Goal: Task Accomplishment & Management: Manage account settings

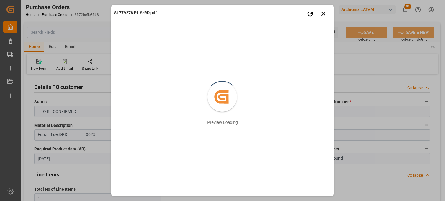
click at [325, 14] on icon "button" at bounding box center [323, 13] width 7 height 7
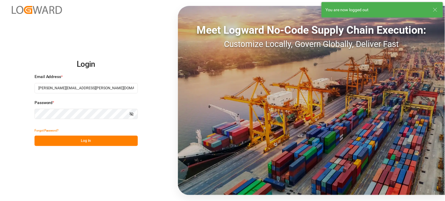
click at [107, 140] on button "Log In" at bounding box center [86, 140] width 103 height 10
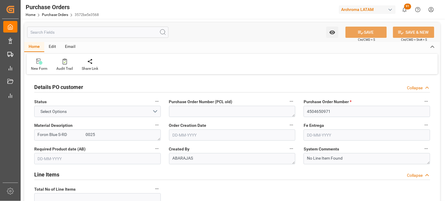
type input "1"
type input "[DATE]"
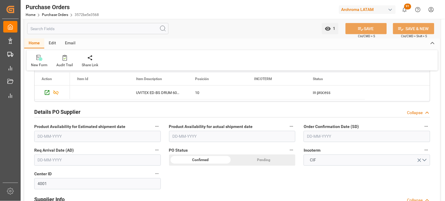
scroll to position [164, 0]
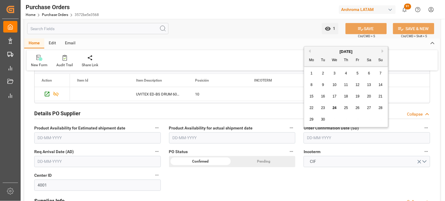
click at [361, 133] on input "text" at bounding box center [367, 137] width 127 height 11
drag, startPoint x: 311, startPoint y: 124, endPoint x: 316, endPoint y: 124, distance: 5.3
click at [311, 124] on div "29 30 1 2 3 4 5" at bounding box center [346, 120] width 81 height 12
click at [325, 120] on span "30" at bounding box center [323, 119] width 4 height 4
type input "[DATE]"
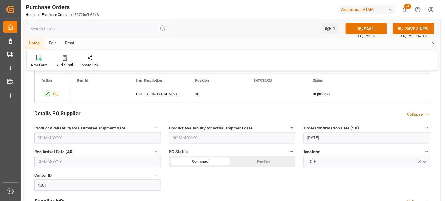
click at [68, 160] on input "text" at bounding box center [97, 161] width 127 height 11
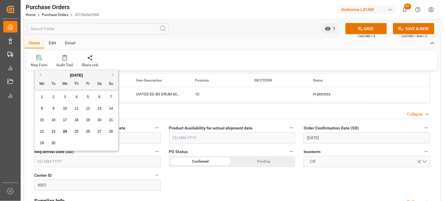
click at [45, 137] on div "29 30 1 2 3 4 5" at bounding box center [76, 143] width 81 height 12
click at [87, 132] on span "26" at bounding box center [88, 131] width 4 height 4
type input "[DATE]"
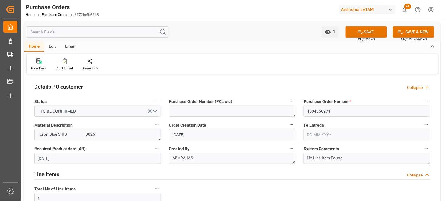
scroll to position [0, 0]
click at [312, 137] on input "text" at bounding box center [367, 134] width 127 height 11
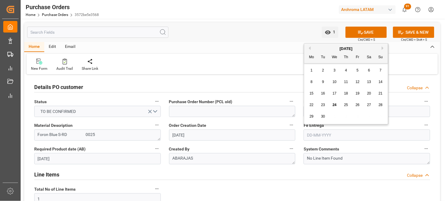
click at [382, 48] on button "Next Month" at bounding box center [384, 48] width 4 height 4
click at [357, 81] on span "7" at bounding box center [358, 82] width 2 height 4
type input "[DATE]"
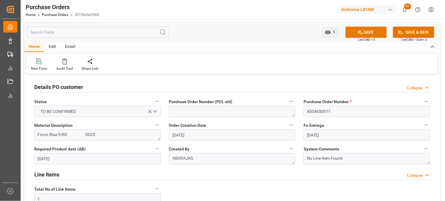
click at [353, 31] on button "SAVE" at bounding box center [365, 32] width 41 height 11
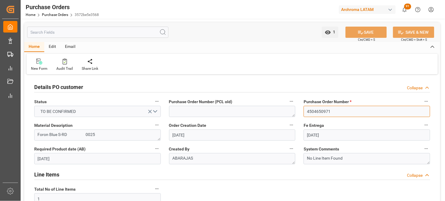
click at [314, 108] on input "4504650971" at bounding box center [367, 111] width 127 height 11
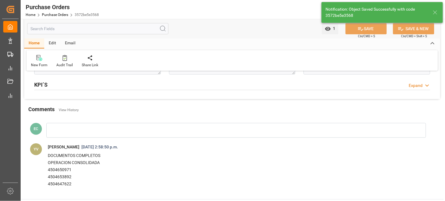
scroll to position [494, 0]
drag, startPoint x: 72, startPoint y: 185, endPoint x: 48, endPoint y: 170, distance: 28.6
click at [48, 170] on div "DOCUMENTOS COMPLETOS OPERACION CONSOLIDADA 4504650971 4504653892 4504647622" at bounding box center [230, 169] width 365 height 35
copy div "4504650971 4504653892 4504647622"
click at [53, 13] on link "Purchase Orders" at bounding box center [55, 15] width 26 height 4
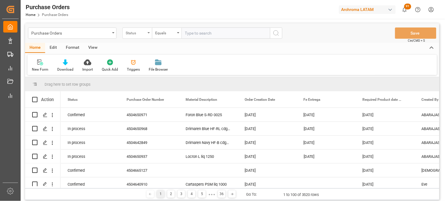
click at [146, 34] on div "Status" at bounding box center [137, 32] width 30 height 11
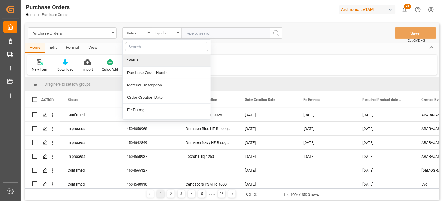
drag, startPoint x: 143, startPoint y: 68, endPoint x: 144, endPoint y: 64, distance: 4.2
click at [143, 68] on div "Purchase Order Number" at bounding box center [167, 72] width 88 height 12
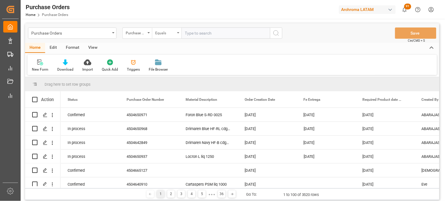
click at [163, 29] on div "Equals" at bounding box center [165, 32] width 20 height 7
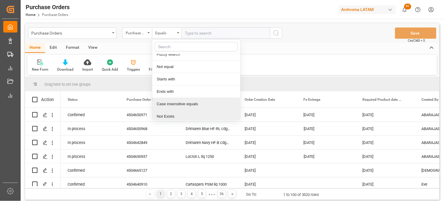
scroll to position [34, 0]
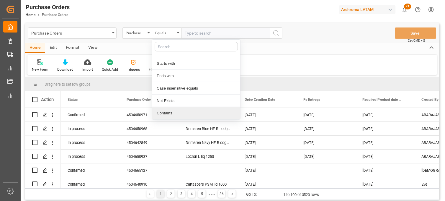
drag, startPoint x: 180, startPoint y: 113, endPoint x: 183, endPoint y: 100, distance: 13.4
click at [180, 113] on div "Contains" at bounding box center [196, 113] width 88 height 12
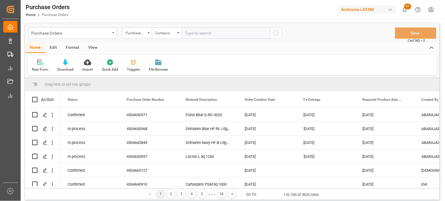
click at [192, 36] on input "text" at bounding box center [225, 32] width 89 height 11
paste input "4504650971 4504653892 4504647622"
click at [208, 33] on input "4504650971 4504653892 4504647622" at bounding box center [225, 32] width 89 height 11
click at [235, 33] on input "4504650971,4504653892 4504647622" at bounding box center [225, 32] width 89 height 11
click at [257, 33] on input "4504650971,4504653892,4504647622" at bounding box center [225, 32] width 89 height 11
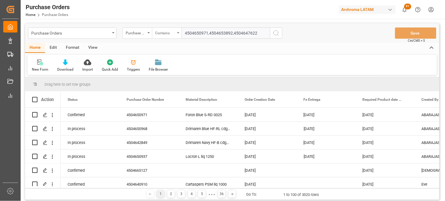
drag, startPoint x: 222, startPoint y: 33, endPoint x: 181, endPoint y: 33, distance: 41.0
click at [181, 33] on div "Purchase Order Number Contains 4504650971,4504653892,4504647622" at bounding box center [202, 32] width 160 height 11
type input "4504650971,4504653892,4504647622"
click at [275, 33] on icon "search button" at bounding box center [276, 33] width 7 height 7
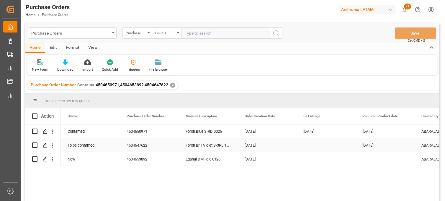
click at [314, 145] on div "Press SPACE to select this row." at bounding box center [326, 145] width 59 height 14
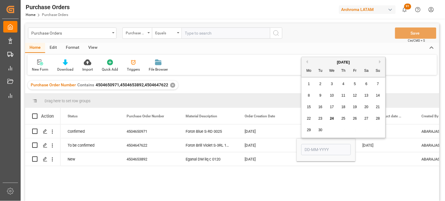
click at [381, 60] on button "Next Month" at bounding box center [381, 62] width 4 height 4
click at [355, 95] on span "7" at bounding box center [355, 95] width 2 height 4
type input "[DATE]"
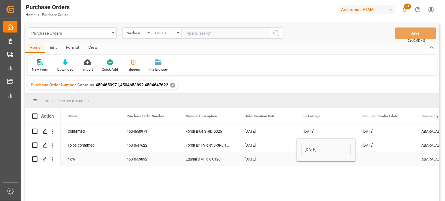
click at [309, 163] on div "Press SPACE to select this row." at bounding box center [326, 159] width 59 height 14
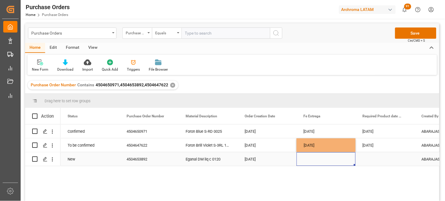
click at [310, 156] on div "Press SPACE to select this row." at bounding box center [326, 159] width 59 height 14
click at [310, 160] on div "Press SPACE to select this row." at bounding box center [326, 159] width 59 height 14
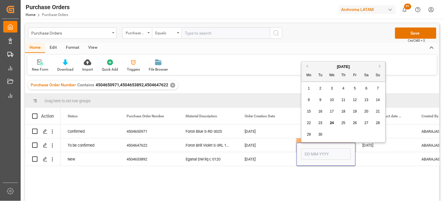
click at [379, 66] on button "Next Month" at bounding box center [381, 66] width 4 height 4
click at [354, 100] on span "7" at bounding box center [355, 100] width 2 height 4
type input "[DATE]"
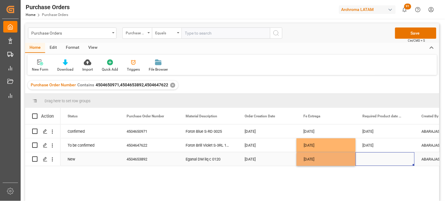
click at [371, 161] on div "Press SPACE to select this row." at bounding box center [385, 159] width 59 height 14
click at [366, 158] on div "Press SPACE to select this row." at bounding box center [385, 159] width 59 height 14
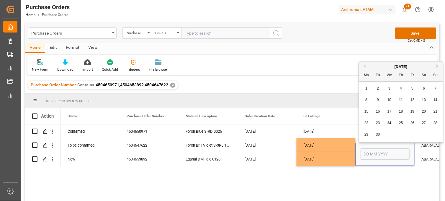
click at [437, 65] on button "Next Month" at bounding box center [439, 66] width 4 height 4
click at [422, 120] on div "25" at bounding box center [423, 122] width 7 height 7
type input "[DATE]"
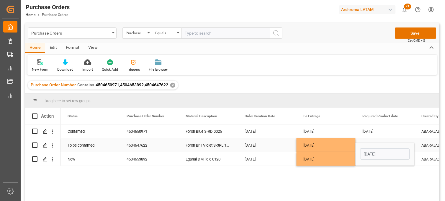
click at [317, 145] on div "[DATE]" at bounding box center [326, 145] width 59 height 14
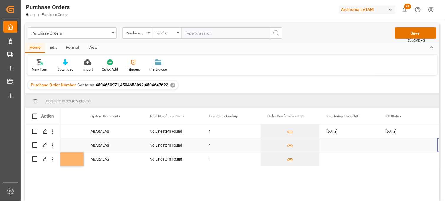
scroll to position [0, 390]
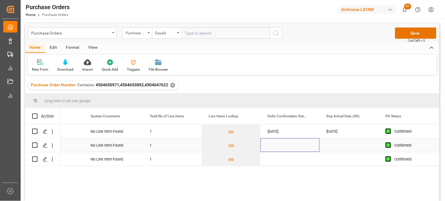
click at [276, 144] on div "Press SPACE to select this row." at bounding box center [290, 145] width 59 height 14
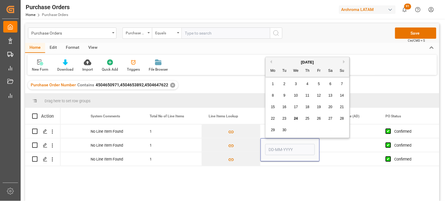
click at [285, 131] on span "30" at bounding box center [284, 130] width 4 height 4
type input "[DATE]"
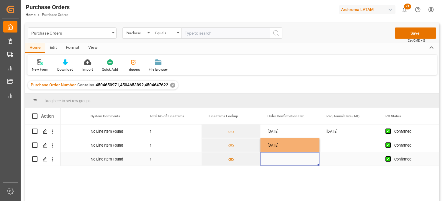
click at [273, 162] on div "Press SPACE to select this row." at bounding box center [290, 159] width 59 height 14
click at [275, 159] on div "Press SPACE to select this row." at bounding box center [290, 159] width 59 height 14
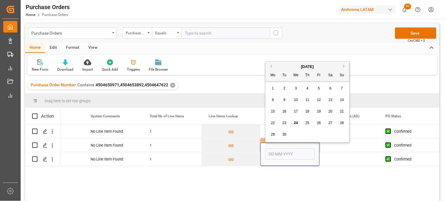
click at [286, 136] on span "30" at bounding box center [284, 134] width 4 height 4
type input "[DATE]"
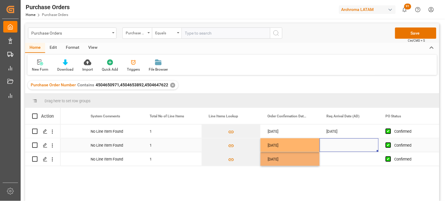
click at [336, 144] on div "Press SPACE to select this row." at bounding box center [349, 145] width 59 height 14
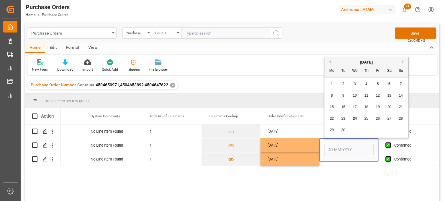
click at [404, 61] on button "Next Month" at bounding box center [404, 62] width 4 height 4
click at [402, 120] on span "26" at bounding box center [401, 118] width 4 height 4
type input "[DATE]"
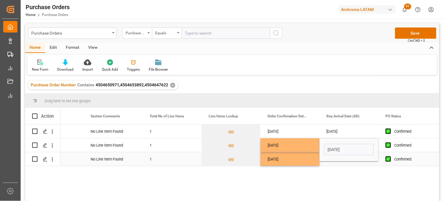
click at [335, 162] on div "Press SPACE to select this row." at bounding box center [349, 159] width 59 height 14
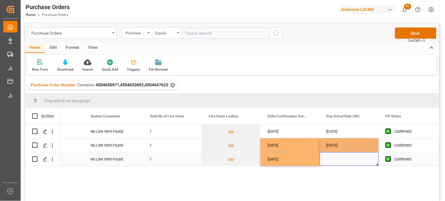
click at [332, 159] on div "Press SPACE to select this row." at bounding box center [349, 159] width 59 height 14
click at [339, 160] on div "Press SPACE to select this row." at bounding box center [349, 159] width 59 height 14
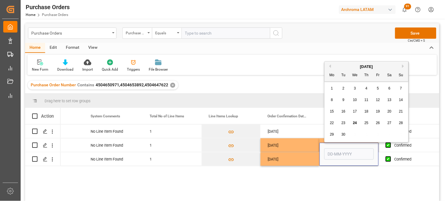
click at [402, 64] on div "[DATE]" at bounding box center [367, 67] width 84 height 6
click at [403, 67] on button "Next Month" at bounding box center [404, 66] width 4 height 4
drag, startPoint x: 401, startPoint y: 122, endPoint x: 397, endPoint y: 122, distance: 3.3
click at [401, 122] on span "26" at bounding box center [401, 123] width 4 height 4
type input "26-10-2025"
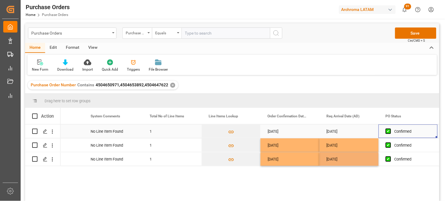
click at [407, 133] on div "Confirmed" at bounding box center [412, 132] width 36 height 14
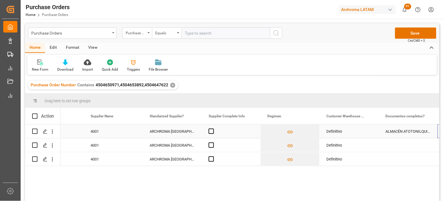
scroll to position [0, 0]
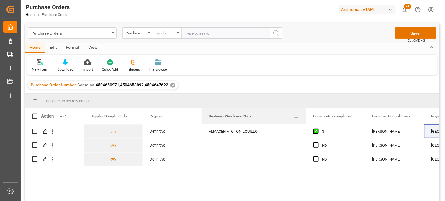
drag, startPoint x: 260, startPoint y: 110, endPoint x: 308, endPoint y: 110, distance: 47.8
click at [307, 110] on div at bounding box center [306, 116] width 2 height 16
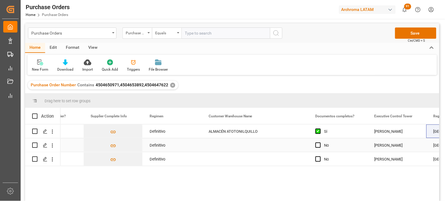
click at [237, 145] on div "Press SPACE to select this row." at bounding box center [255, 145] width 107 height 14
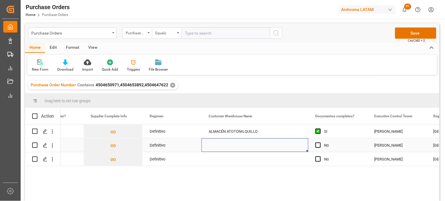
click at [237, 145] on div "Press SPACE to select this row." at bounding box center [255, 145] width 107 height 14
click at [237, 145] on input "Press SPACE to select this row." at bounding box center [254, 148] width 97 height 11
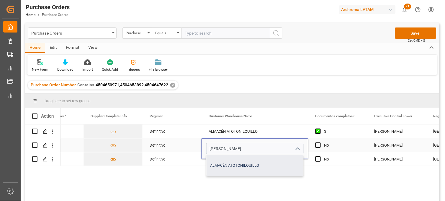
click at [233, 164] on div "ALMACÉN ATOTONILQUILLO" at bounding box center [255, 165] width 97 height 21
type input "ALMACÉN ATOTONILQUILLO"
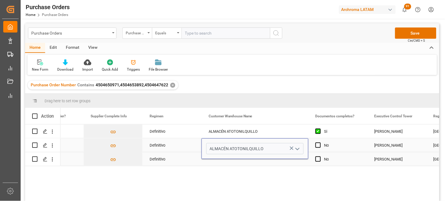
click at [222, 159] on div "Press SPACE to select this row." at bounding box center [255, 159] width 107 height 14
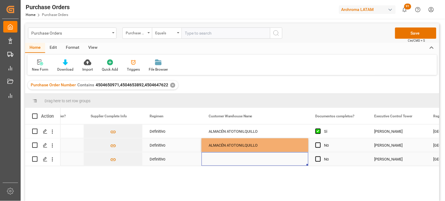
click at [216, 159] on div "Press SPACE to select this row." at bounding box center [255, 159] width 107 height 14
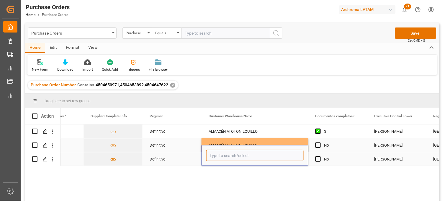
click at [217, 158] on input "Press SPACE to select this row." at bounding box center [254, 155] width 97 height 11
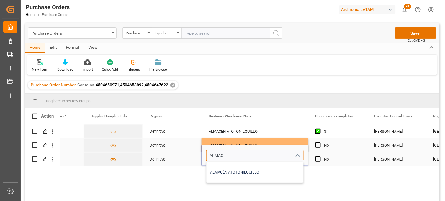
click at [220, 170] on div "ALMACÉN ATOTONILQUILLO" at bounding box center [255, 172] width 97 height 21
type input "ALMACÉN ATOTONILQUILLO"
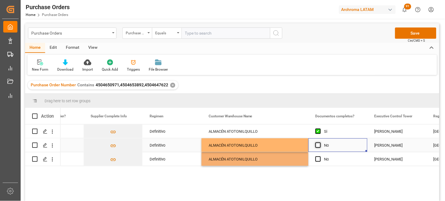
click at [319, 145] on span "Press SPACE to select this row." at bounding box center [317, 144] width 5 height 5
click at [320, 142] on input "Press SPACE to select this row." at bounding box center [320, 142] width 0 height 0
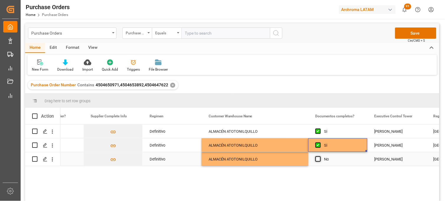
click at [317, 160] on span "Press SPACE to select this row." at bounding box center [317, 158] width 5 height 5
click at [320, 156] on input "Press SPACE to select this row." at bounding box center [320, 156] width 0 height 0
click at [391, 131] on div "[PERSON_NAME]" at bounding box center [396, 132] width 45 height 14
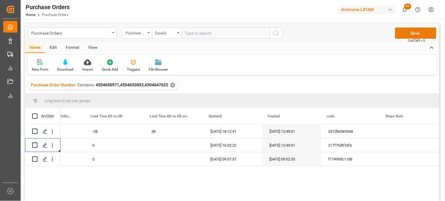
click at [406, 34] on button "Save" at bounding box center [415, 32] width 41 height 11
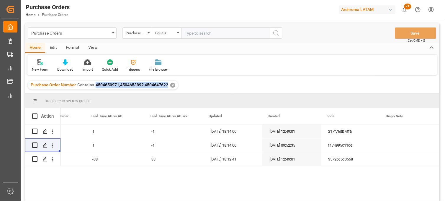
drag, startPoint x: 95, startPoint y: 86, endPoint x: 166, endPoint y: 86, distance: 71.7
click at [166, 86] on span "4504650971,4504653892,4504647622" at bounding box center [132, 84] width 73 height 5
copy span "4504650971,4504653892,4504647622"
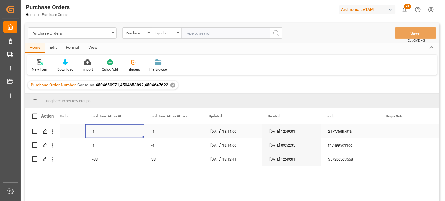
click at [98, 132] on div "1" at bounding box center [114, 131] width 59 height 14
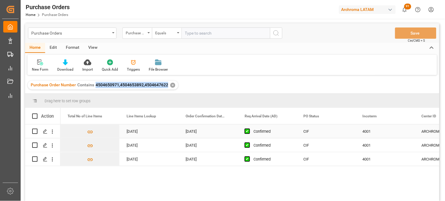
scroll to position [0, 472]
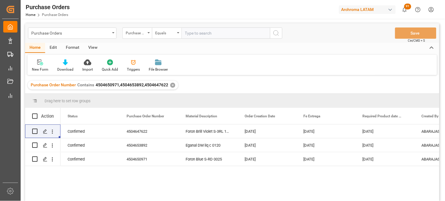
click at [170, 85] on div "✕" at bounding box center [172, 85] width 5 height 5
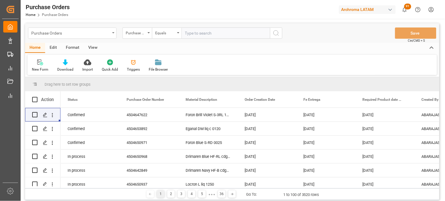
click at [114, 35] on div "Purchase Orders" at bounding box center [72, 32] width 89 height 11
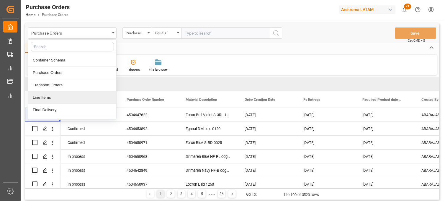
click at [65, 96] on div "Line Items" at bounding box center [72, 97] width 88 height 12
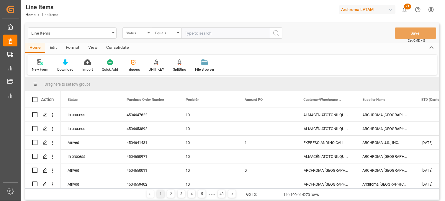
click at [148, 35] on div "Status" at bounding box center [137, 32] width 30 height 11
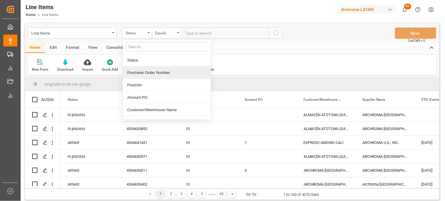
click at [146, 73] on div "Purchase Order Number" at bounding box center [167, 72] width 88 height 12
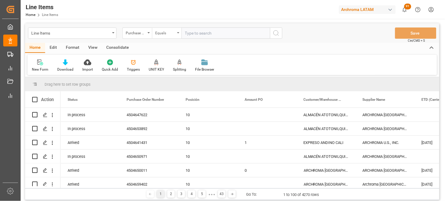
click at [175, 33] on div "Equals" at bounding box center [165, 32] width 20 height 7
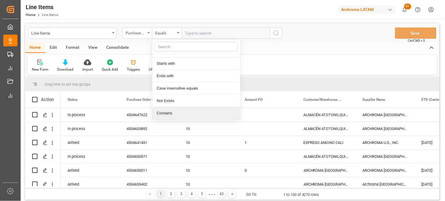
click at [167, 117] on div "Contains" at bounding box center [196, 113] width 88 height 12
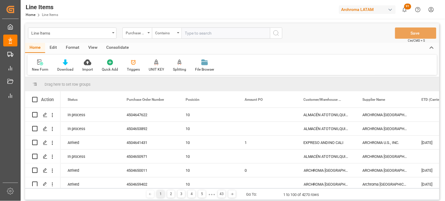
click at [191, 31] on input "text" at bounding box center [225, 32] width 89 height 11
paste input "4504650971,4504653892,4504647622"
type input "4504650971,4504653892,4504647622"
click at [275, 34] on icon "search button" at bounding box center [276, 33] width 7 height 7
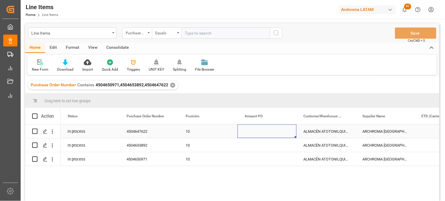
click at [264, 131] on div "Press SPACE to select this row." at bounding box center [267, 131] width 59 height 14
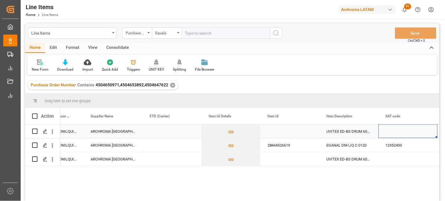
click at [158, 133] on div "Press SPACE to select this row." at bounding box center [172, 131] width 59 height 14
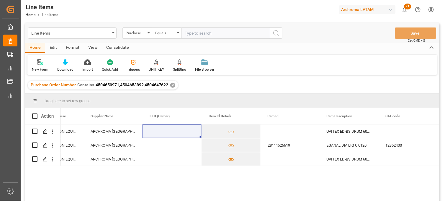
click at [399, 79] on div "Purchase Order Number Contains 4504650971,4504653892,4504647622 ✕" at bounding box center [232, 85] width 414 height 17
click at [356, 84] on div "Purchase Order Number Contains 4504650971,4504653892,4504647622 ✕" at bounding box center [232, 85] width 414 height 17
click at [159, 130] on div "Press SPACE to select this row." at bounding box center [172, 131] width 59 height 14
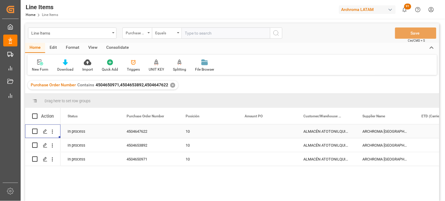
click at [142, 131] on div "4504647622" at bounding box center [148, 131] width 59 height 14
click at [254, 130] on div "Press SPACE to select this row." at bounding box center [267, 131] width 59 height 14
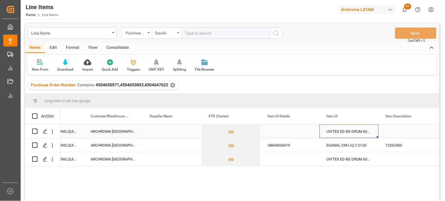
scroll to position [0, 272]
click at [279, 133] on div "Press SPACE to select this row." at bounding box center [290, 131] width 59 height 14
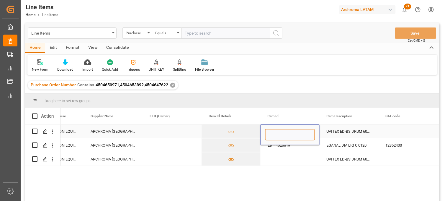
click at [279, 133] on input "Press SPACE to select this row." at bounding box center [290, 134] width 50 height 11
paste input "15878015604"
type input "15878015604"
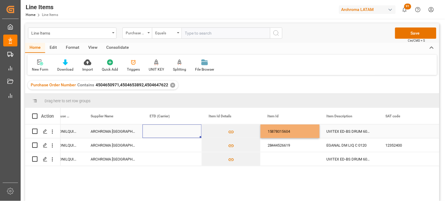
click at [165, 131] on div "Press SPACE to select this row." at bounding box center [172, 131] width 59 height 14
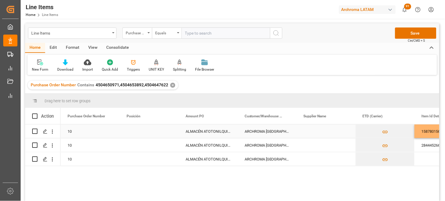
scroll to position [0, 59]
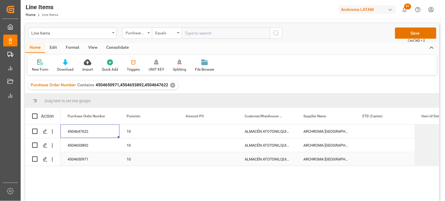
click at [267, 160] on div "ALMACÉN ATOTONILQUILLO" at bounding box center [267, 159] width 59 height 14
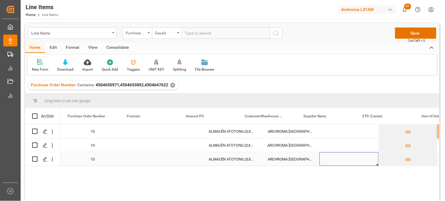
scroll to position [0, 95]
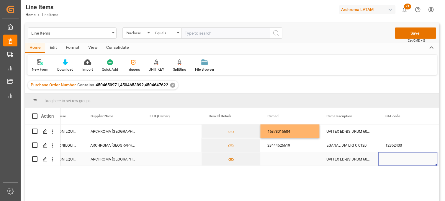
click at [281, 161] on div "Press SPACE to select this row." at bounding box center [290, 159] width 59 height 14
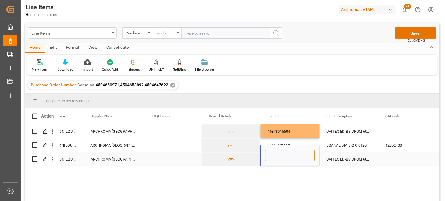
click at [277, 155] on input "Press SPACE to select this row." at bounding box center [290, 155] width 50 height 11
paste input "10205215604"
type input "10205215604"
click at [337, 158] on div "UVITEX ED-BS DRUM 60KG" at bounding box center [349, 159] width 59 height 14
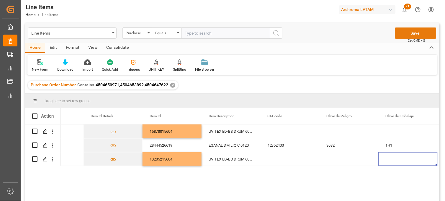
click at [414, 34] on button "Save" at bounding box center [415, 32] width 41 height 11
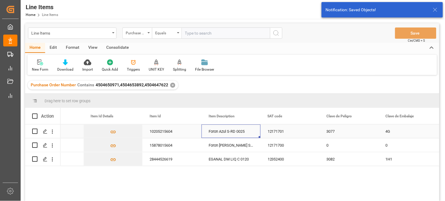
click at [224, 133] on div "Foron Azul S-RD 0025" at bounding box center [231, 131] width 59 height 14
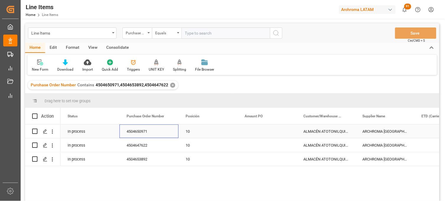
click at [142, 130] on div "4504650971" at bounding box center [148, 131] width 59 height 14
click at [252, 131] on div "Press SPACE to select this row." at bounding box center [267, 131] width 59 height 14
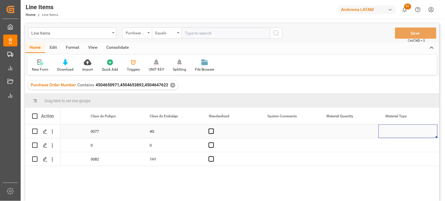
scroll to position [0, 685]
click at [283, 133] on div "Press SPACE to select this row." at bounding box center [290, 131] width 59 height 14
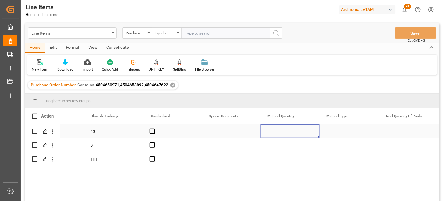
click at [283, 133] on div "Press SPACE to select this row." at bounding box center [290, 131] width 59 height 14
click at [283, 133] on input "Press SPACE to select this row." at bounding box center [290, 134] width 50 height 11
type input "32"
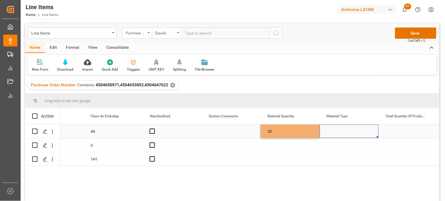
click at [337, 131] on div "Press SPACE to select this row." at bounding box center [349, 131] width 59 height 14
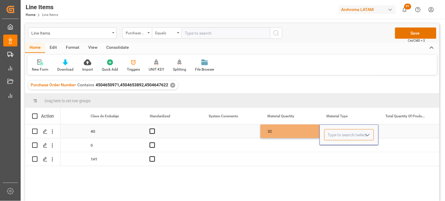
click at [337, 131] on input "Press SPACE to select this row." at bounding box center [349, 134] width 50 height 11
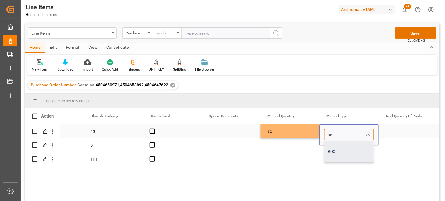
click at [335, 143] on div "BOX" at bounding box center [349, 151] width 49 height 21
type input "BOX"
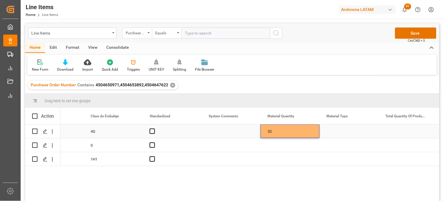
click at [286, 133] on div "32" at bounding box center [290, 131] width 59 height 14
click at [278, 143] on div "Press SPACE to select this row." at bounding box center [290, 145] width 59 height 14
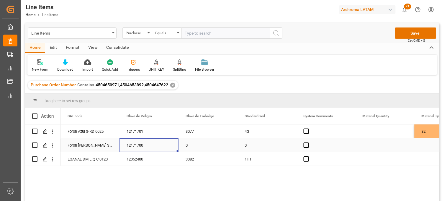
scroll to position [0, 531]
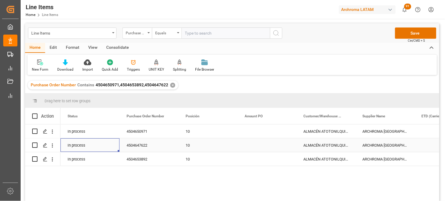
click at [138, 148] on div "4504647622" at bounding box center [148, 145] width 59 height 14
click at [258, 145] on div "Press SPACE to select this row." at bounding box center [267, 145] width 59 height 14
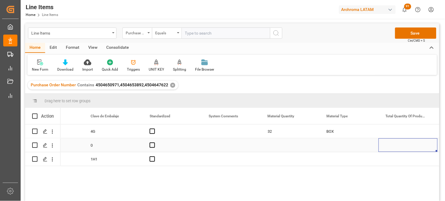
click at [273, 147] on div "Press SPACE to select this row." at bounding box center [290, 145] width 59 height 14
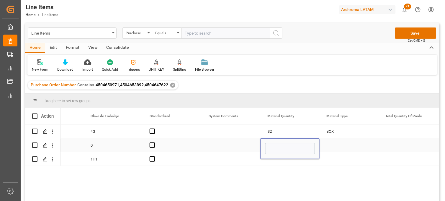
click at [273, 147] on input "Press SPACE to select this row." at bounding box center [290, 148] width 50 height 11
type input "1"
click at [329, 146] on div "Press SPACE to select this row." at bounding box center [349, 145] width 59 height 14
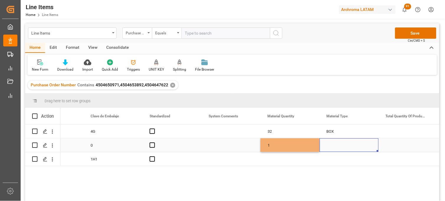
click at [329, 146] on div "Press SPACE to select this row." at bounding box center [349, 145] width 59 height 14
click at [329, 146] on input "Press SPACE to select this row." at bounding box center [349, 148] width 50 height 11
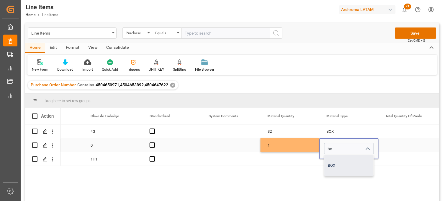
click at [333, 161] on div "BOX" at bounding box center [349, 165] width 49 height 21
type input "BOX"
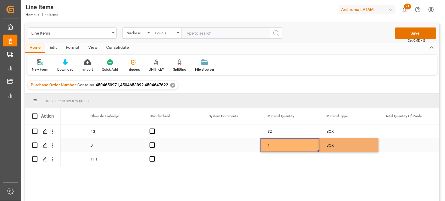
click at [288, 148] on div "1" at bounding box center [290, 145] width 59 height 14
click at [279, 161] on div "Press SPACE to select this row." at bounding box center [290, 159] width 59 height 14
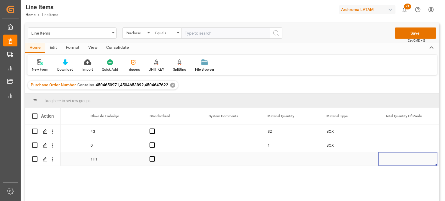
click at [271, 158] on div "Press SPACE to select this row." at bounding box center [290, 159] width 59 height 14
type input "4"
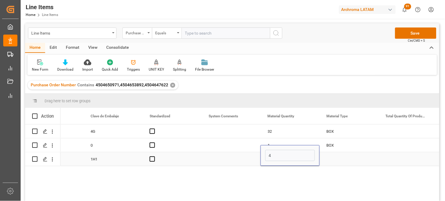
drag, startPoint x: 344, startPoint y: 159, endPoint x: 338, endPoint y: 158, distance: 5.8
click at [343, 159] on div "Press SPACE to select this row." at bounding box center [349, 159] width 59 height 14
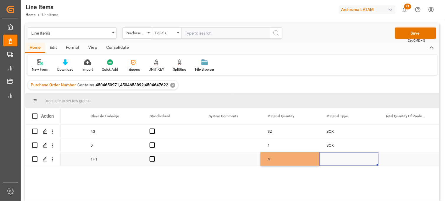
click at [338, 158] on div "Press SPACE to select this row." at bounding box center [349, 159] width 59 height 14
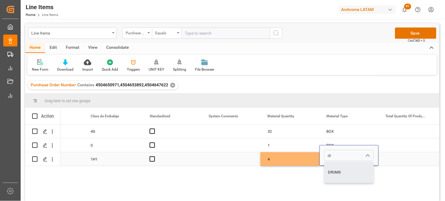
click at [328, 166] on div "DRUMS" at bounding box center [349, 172] width 49 height 21
type input "DRUMS"
click at [269, 159] on div "4" at bounding box center [290, 159] width 59 height 14
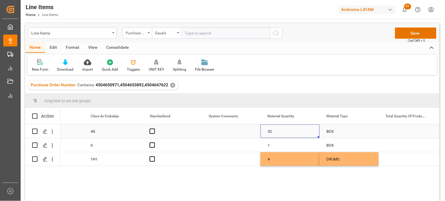
click at [275, 133] on div "32" at bounding box center [290, 131] width 59 height 14
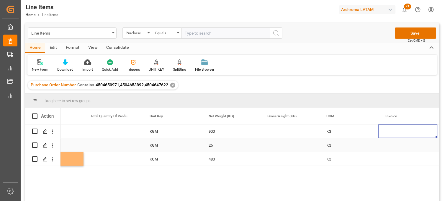
click at [282, 145] on div "Press SPACE to select this row." at bounding box center [290, 145] width 59 height 14
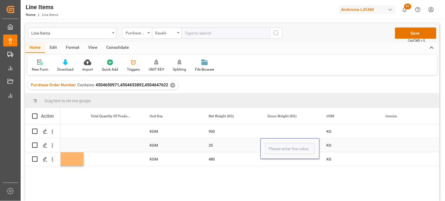
click at [282, 145] on input "Press SPACE to select this row." at bounding box center [290, 148] width 50 height 11
type input "26.500"
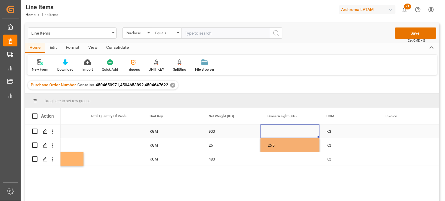
click at [279, 133] on div "Press SPACE to select this row." at bounding box center [290, 131] width 59 height 14
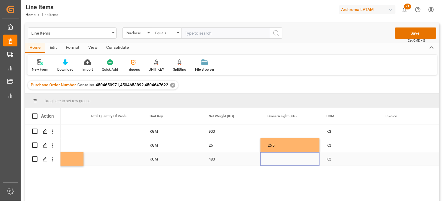
click at [276, 159] on div "Press SPACE to select this row." at bounding box center [290, 159] width 59 height 14
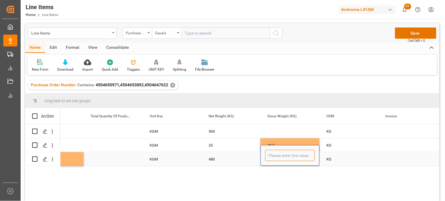
click at [276, 159] on input "Press SPACE to select this row." at bounding box center [290, 155] width 50 height 11
type input "508"
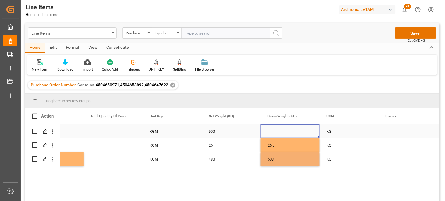
click at [277, 130] on div "Press SPACE to select this row." at bounding box center [290, 131] width 59 height 14
click at [281, 132] on div "Press SPACE to select this row." at bounding box center [290, 131] width 59 height 14
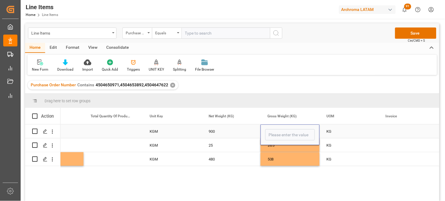
click at [281, 132] on input "Press SPACE to select this row." at bounding box center [290, 134] width 50 height 11
type input "954.0"
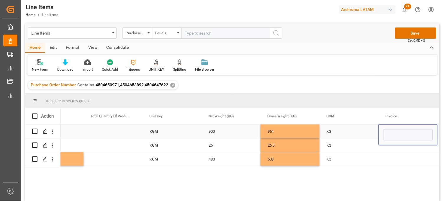
click at [297, 130] on div "954" at bounding box center [290, 131] width 59 height 14
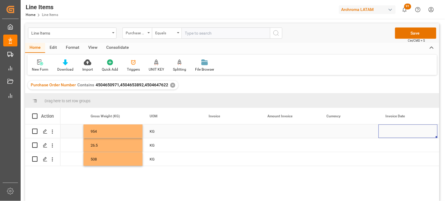
click at [217, 130] on div "Press SPACE to select this row." at bounding box center [231, 131] width 59 height 14
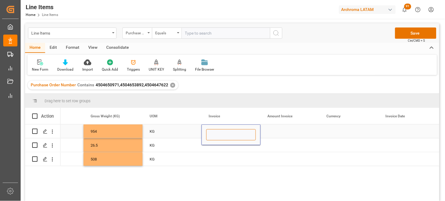
click at [217, 130] on input "Press SPACE to select this row." at bounding box center [231, 134] width 50 height 11
paste input "9064589951"
type input "9064589951"
click at [220, 146] on div "Press SPACE to select this row." at bounding box center [231, 145] width 59 height 14
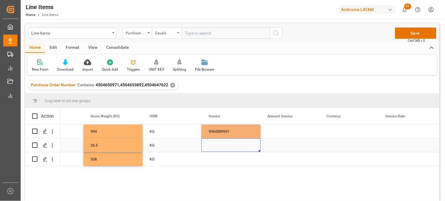
click at [217, 145] on div "Press SPACE to select this row." at bounding box center [231, 145] width 59 height 14
click at [217, 144] on input "Press SPACE to select this row." at bounding box center [231, 148] width 50 height 11
type input "9064589951"
click at [216, 160] on div "Press SPACE to select this row." at bounding box center [231, 159] width 59 height 14
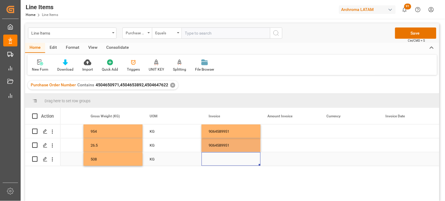
click at [216, 158] on div "Press SPACE to select this row." at bounding box center [231, 159] width 59 height 14
click at [216, 158] on input "Press SPACE to select this row." at bounding box center [231, 155] width 50 height 11
type input "9064589951"
click at [274, 130] on div "Press SPACE to select this row." at bounding box center [290, 131] width 59 height 14
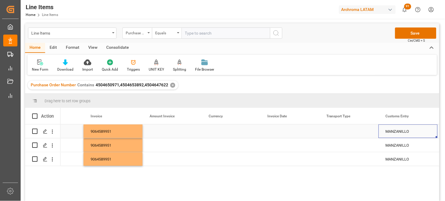
click at [159, 132] on div "Press SPACE to select this row." at bounding box center [172, 131] width 59 height 14
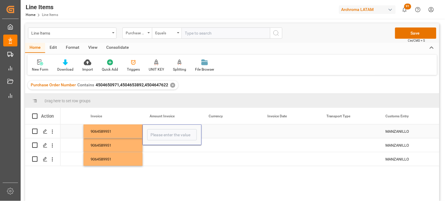
click at [159, 132] on input "Press SPACE to select this row." at bounding box center [172, 134] width 50 height 11
click at [159, 132] on input "711." at bounding box center [172, 134] width 50 height 11
click at [160, 132] on input "711.5" at bounding box center [172, 134] width 50 height 11
type input "711.05"
click at [216, 128] on div "Press SPACE to select this row." at bounding box center [231, 131] width 59 height 14
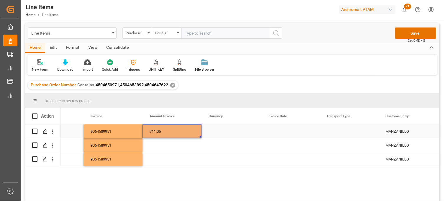
click at [165, 129] on div "711.05" at bounding box center [172, 131] width 59 height 14
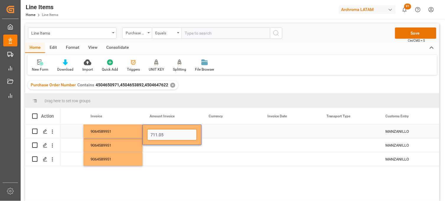
drag, startPoint x: 169, startPoint y: 131, endPoint x: 159, endPoint y: 132, distance: 9.8
click at [159, 132] on input "711.05" at bounding box center [172, 134] width 50 height 11
type input "711.50"
click at [219, 129] on div "Press SPACE to select this row." at bounding box center [231, 131] width 59 height 14
click at [219, 130] on div "Press SPACE to select this row." at bounding box center [231, 131] width 59 height 14
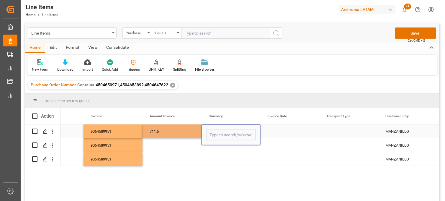
click at [218, 131] on input "Press SPACE to select this row." at bounding box center [231, 134] width 50 height 11
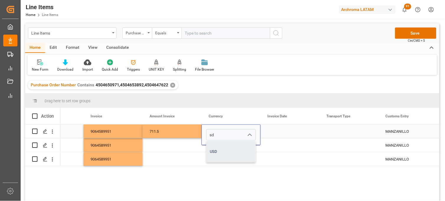
click at [219, 149] on div "USD" at bounding box center [231, 151] width 49 height 21
type input "USD"
click at [173, 128] on div "711.5" at bounding box center [172, 131] width 59 height 14
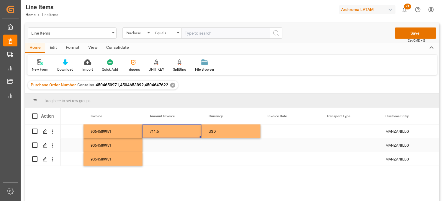
click at [164, 143] on div "Press SPACE to select this row." at bounding box center [172, 145] width 59 height 14
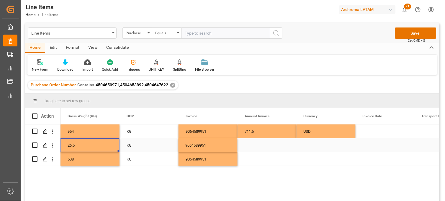
scroll to position [0, 1121]
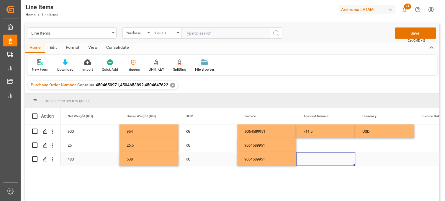
click at [308, 158] on div "Press SPACE to select this row." at bounding box center [326, 159] width 59 height 14
click at [309, 158] on div "Press SPACE to select this row." at bounding box center [326, 159] width 59 height 14
click at [309, 158] on input "Press SPACE to select this row." at bounding box center [326, 155] width 50 height 11
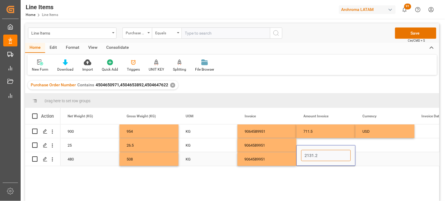
type input "2131.20"
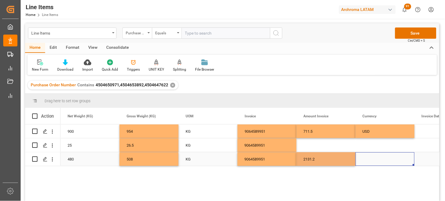
click at [375, 159] on div "Press SPACE to select this row." at bounding box center [385, 159] width 59 height 14
click at [375, 159] on input "Press SPACE to select this row." at bounding box center [385, 155] width 50 height 11
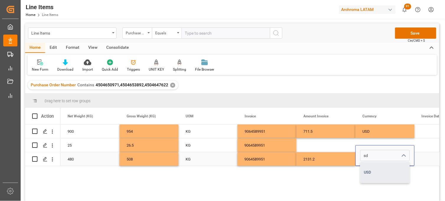
click at [375, 170] on div "USD" at bounding box center [385, 172] width 49 height 21
type input "USD"
click at [312, 145] on div "Press SPACE to select this row." at bounding box center [326, 145] width 59 height 14
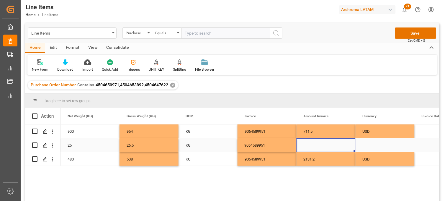
click at [308, 145] on div "Press SPACE to select this row." at bounding box center [326, 145] width 59 height 14
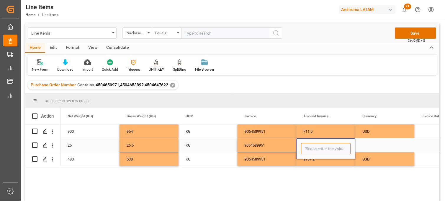
click at [308, 145] on input "Press SPACE to select this row." at bounding box center [326, 148] width 50 height 11
click at [309, 148] on input "Press SPACE to select this row." at bounding box center [326, 148] width 50 height 11
type input "13788"
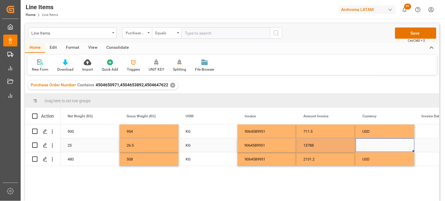
click at [368, 145] on div "Press SPACE to select this row." at bounding box center [385, 145] width 59 height 14
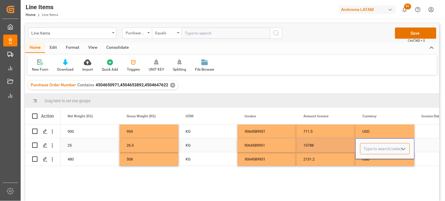
click at [368, 145] on input "Press SPACE to select this row." at bounding box center [385, 148] width 50 height 11
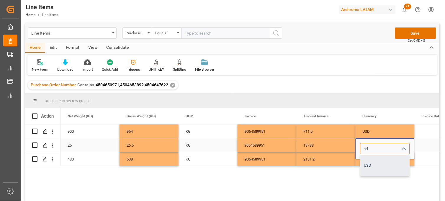
click at [372, 161] on div "USD" at bounding box center [385, 165] width 49 height 21
type input "USD"
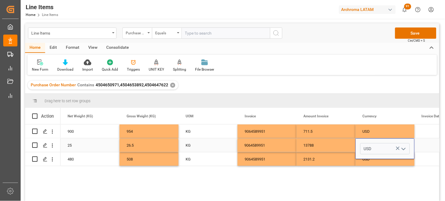
click at [324, 147] on div "13788" at bounding box center [326, 145] width 59 height 14
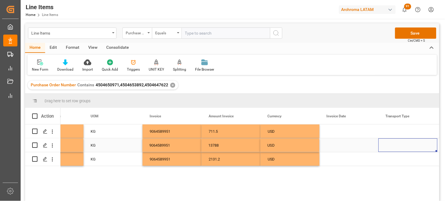
scroll to position [0, 1275]
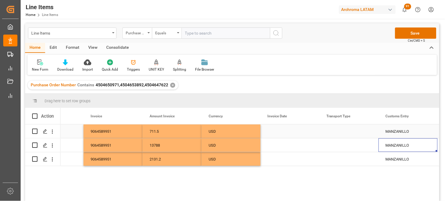
click at [276, 132] on div "Press SPACE to select this row." at bounding box center [290, 131] width 59 height 14
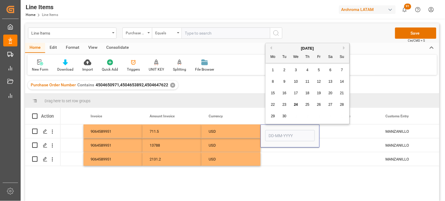
click at [276, 111] on div "29 30 1 2 3 4 5" at bounding box center [307, 116] width 81 height 12
click at [316, 95] on div "19" at bounding box center [318, 93] width 7 height 7
type input "19-09-2025"
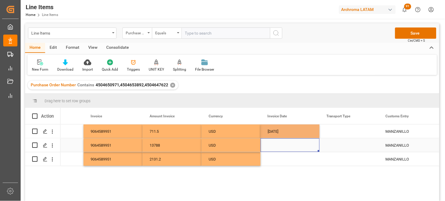
click at [273, 148] on div "Press SPACE to select this row." at bounding box center [290, 145] width 59 height 14
click at [272, 143] on div "Press SPACE to select this row." at bounding box center [290, 145] width 59 height 14
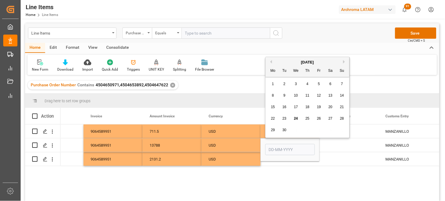
click at [318, 108] on span "19" at bounding box center [319, 107] width 4 height 4
type input "19-09-2025"
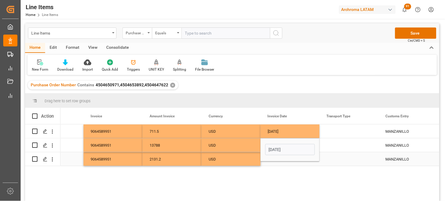
click at [271, 163] on div "Press SPACE to select this row." at bounding box center [290, 159] width 59 height 14
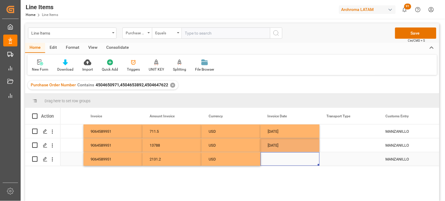
click at [273, 158] on div "Press SPACE to select this row." at bounding box center [290, 159] width 59 height 14
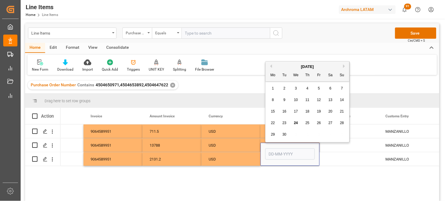
click at [318, 110] on span "19" at bounding box center [319, 111] width 4 height 4
type input "19-09-2025"
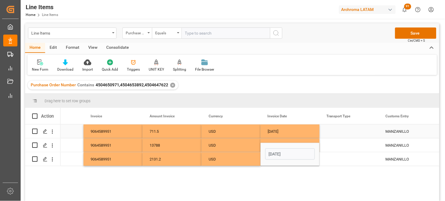
click at [337, 131] on div "Press SPACE to select this row." at bounding box center [349, 131] width 59 height 14
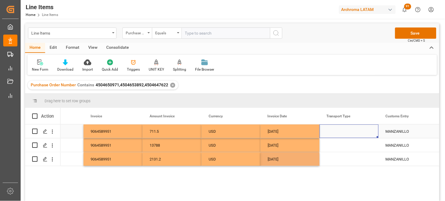
click at [337, 131] on div "Press SPACE to select this row." at bounding box center [349, 131] width 59 height 14
click at [337, 131] on input "Press SPACE to select this row." at bounding box center [349, 134] width 50 height 11
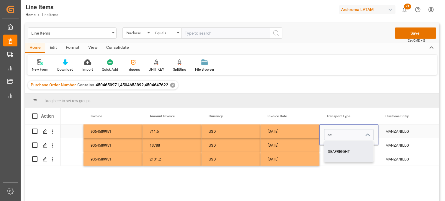
drag, startPoint x: 341, startPoint y: 155, endPoint x: 342, endPoint y: 146, distance: 9.0
click at [341, 153] on div "SEAFREIGHT" at bounding box center [349, 151] width 49 height 21
type input "SEAFREIGHT"
click at [340, 147] on div "Press SPACE to select this row." at bounding box center [349, 145] width 59 height 14
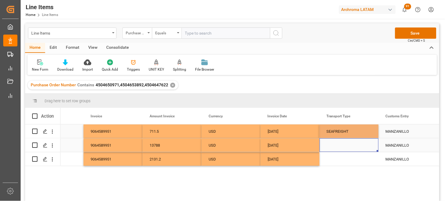
click at [340, 147] on div "Press SPACE to select this row." at bounding box center [349, 145] width 59 height 14
click at [338, 146] on input "Press SPACE to select this row." at bounding box center [349, 148] width 50 height 11
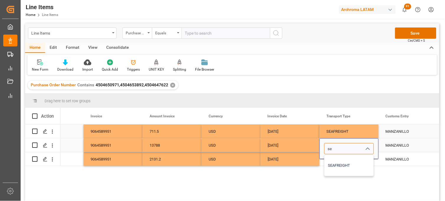
click at [338, 160] on div "SEAFREIGHT" at bounding box center [349, 165] width 49 height 21
type input "SEAFREIGHT"
click at [333, 160] on div "Press SPACE to select this row." at bounding box center [349, 159] width 59 height 14
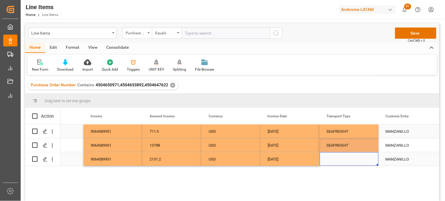
click at [333, 160] on div "Press SPACE to select this row." at bounding box center [349, 159] width 59 height 14
click at [332, 160] on input "Press SPACE to select this row." at bounding box center [349, 155] width 50 height 11
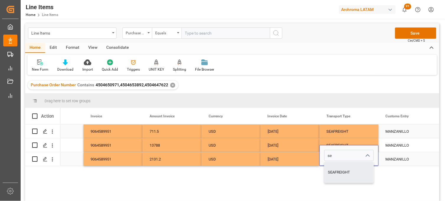
click at [335, 168] on div "SEAFREIGHT" at bounding box center [349, 172] width 49 height 21
type input "SEAFREIGHT"
click at [335, 132] on div "SEAFREIGHT" at bounding box center [349, 132] width 45 height 14
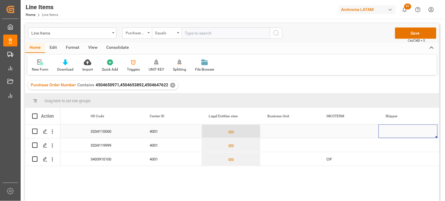
scroll to position [0, 1688]
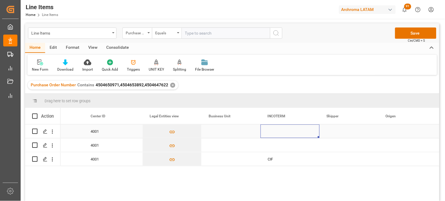
click at [278, 133] on div "Press SPACE to select this row." at bounding box center [290, 131] width 59 height 14
click at [278, 132] on div "Press SPACE to select this row." at bounding box center [290, 131] width 59 height 14
click at [278, 132] on input "Press SPACE to select this row." at bounding box center [290, 134] width 50 height 11
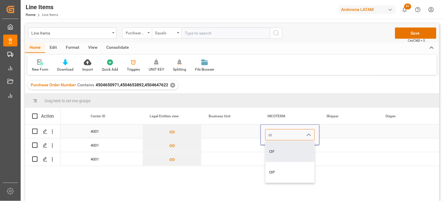
click at [284, 153] on div "CIF" at bounding box center [290, 151] width 49 height 21
type input "CIF"
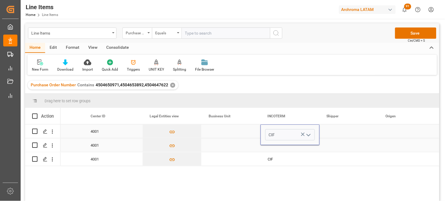
click at [277, 149] on div "Press SPACE to select this row." at bounding box center [290, 145] width 59 height 14
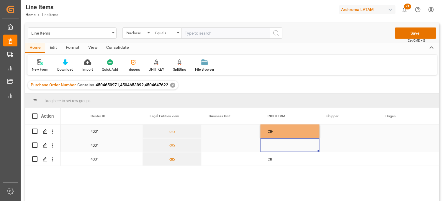
click at [273, 145] on div "Press SPACE to select this row." at bounding box center [290, 145] width 59 height 14
click at [273, 145] on input "Press SPACE to select this row." at bounding box center [290, 148] width 50 height 11
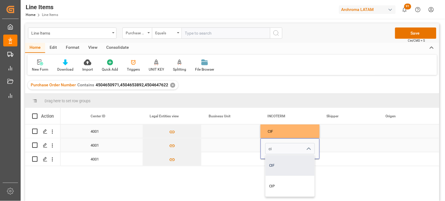
click at [276, 157] on div "CIF" at bounding box center [290, 165] width 49 height 21
type input "CIF"
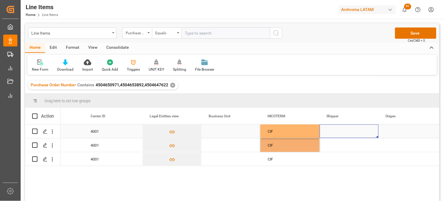
click at [335, 130] on div "Press SPACE to select this row." at bounding box center [349, 131] width 59 height 14
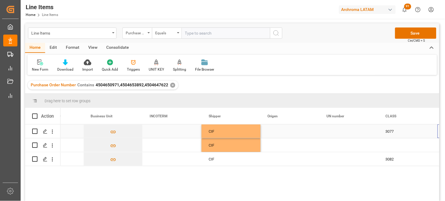
scroll to position [0, 1806]
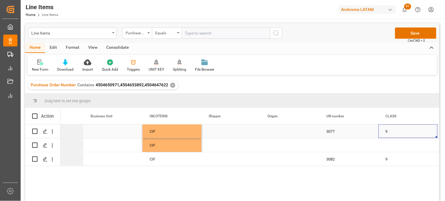
click at [278, 130] on div "Press SPACE to select this row." at bounding box center [290, 131] width 59 height 14
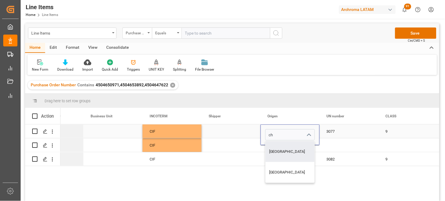
click at [274, 145] on div "CHINA" at bounding box center [290, 151] width 49 height 21
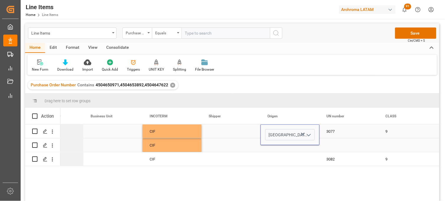
type input "CHINA"
click at [273, 144] on div "CHINA" at bounding box center [290, 134] width 59 height 21
click at [272, 146] on div "Press SPACE to select this row." at bounding box center [290, 145] width 59 height 14
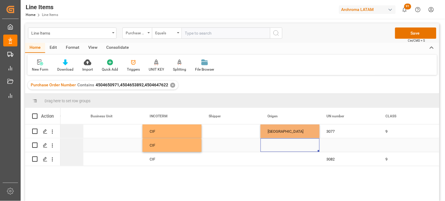
click at [272, 146] on div "Press SPACE to select this row." at bounding box center [290, 145] width 59 height 14
click at [272, 145] on input "Press SPACE to select this row." at bounding box center [290, 148] width 50 height 11
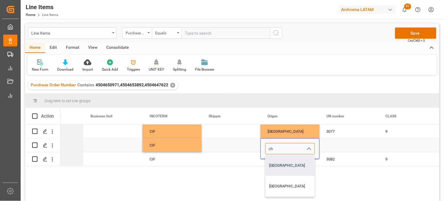
click at [275, 160] on div "CHINA" at bounding box center [290, 165] width 49 height 21
type input "CHINA"
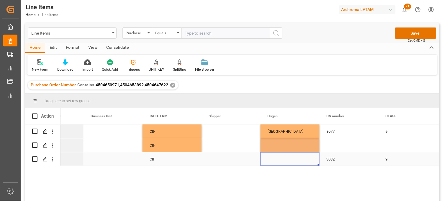
click at [276, 161] on div "Press SPACE to select this row." at bounding box center [290, 159] width 59 height 14
click at [275, 159] on div "Press SPACE to select this row." at bounding box center [290, 159] width 59 height 14
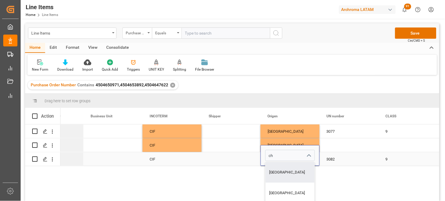
click at [279, 170] on div "CHINA" at bounding box center [290, 172] width 49 height 21
type input "CHINA"
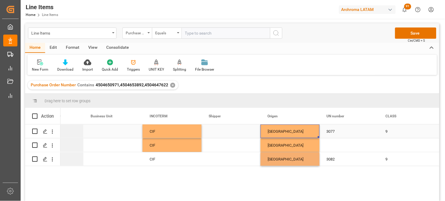
click at [282, 130] on div "CHINA" at bounding box center [290, 132] width 45 height 14
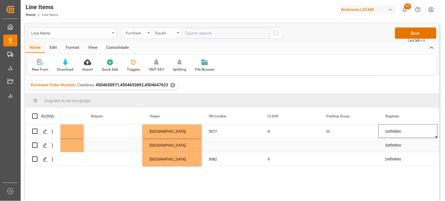
scroll to position [0, 1983]
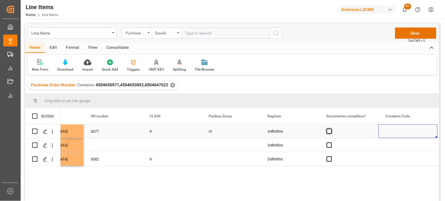
click at [330, 132] on span "Press SPACE to select this row." at bounding box center [329, 130] width 5 height 5
click at [331, 128] on input "Press SPACE to select this row." at bounding box center [331, 128] width 0 height 0
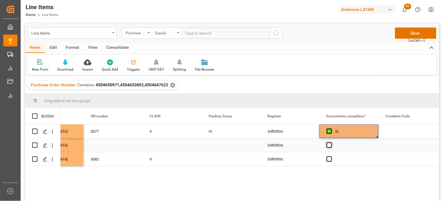
click at [327, 145] on span "Press SPACE to select this row." at bounding box center [329, 144] width 5 height 5
click at [331, 142] on input "Press SPACE to select this row." at bounding box center [331, 142] width 0 height 0
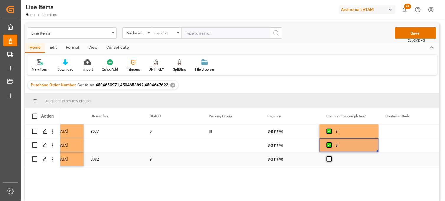
click at [329, 157] on span "Press SPACE to select this row." at bounding box center [329, 158] width 5 height 5
click at [331, 156] on input "Press SPACE to select this row." at bounding box center [331, 156] width 0 height 0
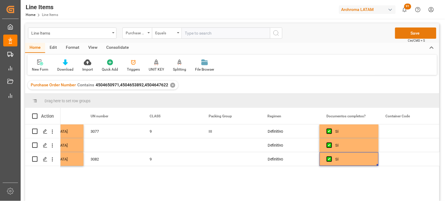
click at [399, 36] on button "Save" at bounding box center [415, 32] width 41 height 11
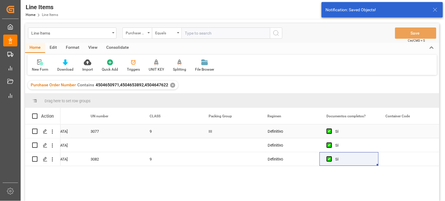
click at [90, 131] on div "3077" at bounding box center [112, 131] width 59 height 14
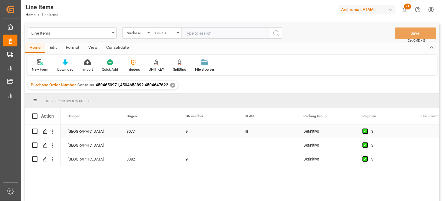
scroll to position [0, 1947]
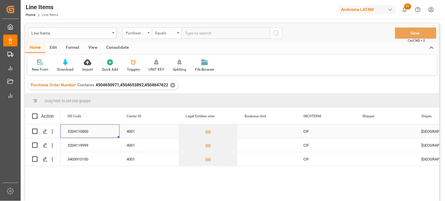
click at [253, 132] on div "Press SPACE to select this row." at bounding box center [267, 131] width 59 height 14
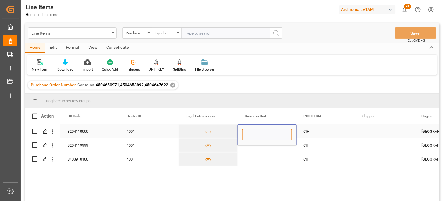
click at [253, 132] on input "Press SPACE to select this row." at bounding box center [267, 134] width 50 height 11
type input "TEXTIL"
click at [253, 136] on input "TEXTIL" at bounding box center [267, 134] width 50 height 11
click at [252, 148] on div "Press SPACE to select this row." at bounding box center [267, 145] width 59 height 14
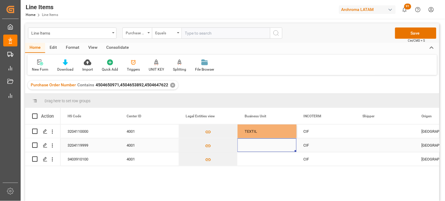
click at [251, 145] on div "Press SPACE to select this row." at bounding box center [267, 145] width 59 height 14
click at [251, 145] on input "Press SPACE to select this row." at bounding box center [267, 148] width 50 height 11
type input "TEXTIL"
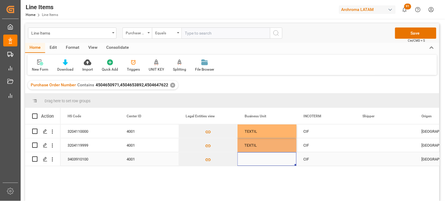
click at [249, 161] on div "Press SPACE to select this row." at bounding box center [267, 159] width 59 height 14
click at [251, 157] on div "Press SPACE to select this row." at bounding box center [267, 159] width 59 height 14
click at [251, 157] on input "Press SPACE to select this row." at bounding box center [267, 155] width 50 height 11
paste input "TEXTIL"
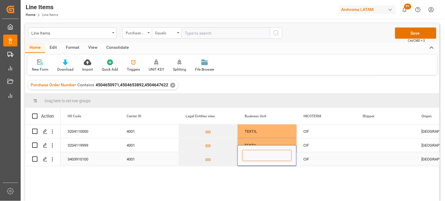
type input "TEXTIL"
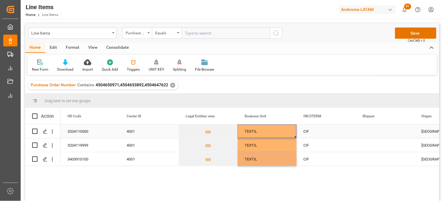
click at [249, 133] on div "TEXTIL" at bounding box center [267, 131] width 59 height 14
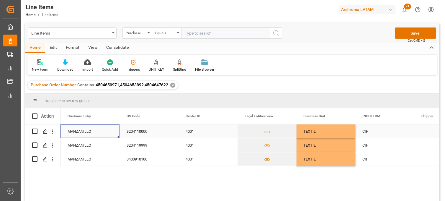
scroll to position [0, 1534]
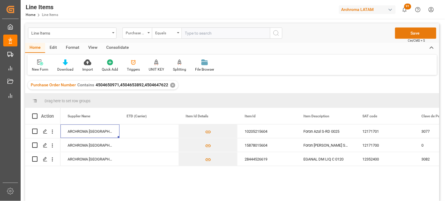
click at [419, 33] on button "Save" at bounding box center [415, 32] width 41 height 11
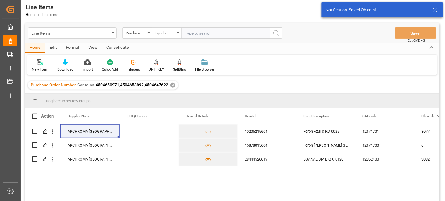
click at [295, 183] on div "ALMACÉN ATOTONILQUILLO ARCHROMA SINGAPORE, PTE. LTD. 10205215604 Foron Azul S-R…" at bounding box center [249, 164] width 379 height 80
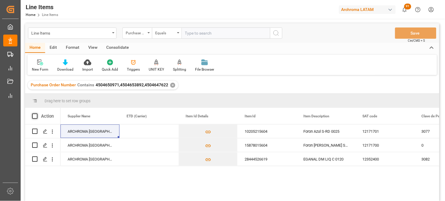
click at [35, 115] on span at bounding box center [34, 115] width 5 height 5
click at [37, 113] on input "checkbox" at bounding box center [37, 113] width 0 height 0
checkbox input "true"
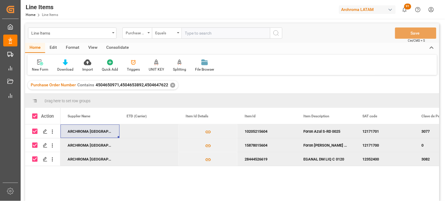
click at [120, 49] on div "Consolidate" at bounding box center [118, 48] width 32 height 10
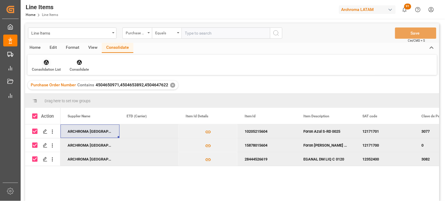
click at [46, 67] on div "Consolidation List" at bounding box center [46, 69] width 29 height 5
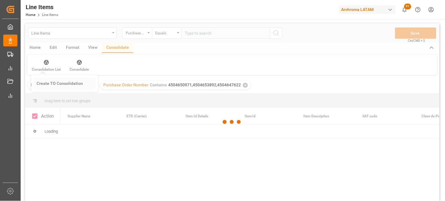
click at [55, 83] on div "Line Items Purchase Order Number Equals Save Ctrl/CMD + S Home Edit Format View…" at bounding box center [232, 119] width 414 height 193
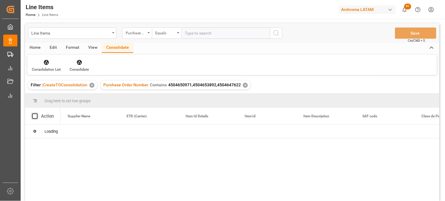
click at [34, 116] on span at bounding box center [34, 115] width 5 height 5
click at [37, 113] on input "checkbox" at bounding box center [37, 113] width 0 height 0
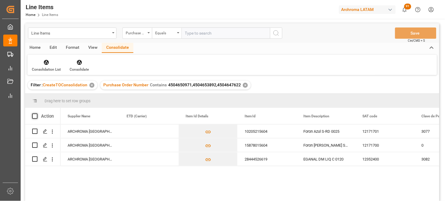
click at [36, 115] on span at bounding box center [34, 115] width 5 height 5
click at [37, 113] on input "checkbox" at bounding box center [37, 113] width 0 height 0
checkbox input "true"
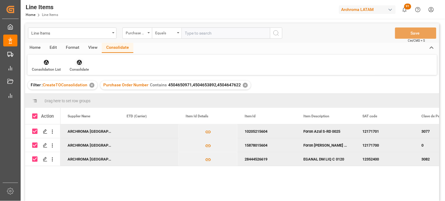
click at [80, 69] on div "Consolidate" at bounding box center [79, 69] width 19 height 5
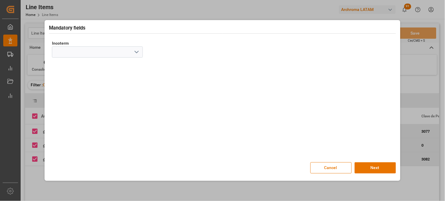
click at [137, 54] on icon "open menu" at bounding box center [136, 51] width 7 height 7
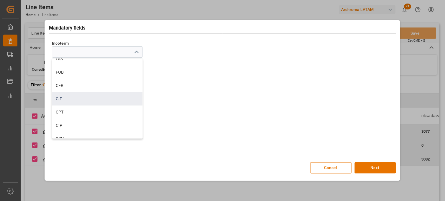
click at [67, 98] on div "CIF" at bounding box center [97, 98] width 90 height 13
type input "CIF"
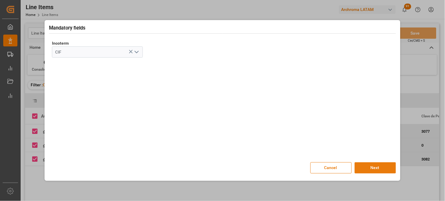
click at [365, 167] on button "Next" at bounding box center [375, 167] width 41 height 11
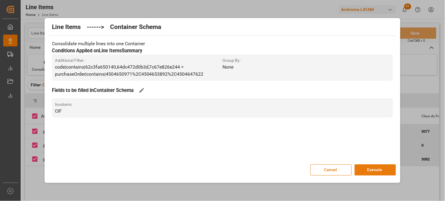
click at [368, 168] on button "Execute" at bounding box center [375, 169] width 41 height 11
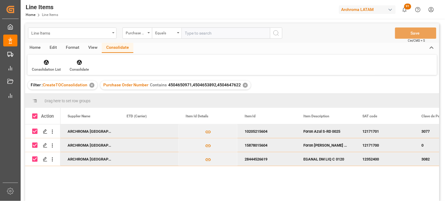
click at [65, 35] on div "Line Items" at bounding box center [70, 32] width 79 height 7
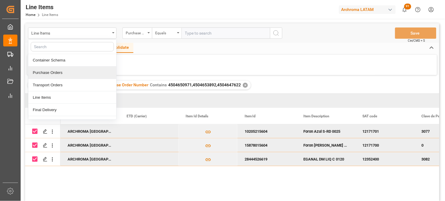
click at [58, 73] on div "Purchase Orders" at bounding box center [72, 72] width 88 height 12
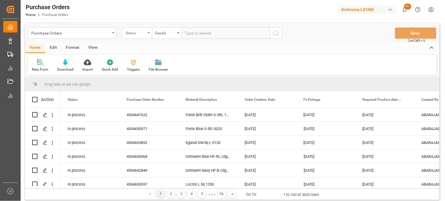
click at [147, 33] on div "Status" at bounding box center [137, 32] width 30 height 11
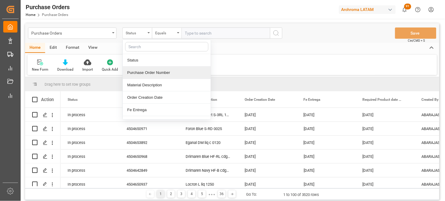
click at [142, 68] on div "Purchase Order Number" at bounding box center [167, 72] width 88 height 12
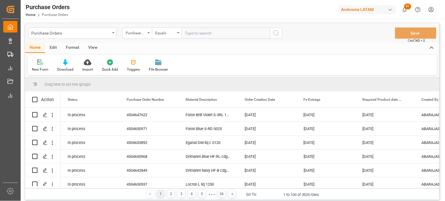
click at [189, 33] on input "text" at bounding box center [225, 32] width 89 height 11
paste input "4504648614"
type input "4504648614"
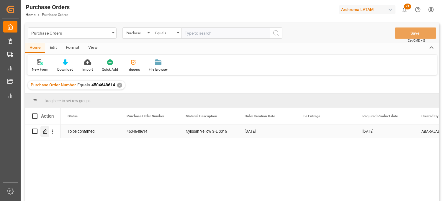
click at [45, 133] on line "Press SPACE to select this row." at bounding box center [45, 133] width 4 height 0
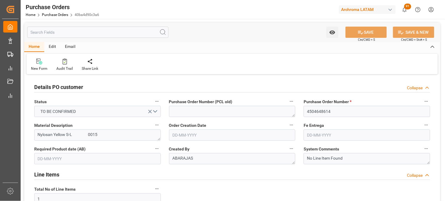
type input "27-07-2025"
type input "15-09-2025"
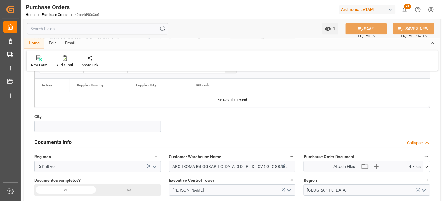
scroll to position [393, 0]
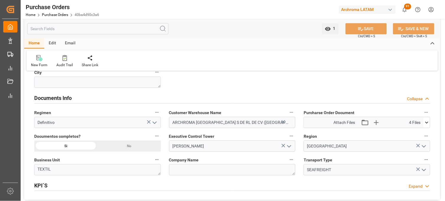
click at [426, 122] on icon at bounding box center [426, 122] width 3 height 2
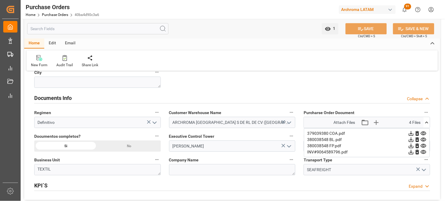
click at [423, 139] on icon at bounding box center [424, 139] width 6 height 4
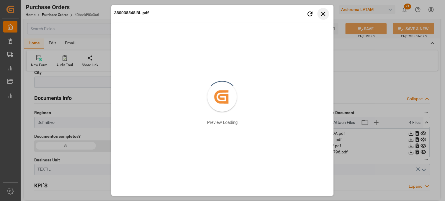
drag, startPoint x: 325, startPoint y: 13, endPoint x: 325, endPoint y: 17, distance: 3.8
click at [325, 15] on icon "button" at bounding box center [323, 13] width 7 height 7
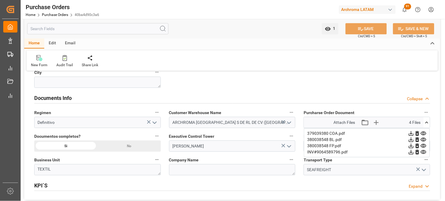
click at [425, 152] on icon at bounding box center [423, 152] width 6 height 6
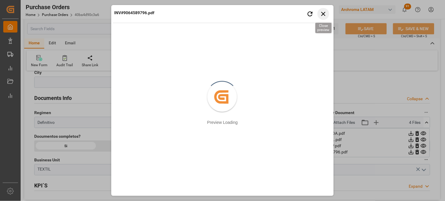
click at [322, 15] on icon "button" at bounding box center [323, 14] width 4 height 4
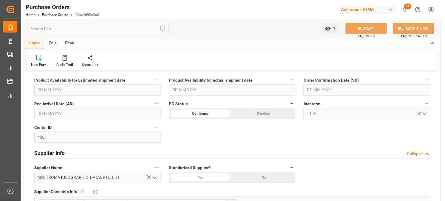
scroll to position [196, 0]
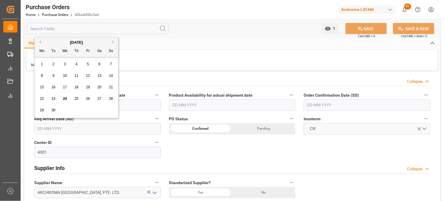
click at [63, 127] on input "text" at bounding box center [97, 128] width 127 height 11
click at [112, 41] on button "Next Month" at bounding box center [114, 42] width 4 height 4
click at [113, 42] on button "Next Month" at bounding box center [114, 42] width 4 height 4
click at [109, 65] on div "2" at bounding box center [110, 64] width 7 height 7
type input "02-11-2025"
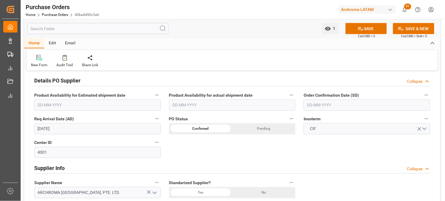
click at [320, 104] on input "text" at bounding box center [367, 104] width 127 height 11
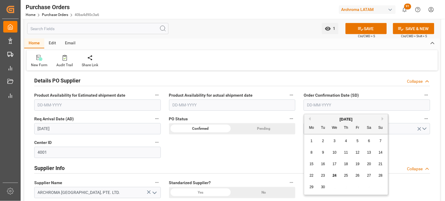
click at [316, 139] on div "1 2 3 4 5 6 7" at bounding box center [346, 141] width 81 height 12
click at [368, 140] on span "6" at bounding box center [369, 141] width 2 height 4
type input "06-09-2025"
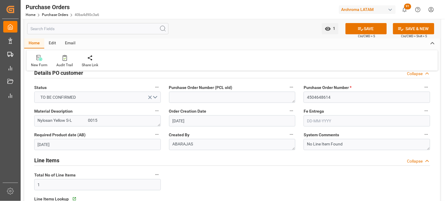
scroll to position [0, 0]
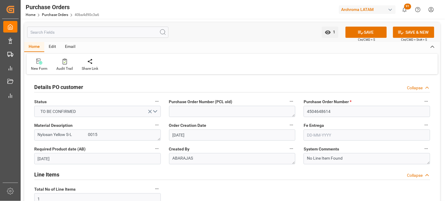
click at [313, 137] on input "text" at bounding box center [367, 134] width 127 height 11
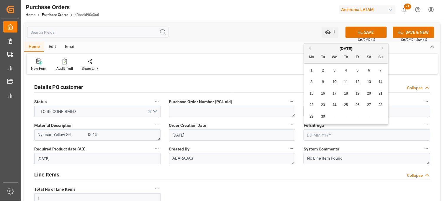
click at [383, 48] on button "Next Month" at bounding box center [384, 48] width 4 height 4
click at [358, 94] on span "14" at bounding box center [358, 93] width 4 height 4
type input "14-11-2025"
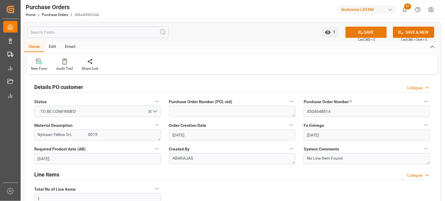
click at [373, 32] on button "SAVE" at bounding box center [365, 32] width 41 height 11
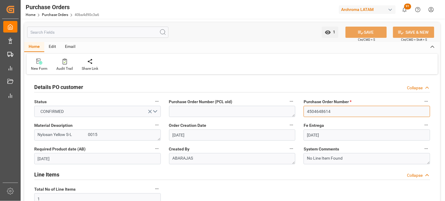
click at [315, 109] on input "4504648614" at bounding box center [367, 111] width 127 height 11
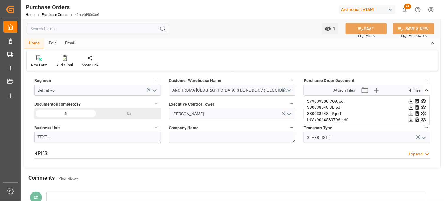
scroll to position [426, 0]
click at [48, 13] on link "Purchase Orders" at bounding box center [55, 15] width 26 height 4
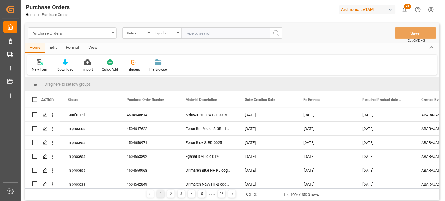
click at [106, 33] on div "Purchase Orders" at bounding box center [70, 32] width 79 height 7
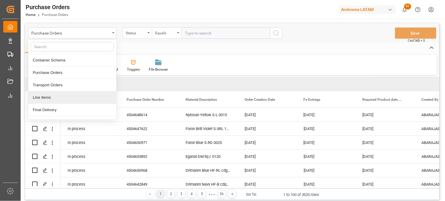
click at [50, 99] on div "Line Items" at bounding box center [72, 97] width 88 height 12
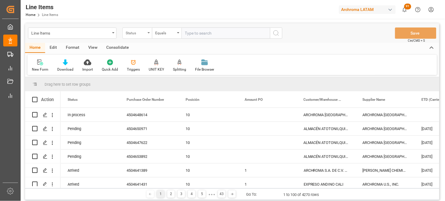
click at [145, 35] on div "Status" at bounding box center [136, 32] width 20 height 7
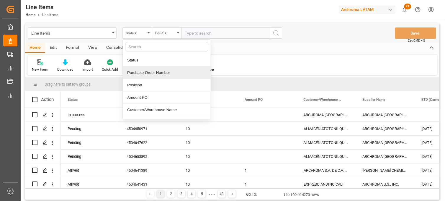
drag, startPoint x: 137, startPoint y: 71, endPoint x: 163, endPoint y: 49, distance: 34.5
click at [137, 72] on div "Purchase Order Number" at bounding box center [167, 72] width 88 height 12
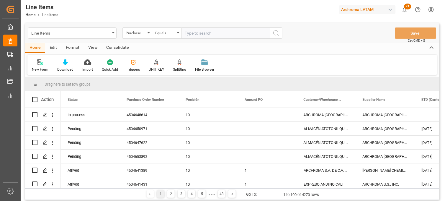
click at [193, 36] on input "text" at bounding box center [225, 32] width 89 height 11
paste input "4504648614"
type input "4504648614"
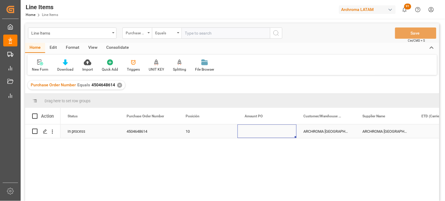
click at [257, 132] on div "Press SPACE to select this row." at bounding box center [267, 131] width 59 height 14
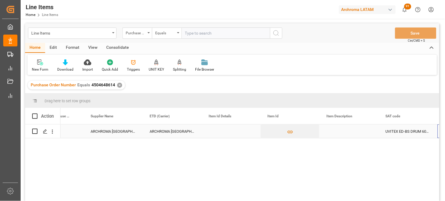
scroll to position [0, 272]
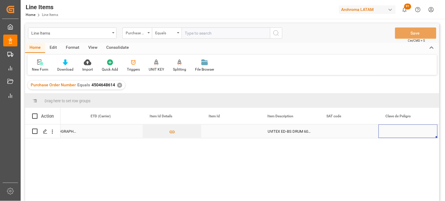
click at [217, 129] on div "Press SPACE to select this row." at bounding box center [231, 131] width 59 height 14
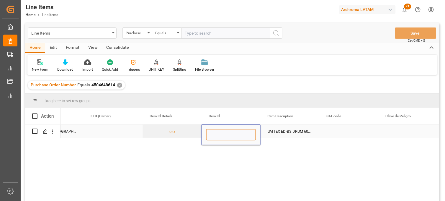
click at [217, 130] on input "Press SPACE to select this row." at bounding box center [231, 134] width 50 height 11
paste input "18109527203"
type input "18109527203"
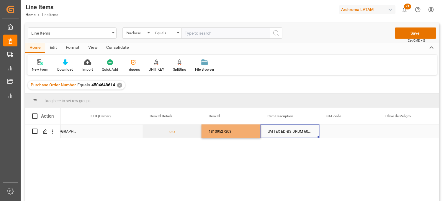
click at [282, 130] on div "UVITEX ED-BS DRUM 60KG" at bounding box center [290, 131] width 59 height 14
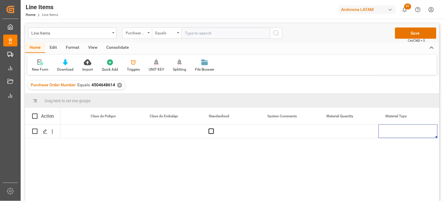
scroll to position [0, 685]
click at [285, 130] on div "Press SPACE to select this row." at bounding box center [290, 131] width 59 height 14
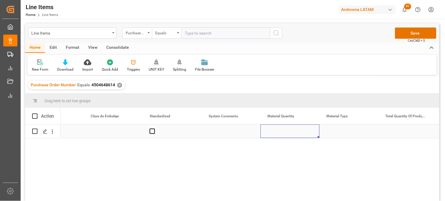
click at [285, 130] on div "Press SPACE to select this row." at bounding box center [290, 131] width 59 height 14
click at [284, 131] on input "Press SPACE to select this row." at bounding box center [290, 134] width 50 height 11
type input "14"
click at [332, 131] on div "Press SPACE to select this row." at bounding box center [349, 131] width 59 height 14
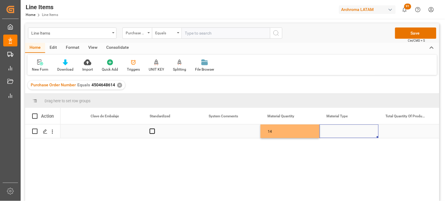
click at [329, 131] on div "Press SPACE to select this row." at bounding box center [349, 131] width 59 height 14
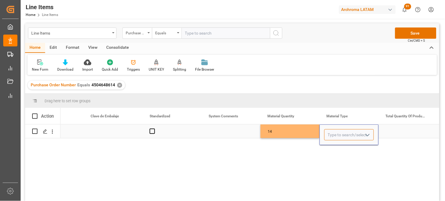
click at [329, 131] on input "Press SPACE to select this row." at bounding box center [349, 134] width 50 height 11
click at [333, 148] on div "BOX" at bounding box center [349, 151] width 49 height 21
type input "BOX"
click at [399, 131] on div "Press SPACE to select this row." at bounding box center [408, 131] width 59 height 14
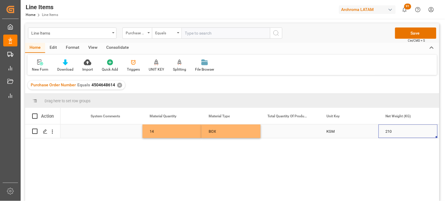
scroll to position [0, 862]
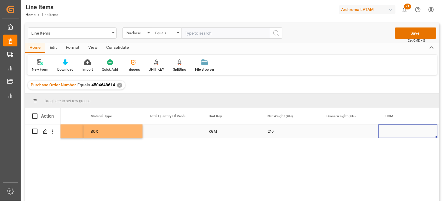
click at [341, 131] on div "Press SPACE to select this row." at bounding box center [349, 131] width 59 height 14
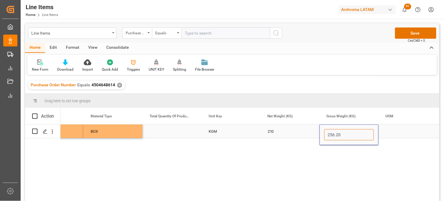
type input "256.200"
click at [390, 131] on div "Press SPACE to select this row." at bounding box center [408, 131] width 59 height 14
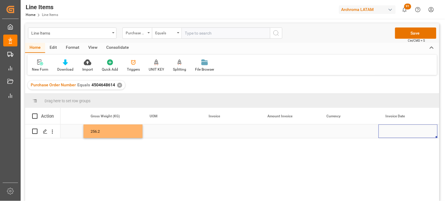
click at [220, 130] on div "Press SPACE to select this row." at bounding box center [231, 131] width 59 height 14
click at [217, 133] on div "Press SPACE to select this row." at bounding box center [231, 131] width 59 height 14
click at [217, 133] on input "Press SPACE to select this row." at bounding box center [231, 134] width 50 height 11
type input "9064589796"
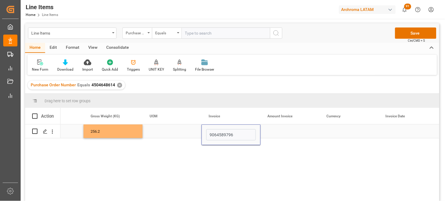
click at [272, 132] on div "Press SPACE to select this row." at bounding box center [290, 131] width 59 height 14
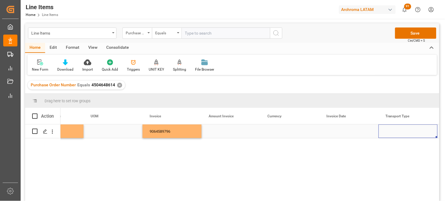
click at [220, 130] on div "Press SPACE to select this row." at bounding box center [231, 131] width 59 height 14
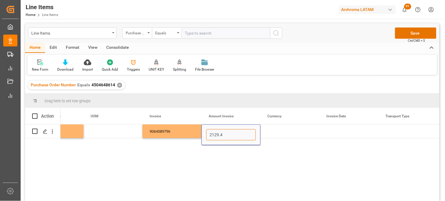
type input "2129.40"
click at [281, 133] on div "Press SPACE to select this row." at bounding box center [290, 131] width 59 height 14
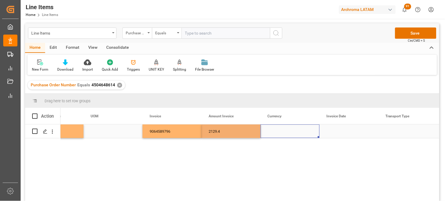
click at [281, 133] on div "Press SPACE to select this row." at bounding box center [290, 131] width 59 height 14
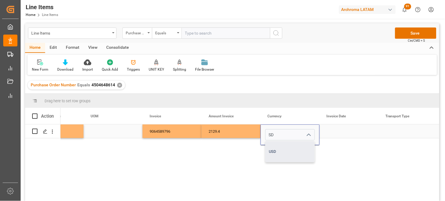
click at [287, 155] on div "USD" at bounding box center [290, 151] width 49 height 21
type input "USD"
drag, startPoint x: 346, startPoint y: 130, endPoint x: 342, endPoint y: 131, distance: 4.5
click at [345, 130] on div "Press SPACE to select this row." at bounding box center [349, 131] width 59 height 14
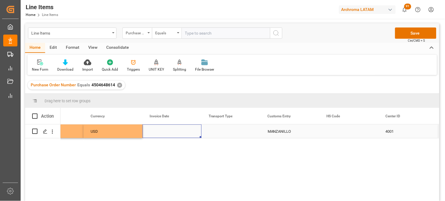
click at [164, 131] on div "Press SPACE to select this row." at bounding box center [172, 131] width 59 height 14
click at [163, 133] on div "Press SPACE to select this row." at bounding box center [172, 131] width 59 height 14
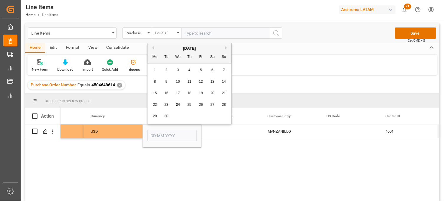
click at [166, 93] on span "16" at bounding box center [166, 93] width 4 height 4
type input "16-09-2025"
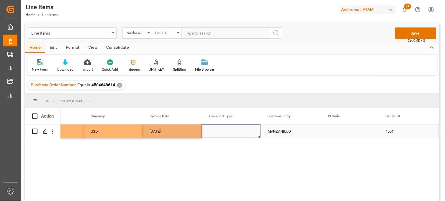
click at [219, 131] on div "Press SPACE to select this row." at bounding box center [231, 131] width 59 height 14
click at [222, 131] on div "Press SPACE to select this row." at bounding box center [231, 131] width 59 height 14
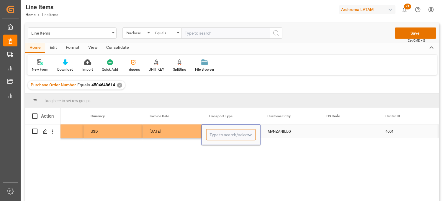
click at [222, 131] on input "Press SPACE to select this row." at bounding box center [231, 134] width 50 height 11
click at [221, 145] on div "SEAFREIGHT" at bounding box center [231, 151] width 49 height 21
type input "SEAFREIGHT"
click at [273, 131] on div "MANZANILLO" at bounding box center [290, 131] width 59 height 14
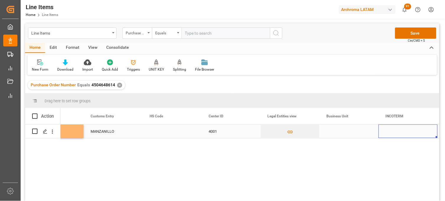
scroll to position [0, 1629]
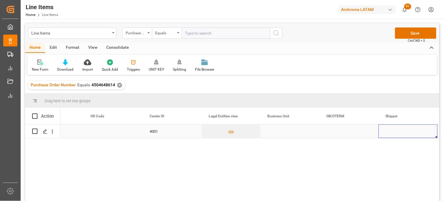
click at [279, 133] on div "Press SPACE to select this row." at bounding box center [290, 131] width 59 height 14
click at [279, 133] on input "Press SPACE to select this row." at bounding box center [290, 134] width 50 height 11
type input "TEXTIL"
click at [332, 134] on div "Press SPACE to select this row." at bounding box center [349, 131] width 59 height 14
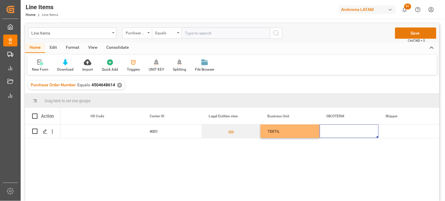
click at [412, 33] on button "Save" at bounding box center [415, 32] width 41 height 11
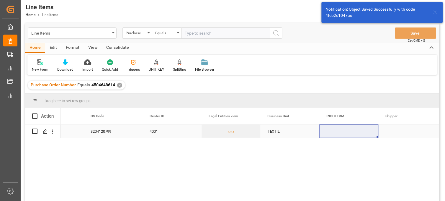
click at [340, 131] on div "Press SPACE to select this row." at bounding box center [349, 131] width 59 height 14
click at [340, 131] on input "Press SPACE to select this row." at bounding box center [349, 134] width 50 height 11
click at [339, 145] on div "CIF" at bounding box center [349, 151] width 49 height 21
type input "CIF"
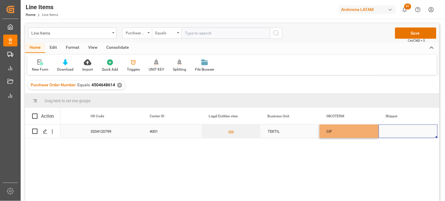
drag, startPoint x: 400, startPoint y: 131, endPoint x: 393, endPoint y: 132, distance: 6.7
click at [399, 131] on div "Press SPACE to select this row." at bounding box center [408, 131] width 59 height 14
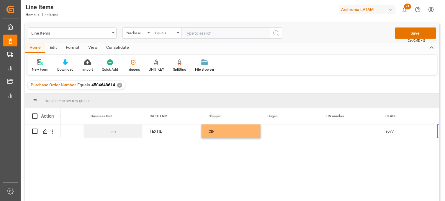
scroll to position [0, 1806]
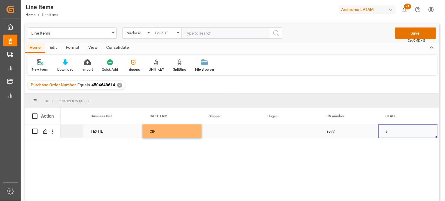
click at [275, 133] on div "Press SPACE to select this row." at bounding box center [290, 131] width 59 height 14
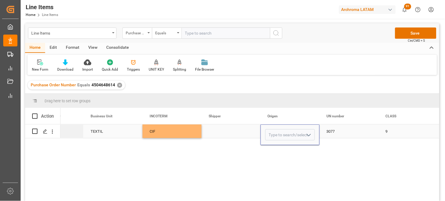
click at [275, 133] on input "Press SPACE to select this row." at bounding box center [290, 134] width 50 height 11
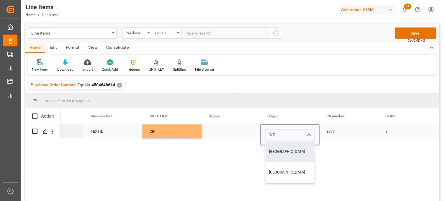
click at [282, 151] on div "INDIA" at bounding box center [290, 151] width 49 height 21
type input "INDIA"
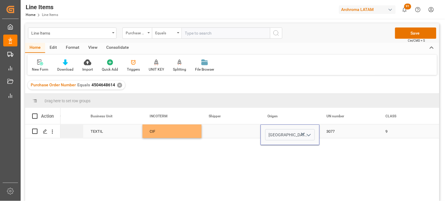
click at [337, 130] on div "3077" at bounding box center [349, 131] width 59 height 14
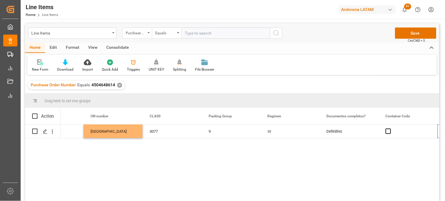
scroll to position [0, 2042]
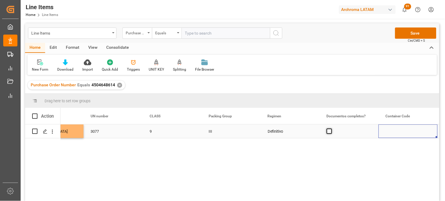
click at [328, 133] on span "Press SPACE to select this row." at bounding box center [329, 130] width 5 height 5
click at [331, 128] on input "Press SPACE to select this row." at bounding box center [331, 128] width 0 height 0
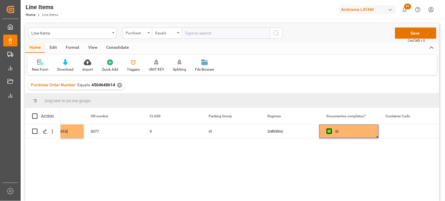
click at [407, 40] on div "Line Items Purchase Order Number Equals Save Ctrl/CMD + S" at bounding box center [232, 32] width 414 height 19
click at [403, 34] on button "Save" at bounding box center [415, 32] width 41 height 11
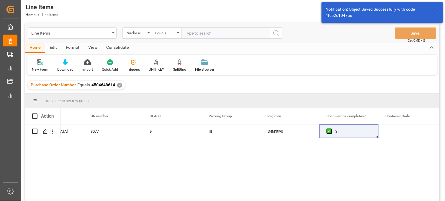
click at [35, 116] on span at bounding box center [34, 115] width 5 height 5
click at [37, 113] on input "checkbox" at bounding box center [37, 113] width 0 height 0
checkbox input "true"
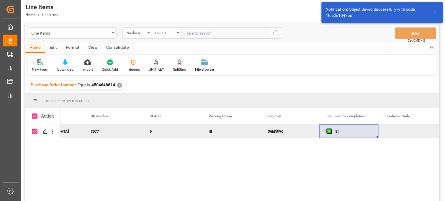
click at [111, 45] on div "Consolidate" at bounding box center [118, 48] width 32 height 10
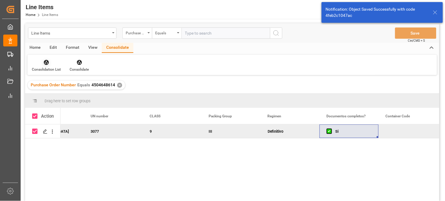
click at [45, 67] on div "Consolidation List" at bounding box center [46, 69] width 29 height 5
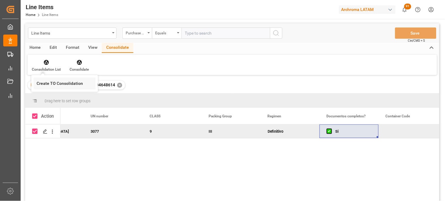
click at [52, 84] on div "Line Items Purchase Order Number Equals Save Ctrl/CMD + S Home Edit Format View…" at bounding box center [232, 119] width 414 height 193
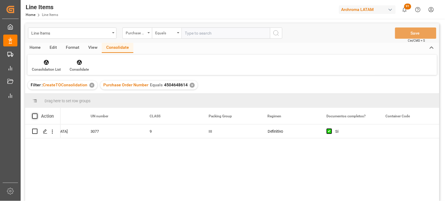
click at [34, 116] on span at bounding box center [34, 115] width 5 height 5
click at [37, 113] on input "checkbox" at bounding box center [37, 113] width 0 height 0
checkbox input "true"
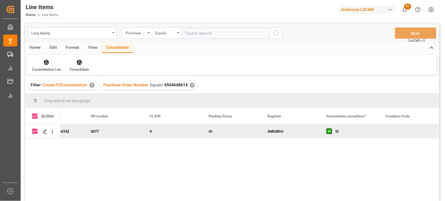
click at [81, 66] on div "Consolidate" at bounding box center [79, 65] width 28 height 13
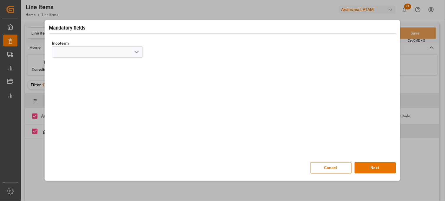
click at [132, 54] on button "open menu" at bounding box center [136, 52] width 9 height 9
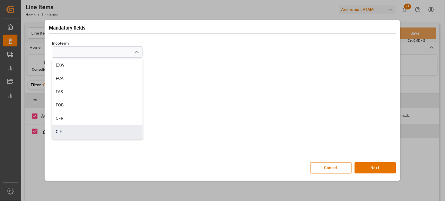
click at [74, 131] on div "CIF" at bounding box center [97, 131] width 90 height 13
type input "CIF"
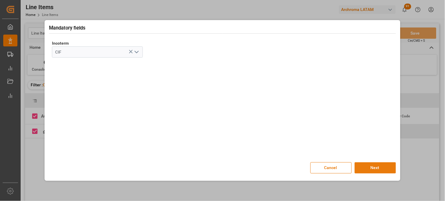
click at [372, 166] on button "Next" at bounding box center [375, 167] width 41 height 11
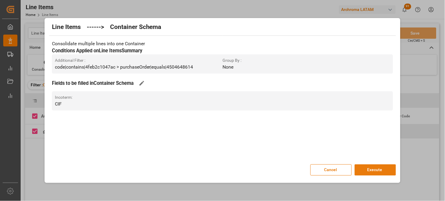
click at [376, 167] on button "Execute" at bounding box center [375, 169] width 41 height 11
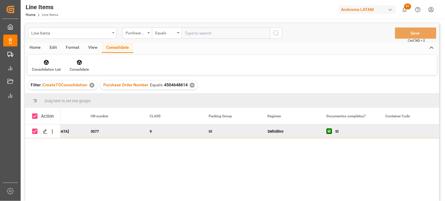
click at [67, 36] on div "Line Items" at bounding box center [70, 32] width 79 height 7
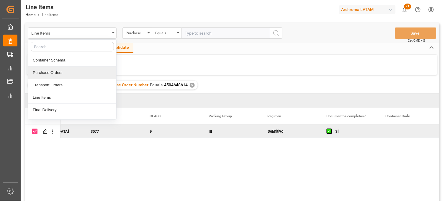
click at [58, 74] on div "Purchase Orders" at bounding box center [72, 72] width 88 height 12
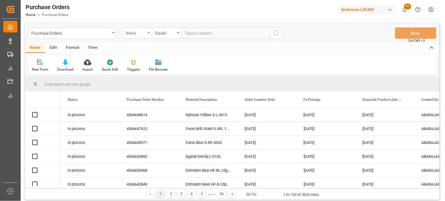
click at [140, 33] on div "Status" at bounding box center [136, 32] width 20 height 7
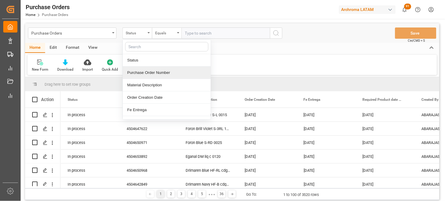
click at [140, 70] on div "Purchase Order Number" at bounding box center [167, 72] width 88 height 12
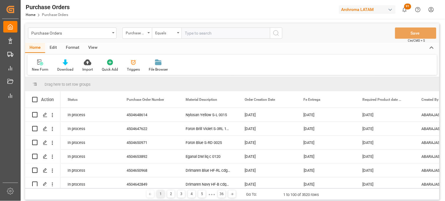
click at [191, 32] on input "text" at bounding box center [225, 32] width 89 height 11
paste input "4504649460"
type input "4504649460"
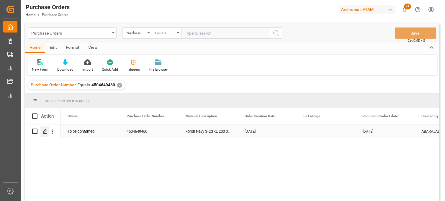
click at [45, 132] on polygon "Press SPACE to select this row." at bounding box center [44, 130] width 3 height 3
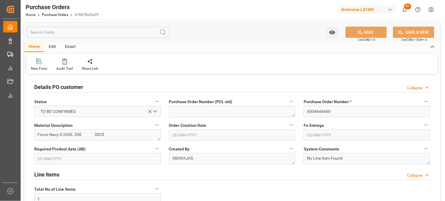
type input "[DATE]"
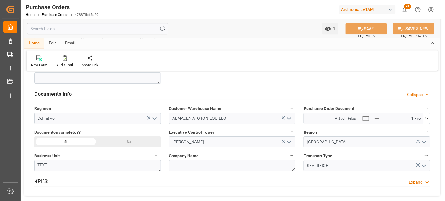
scroll to position [393, 0]
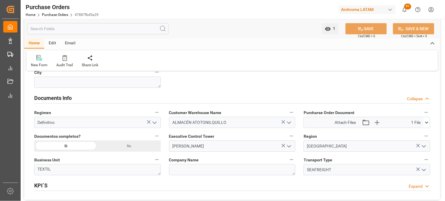
click at [429, 123] on icon at bounding box center [427, 122] width 6 height 6
click at [424, 133] on icon at bounding box center [424, 133] width 6 height 4
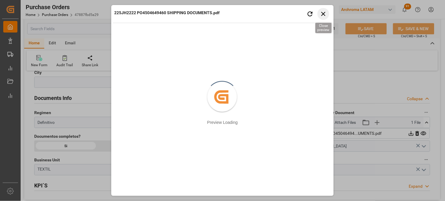
click at [325, 14] on icon "button" at bounding box center [323, 13] width 7 height 7
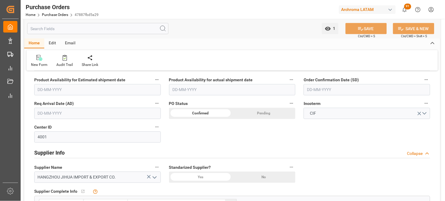
scroll to position [196, 0]
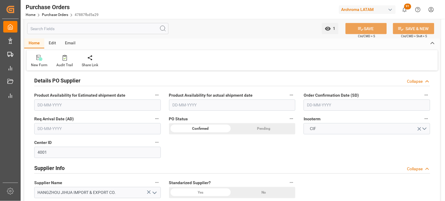
click at [83, 126] on input "text" at bounding box center [97, 128] width 127 height 11
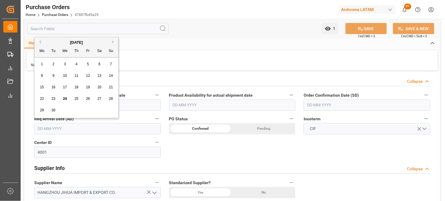
click at [114, 41] on button "Next Month" at bounding box center [114, 42] width 4 height 4
click at [112, 75] on span "12" at bounding box center [111, 75] width 4 height 4
type input "[DATE]"
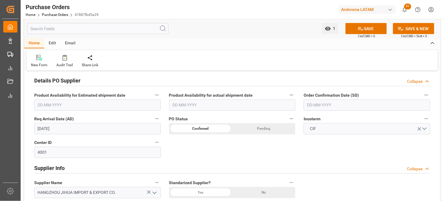
drag, startPoint x: 356, startPoint y: 106, endPoint x: 354, endPoint y: 101, distance: 5.9
click at [356, 106] on input "text" at bounding box center [367, 104] width 127 height 11
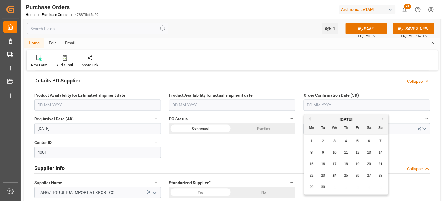
click at [380, 166] on span "21" at bounding box center [381, 164] width 4 height 4
type input "[DATE]"
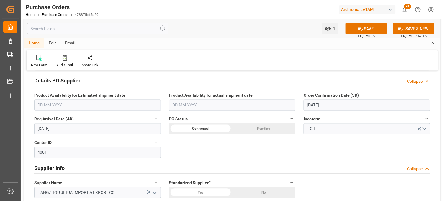
click at [304, 143] on div "Details PO customer Collapse Status TO BE CONFIRMED Purchase Order Number (PCL …" at bounding box center [232, 137] width 416 height 517
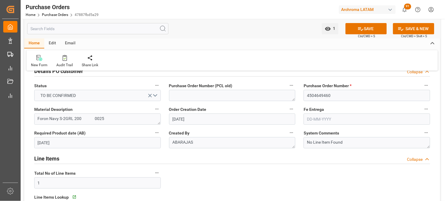
scroll to position [0, 0]
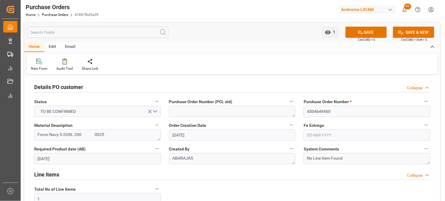
click at [315, 134] on input "text" at bounding box center [367, 134] width 127 height 11
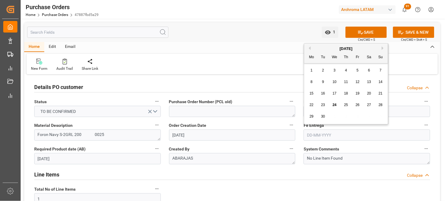
click at [382, 48] on button "Next Month" at bounding box center [384, 48] width 4 height 4
click at [345, 105] on span "23" at bounding box center [346, 105] width 4 height 4
type input "[DATE]"
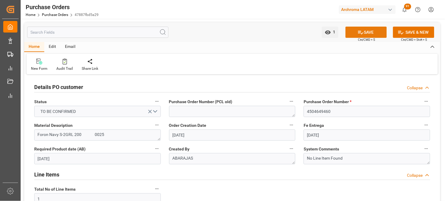
click at [361, 33] on icon at bounding box center [360, 33] width 5 height 4
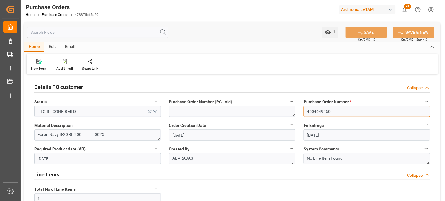
click at [316, 111] on input "4504649460" at bounding box center [367, 111] width 127 height 11
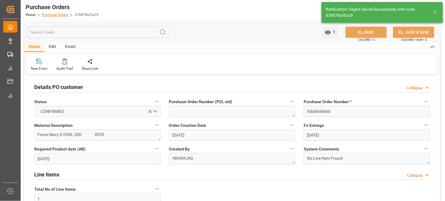
click at [51, 15] on link "Purchase Orders" at bounding box center [55, 15] width 26 height 4
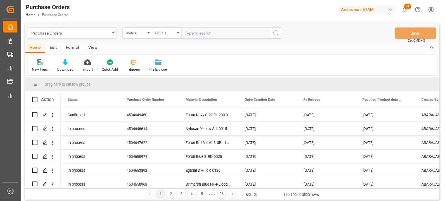
click at [101, 36] on div "Purchase Orders" at bounding box center [72, 32] width 89 height 11
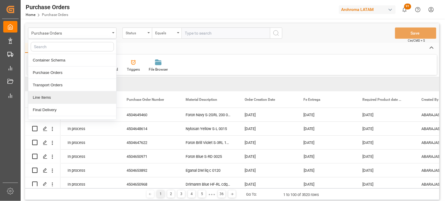
click at [54, 99] on div "Line Items" at bounding box center [72, 97] width 88 height 12
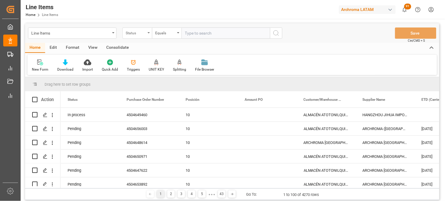
click at [144, 36] on div "Status" at bounding box center [137, 32] width 30 height 11
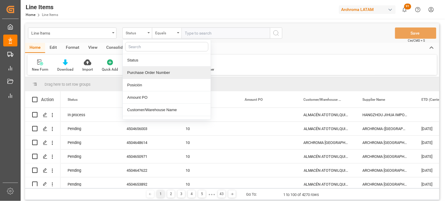
click at [141, 71] on div "Purchase Order Number" at bounding box center [167, 72] width 88 height 12
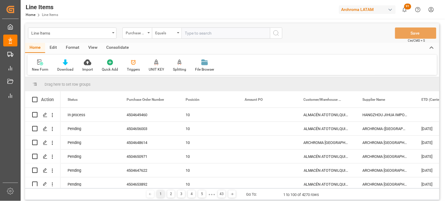
click at [195, 35] on input "text" at bounding box center [225, 32] width 89 height 11
paste input "4504649460"
type input "4504649460"
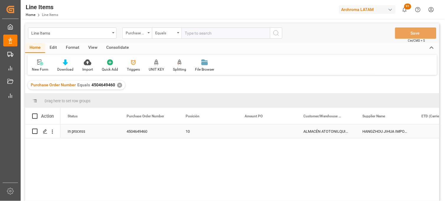
click at [255, 130] on div "Press SPACE to select this row." at bounding box center [267, 131] width 59 height 14
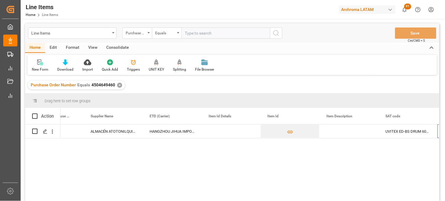
scroll to position [0, 272]
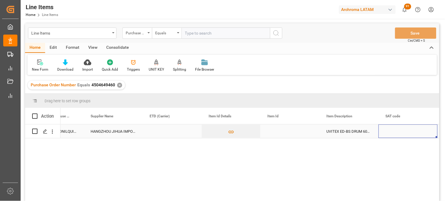
click at [279, 133] on div "Press SPACE to select this row." at bounding box center [290, 131] width 59 height 14
click at [279, 132] on input "Press SPACE to select this row." at bounding box center [290, 134] width 50 height 11
type input "10201524782"
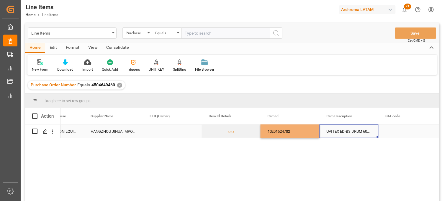
click at [338, 132] on div "UVITEX ED-BS DRUM 60KG" at bounding box center [349, 131] width 59 height 14
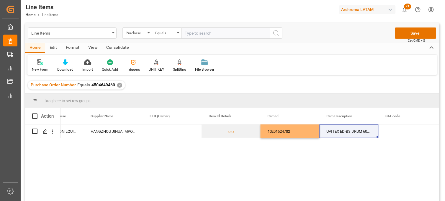
click at [353, 170] on div "ALMACÉN ATOTONILQUILLO HANGZHOU JIHUA IMPORT & EXPORT CO. 10201524782 UVITEX ED…" at bounding box center [249, 164] width 379 height 80
click at [278, 132] on div "10201524782" at bounding box center [290, 131] width 59 height 14
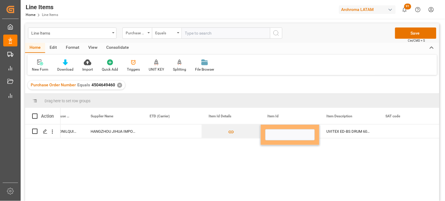
click at [430, 156] on div "ALMACÉN ATOTONILQUILLO HANGZHOU JIHUA IMPORT & EXPORT CO. UVITEX ED-BS DRUM 60KG" at bounding box center [249, 164] width 379 height 80
click at [281, 140] on input "Press SPACE to select this row." at bounding box center [290, 134] width 50 height 11
click at [280, 132] on input "Press SPACE to select this row." at bounding box center [290, 134] width 50 height 11
paste input "10201524782"
type input "10201524782"
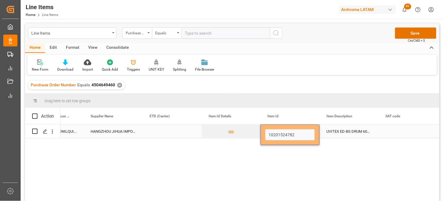
click at [344, 131] on div "UVITEX ED-BS DRUM 60KG" at bounding box center [349, 131] width 59 height 14
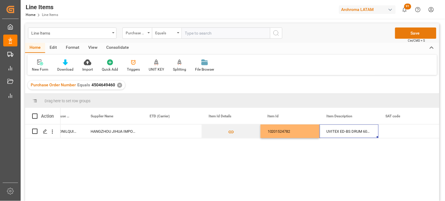
click at [405, 35] on button "Save" at bounding box center [415, 32] width 41 height 11
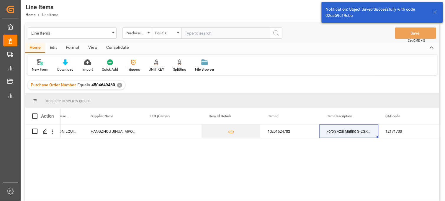
click at [290, 138] on div "ALMACÉN ATOTONILQUILLO HANGZHOU JIHUA IMPORT & EXPORT CO. 10201524782 Foron Azu…" at bounding box center [249, 164] width 379 height 80
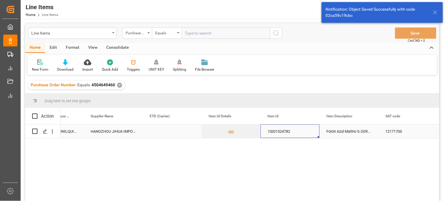
click at [285, 133] on div "10201524782" at bounding box center [290, 131] width 59 height 14
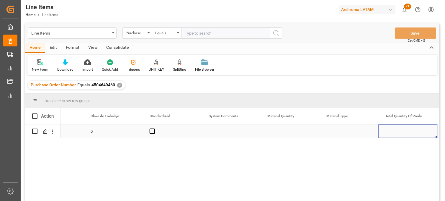
scroll to position [0, 744]
click at [227, 133] on div "Press SPACE to select this row." at bounding box center [231, 131] width 59 height 14
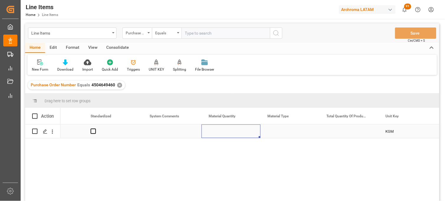
click at [219, 131] on div "Press SPACE to select this row." at bounding box center [231, 131] width 59 height 14
click at [219, 131] on input "Press SPACE to select this row." at bounding box center [231, 134] width 50 height 11
type input "54"
click at [275, 130] on div "Press SPACE to select this row." at bounding box center [290, 131] width 59 height 14
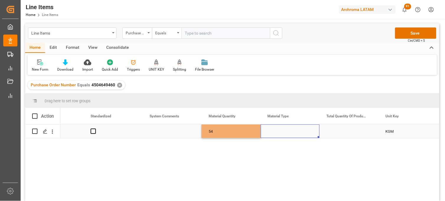
click at [275, 130] on div "Press SPACE to select this row." at bounding box center [290, 131] width 59 height 14
click at [275, 130] on input "Press SPACE to select this row." at bounding box center [290, 134] width 50 height 11
type input "C"
type input "BOX"
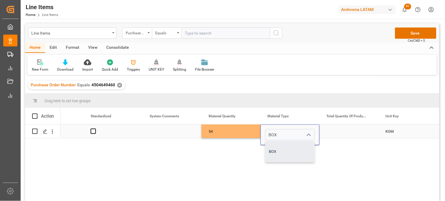
click at [280, 151] on div "BOX" at bounding box center [290, 151] width 49 height 21
click at [341, 130] on div "Press SPACE to select this row." at bounding box center [349, 131] width 59 height 14
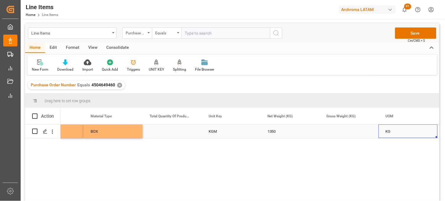
scroll to position [0, 980]
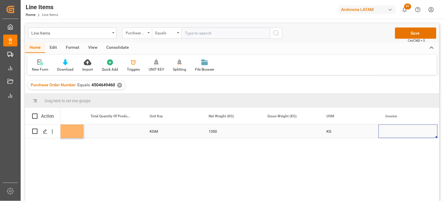
click at [278, 129] on div "Press SPACE to select this row." at bounding box center [290, 131] width 59 height 14
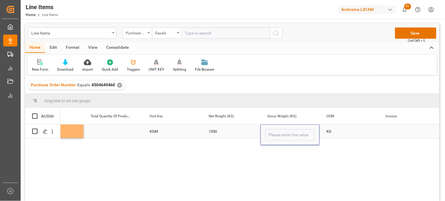
click at [280, 131] on input "Press SPACE to select this row." at bounding box center [290, 134] width 50 height 11
type input "1439.1"
click at [331, 132] on div "KG" at bounding box center [349, 131] width 59 height 14
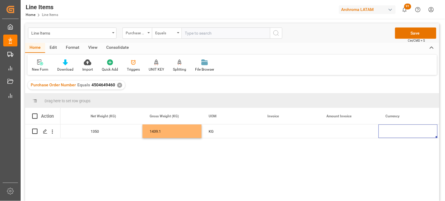
scroll to position [0, 1157]
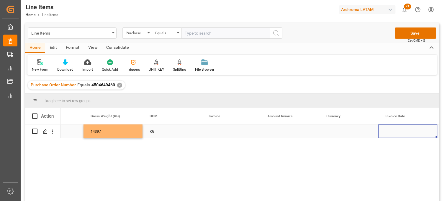
click at [215, 133] on div "Press SPACE to select this row." at bounding box center [231, 131] width 59 height 14
click at [215, 133] on input "Press SPACE to select this row." at bounding box center [231, 134] width 50 height 11
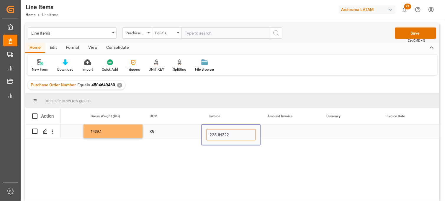
type input "225JH2222"
click at [277, 132] on div "Press SPACE to select this row." at bounding box center [290, 131] width 59 height 14
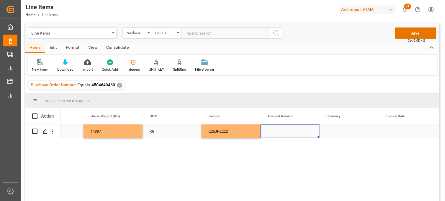
click at [285, 132] on div "Press SPACE to select this row." at bounding box center [290, 131] width 59 height 14
click at [285, 132] on input "Press SPACE to select this row." at bounding box center [290, 134] width 50 height 11
type input "5130"
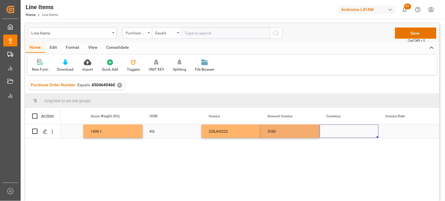
click at [337, 132] on div "Press SPACE to select this row." at bounding box center [349, 131] width 59 height 14
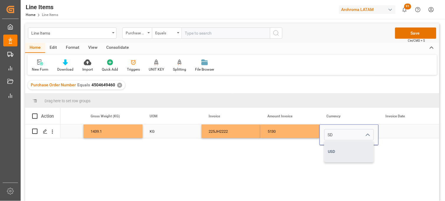
click at [333, 146] on div "USD" at bounding box center [349, 151] width 49 height 21
type input "USD"
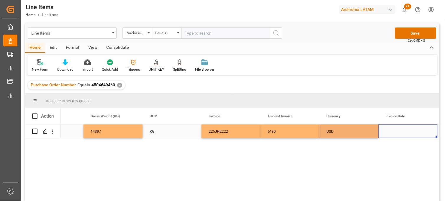
drag, startPoint x: 394, startPoint y: 128, endPoint x: 387, endPoint y: 130, distance: 7.3
click at [393, 129] on div "Press SPACE to select this row." at bounding box center [408, 131] width 59 height 14
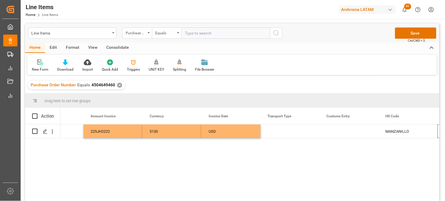
scroll to position [0, 1334]
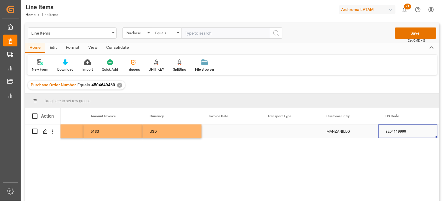
click at [219, 132] on div "Press SPACE to select this row." at bounding box center [231, 131] width 59 height 14
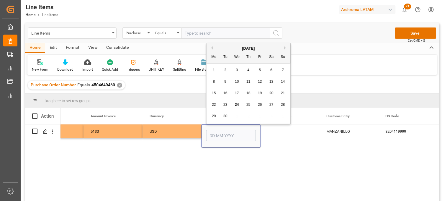
click at [225, 69] on span "2" at bounding box center [226, 70] width 2 height 4
type input "02-09-2025"
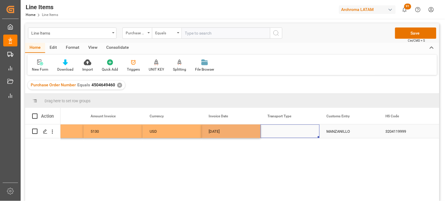
click at [279, 132] on div "Press SPACE to select this row." at bounding box center [290, 131] width 59 height 14
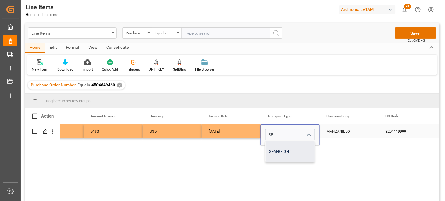
click at [284, 151] on div "SEAFREIGHT" at bounding box center [290, 151] width 49 height 21
type input "SEAFREIGHT"
click at [335, 132] on div "MANZANILLO" at bounding box center [349, 131] width 59 height 14
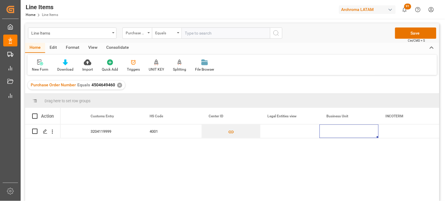
scroll to position [0, 1629]
click at [276, 131] on div "Press SPACE to select this row." at bounding box center [290, 131] width 59 height 14
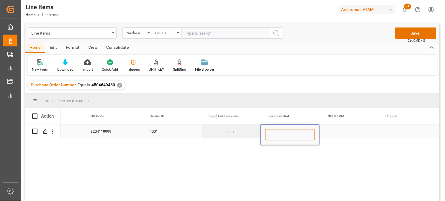
click at [277, 131] on input "Press SPACE to select this row." at bounding box center [290, 134] width 50 height 11
type input "TEXTIL"
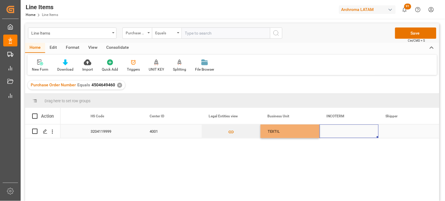
click at [332, 134] on div "Press SPACE to select this row." at bounding box center [349, 131] width 59 height 14
click at [331, 132] on div "Press SPACE to select this row." at bounding box center [349, 131] width 59 height 14
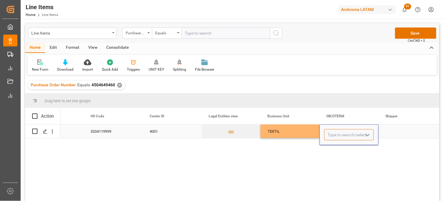
click at [336, 133] on input "Press SPACE to select this row." at bounding box center [349, 134] width 50 height 11
click at [333, 151] on div "CIF" at bounding box center [349, 151] width 49 height 21
type input "CIF"
click at [396, 130] on div "Press SPACE to select this row." at bounding box center [408, 131] width 59 height 14
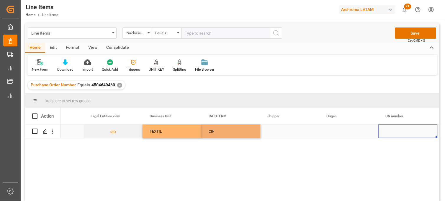
scroll to position [0, 1806]
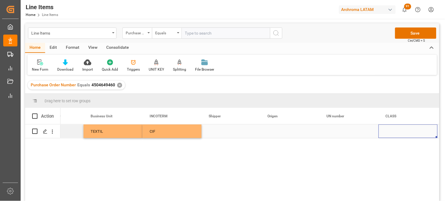
click at [274, 130] on div "Press SPACE to select this row." at bounding box center [290, 131] width 59 height 14
click at [276, 132] on div "Press SPACE to select this row." at bounding box center [290, 131] width 59 height 14
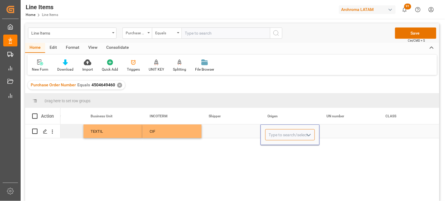
click at [276, 132] on input "Press SPACE to select this row." at bounding box center [290, 134] width 50 height 11
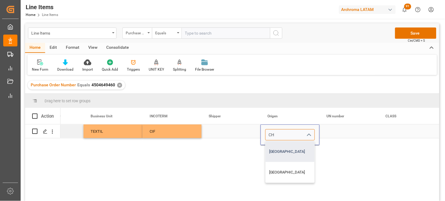
click at [279, 146] on div "CHINA" at bounding box center [290, 151] width 49 height 21
type input "CHINA"
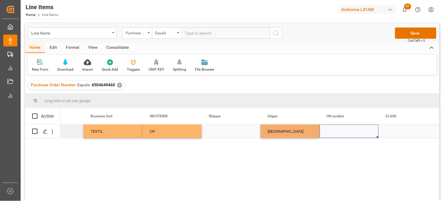
click at [333, 129] on div "Press SPACE to select this row." at bounding box center [349, 131] width 59 height 14
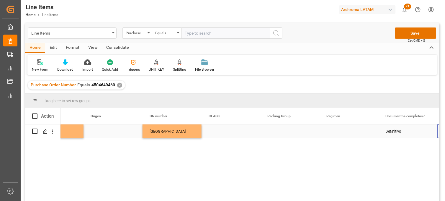
scroll to position [0, 1983]
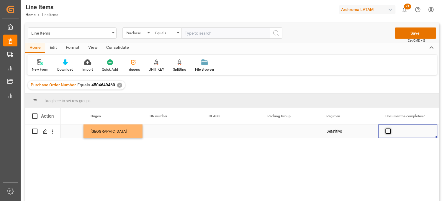
click at [388, 133] on span "Press SPACE to select this row." at bounding box center [388, 130] width 5 height 5
click at [390, 128] on input "Press SPACE to select this row." at bounding box center [390, 128] width 0 height 0
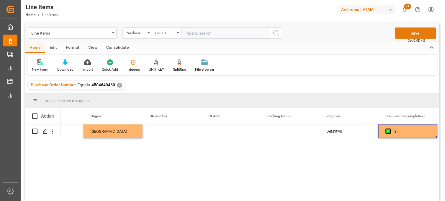
click at [401, 34] on button "Save" at bounding box center [415, 32] width 41 height 11
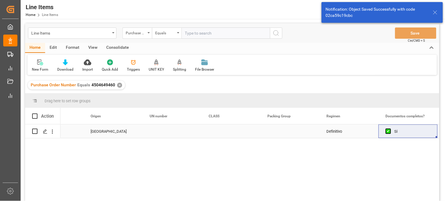
click at [152, 133] on div "Press SPACE to select this row." at bounding box center [172, 131] width 59 height 14
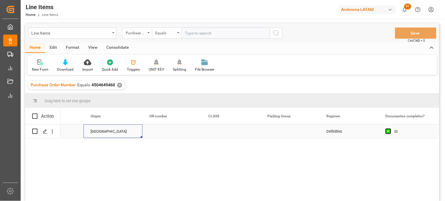
scroll to position [0, 1947]
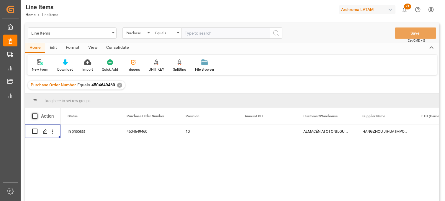
click at [33, 116] on span at bounding box center [34, 115] width 5 height 5
click at [37, 113] on input "checkbox" at bounding box center [37, 113] width 0 height 0
checkbox input "true"
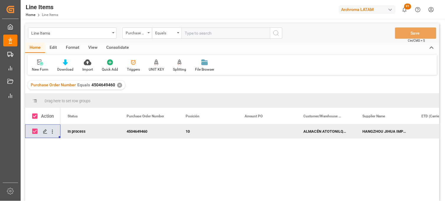
click at [122, 49] on div "Consolidate" at bounding box center [118, 48] width 32 height 10
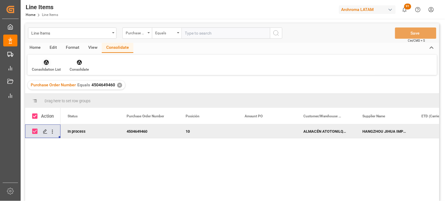
click at [44, 66] on div "Consolidation List" at bounding box center [46, 65] width 38 height 13
click at [65, 86] on div "Create TO Consolidation" at bounding box center [60, 83] width 46 height 6
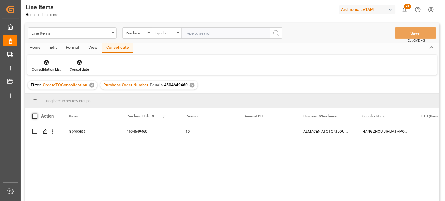
click at [35, 116] on span at bounding box center [34, 115] width 5 height 5
click at [37, 113] on input "checkbox" at bounding box center [37, 113] width 0 height 0
checkbox input "true"
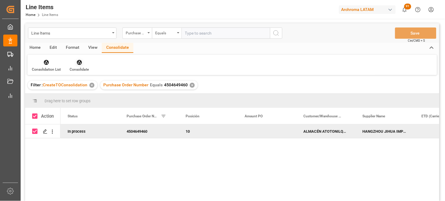
click at [77, 65] on div "Consolidate" at bounding box center [79, 65] width 28 height 13
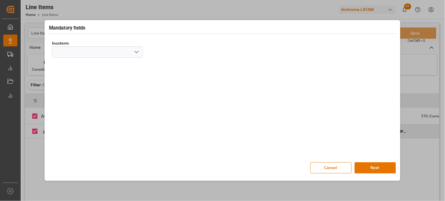
click at [136, 53] on icon "open menu" at bounding box center [136, 51] width 7 height 7
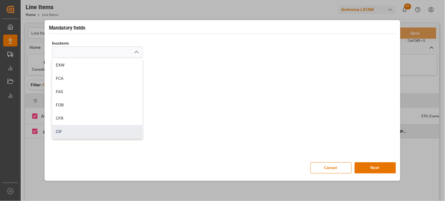
click at [74, 127] on div "CIF" at bounding box center [97, 131] width 90 height 13
type input "CIF"
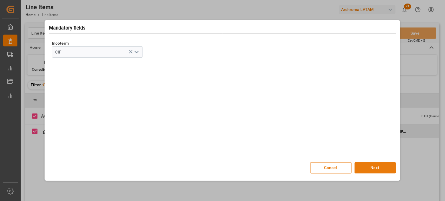
click at [371, 168] on button "Next" at bounding box center [375, 167] width 41 height 11
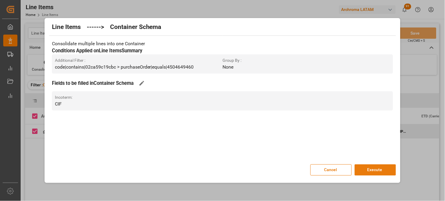
click at [386, 170] on button "Execute" at bounding box center [375, 169] width 41 height 11
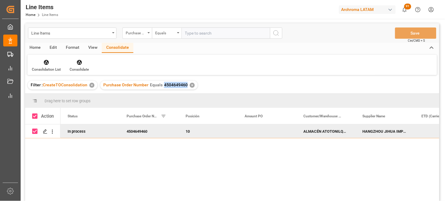
drag, startPoint x: 162, startPoint y: 84, endPoint x: 185, endPoint y: 85, distance: 23.0
click at [185, 85] on span "4504649460" at bounding box center [176, 84] width 24 height 5
copy span "4504649460"
click at [79, 33] on div "Line Items" at bounding box center [70, 32] width 79 height 7
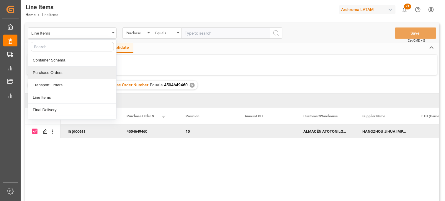
click at [53, 74] on div "Purchase Orders" at bounding box center [72, 72] width 88 height 12
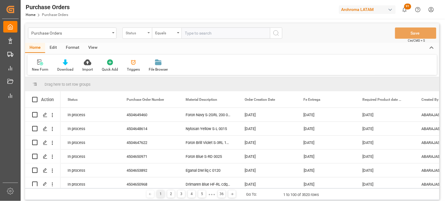
click at [137, 34] on div "Status" at bounding box center [136, 32] width 20 height 7
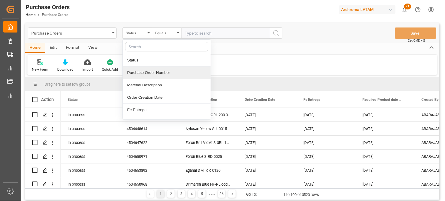
click at [151, 74] on div "Purchase Order Number" at bounding box center [167, 72] width 88 height 12
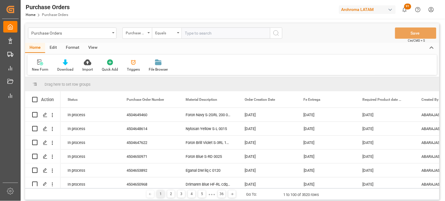
click at [189, 34] on input "text" at bounding box center [225, 32] width 89 height 11
paste input "4504658632"
type input "4504658632"
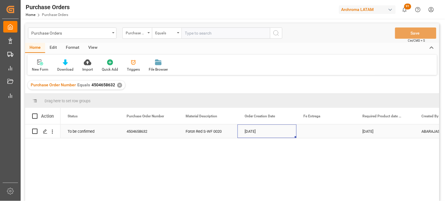
click at [260, 133] on div "25-08-2025" at bounding box center [267, 131] width 59 height 14
click at [311, 129] on div "Press SPACE to select this row." at bounding box center [326, 131] width 59 height 14
click at [211, 133] on div "Foron Red S-WF 0020" at bounding box center [208, 131] width 59 height 14
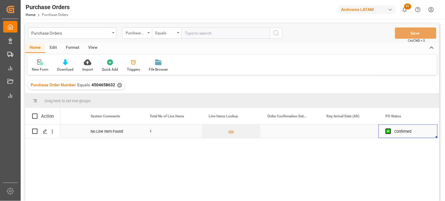
scroll to position [0, 449]
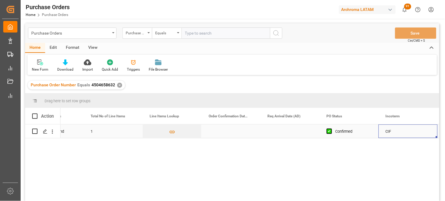
click at [223, 132] on div "Press SPACE to select this row." at bounding box center [231, 131] width 59 height 14
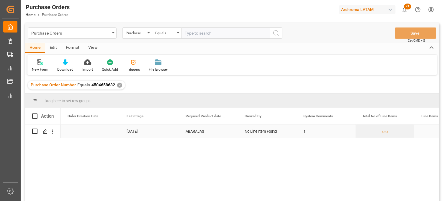
scroll to position [0, 177]
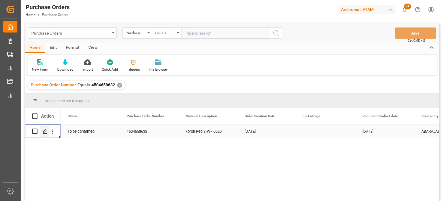
click at [44, 131] on icon "Press SPACE to select this row." at bounding box center [45, 131] width 5 height 5
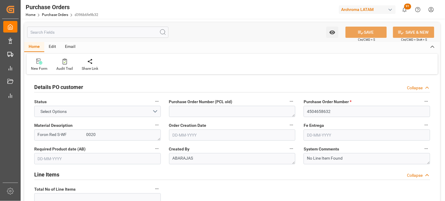
type input "1"
type input "25-08-2025"
type input "24-11-2025"
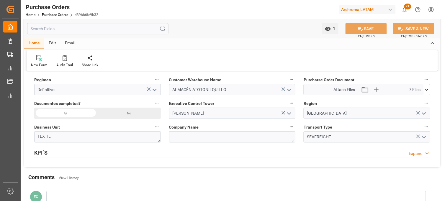
click at [427, 90] on icon at bounding box center [426, 90] width 3 height 2
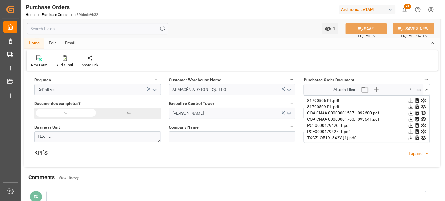
click at [425, 137] on icon at bounding box center [423, 138] width 6 height 6
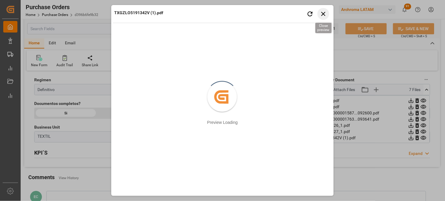
click at [323, 14] on icon "button" at bounding box center [323, 14] width 4 height 4
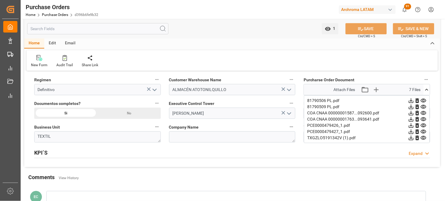
click at [423, 125] on icon at bounding box center [423, 125] width 6 height 6
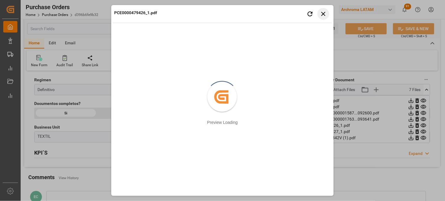
click at [326, 14] on icon "button" at bounding box center [323, 13] width 7 height 7
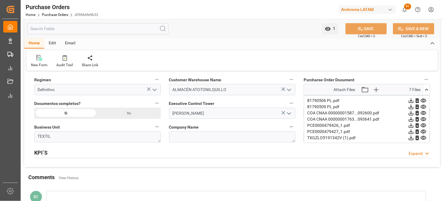
click at [423, 131] on icon at bounding box center [423, 131] width 6 height 6
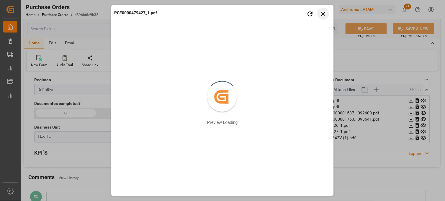
click at [322, 12] on icon "button" at bounding box center [323, 13] width 7 height 7
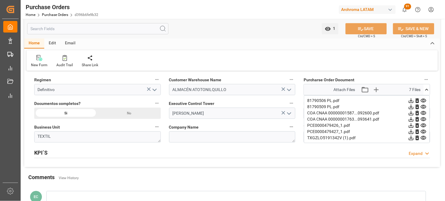
click at [423, 101] on icon at bounding box center [423, 100] width 6 height 6
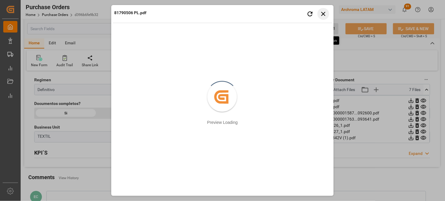
drag, startPoint x: 324, startPoint y: 12, endPoint x: 339, endPoint y: 37, distance: 29.7
click at [324, 13] on icon "button" at bounding box center [323, 13] width 7 height 7
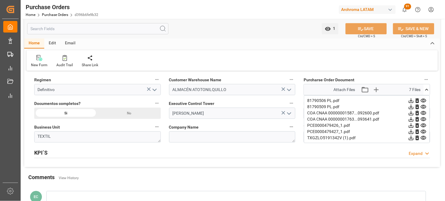
click at [422, 105] on icon at bounding box center [424, 107] width 6 height 4
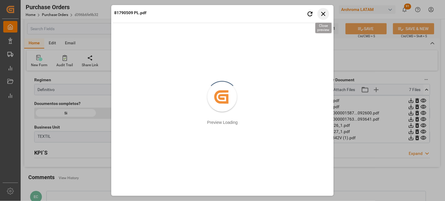
click at [322, 13] on icon "button" at bounding box center [323, 14] width 4 height 4
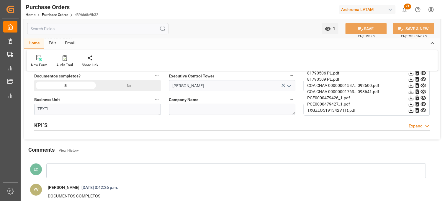
scroll to position [492, 0]
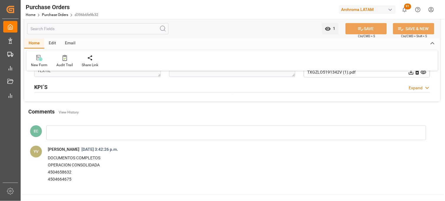
click at [70, 179] on p "4504664675" at bounding box center [230, 179] width 365 height 7
drag, startPoint x: 72, startPoint y: 180, endPoint x: 48, endPoint y: 173, distance: 24.6
click at [48, 173] on div "DOCUMENTOS COMPLETOS OPERACION CONSOLIDADA 4504658632 4504664675" at bounding box center [230, 168] width 365 height 28
copy div "4504658632 4504664675"
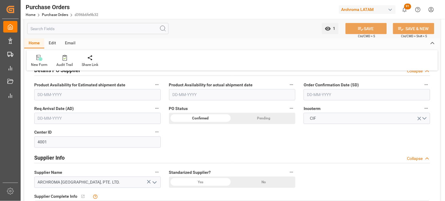
scroll to position [196, 0]
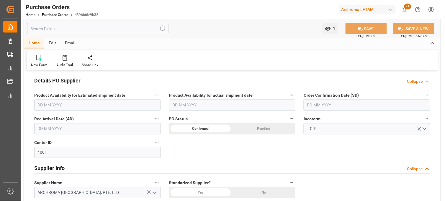
click at [74, 129] on input "text" at bounding box center [97, 128] width 127 height 11
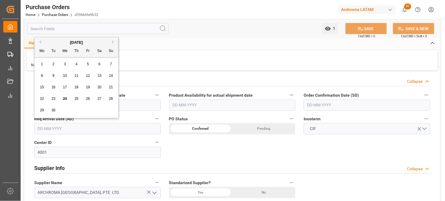
click at [113, 42] on button "Next Month" at bounding box center [114, 42] width 4 height 4
click at [42, 111] on span "27" at bounding box center [42, 110] width 4 height 4
type input "[DATE]"
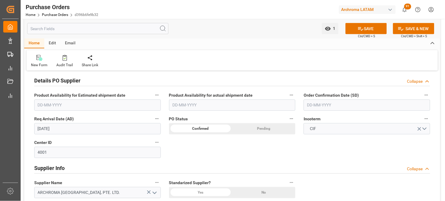
click at [342, 107] on input "text" at bounding box center [367, 104] width 127 height 11
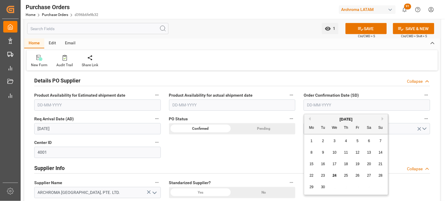
click at [366, 178] on div "27" at bounding box center [369, 175] width 7 height 7
type input "27-09-2025"
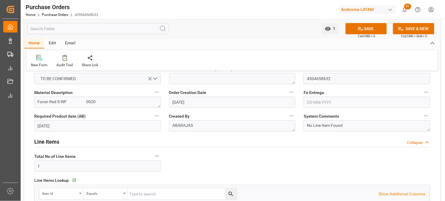
scroll to position [0, 0]
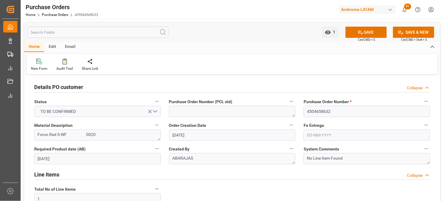
click at [300, 148] on div "System Comments No Line Item Found" at bounding box center [366, 155] width 135 height 24
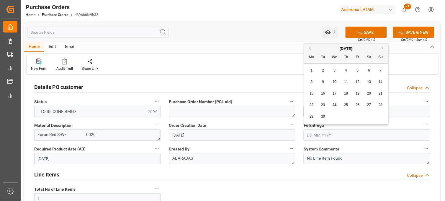
click at [313, 137] on input "text" at bounding box center [367, 134] width 127 height 11
click at [314, 74] on div "1 2 3 4 5 6 7" at bounding box center [346, 71] width 81 height 12
click at [384, 48] on button "Next Month" at bounding box center [384, 48] width 4 height 4
click at [310, 92] on span "10" at bounding box center [312, 93] width 4 height 4
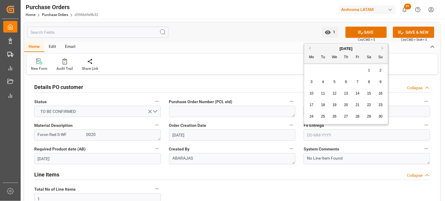
type input "10-11-2025"
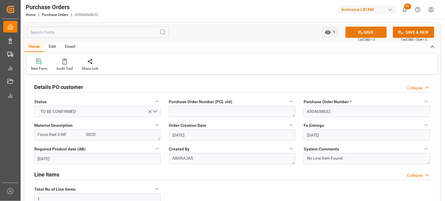
click at [369, 32] on button "SAVE" at bounding box center [365, 32] width 41 height 11
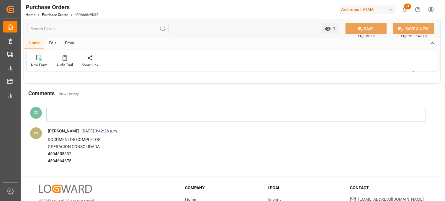
scroll to position [552, 0]
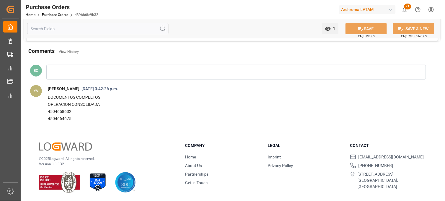
click at [68, 118] on p "4504664675" at bounding box center [230, 118] width 365 height 7
drag, startPoint x: 75, startPoint y: 117, endPoint x: 43, endPoint y: 113, distance: 31.9
click at [43, 113] on span "DOCUMENTOS COMPLETOS OPERACION CONSOLIDADA 4504658632 4504664675" at bounding box center [235, 107] width 385 height 31
copy div "4504658632 4504664675"
click at [49, 15] on link "Purchase Orders" at bounding box center [55, 15] width 26 height 4
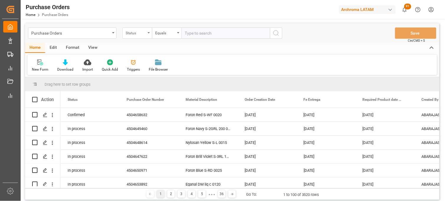
click at [137, 35] on div "Status" at bounding box center [136, 32] width 20 height 7
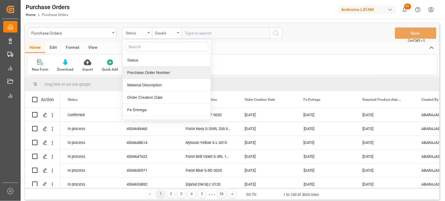
click at [145, 73] on div "Purchase Order Number" at bounding box center [167, 72] width 88 height 12
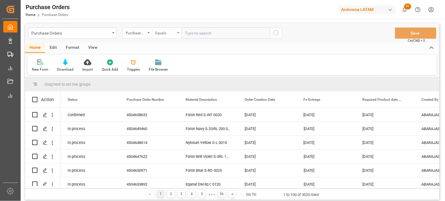
click at [177, 35] on div "Equals" at bounding box center [167, 32] width 30 height 11
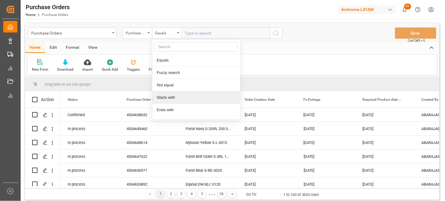
scroll to position [33, 0]
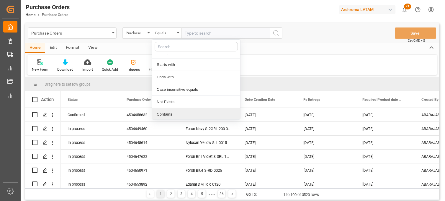
click at [174, 113] on div "Contains" at bounding box center [196, 114] width 88 height 12
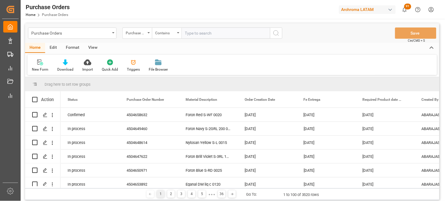
click at [193, 34] on input "text" at bounding box center [225, 32] width 89 height 11
paste input "4504658632 4504664675"
click at [207, 31] on input "4504658632 4504664675" at bounding box center [225, 32] width 89 height 11
click at [235, 33] on input "4504658632,4504664675" at bounding box center [225, 32] width 89 height 11
click at [185, 33] on input "4504658632,4504664675" at bounding box center [225, 32] width 89 height 11
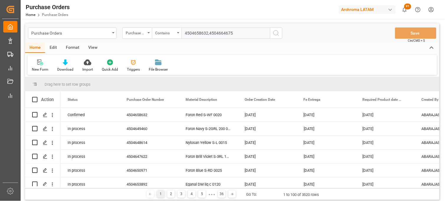
click at [232, 32] on input "4504658632,4504664675" at bounding box center [225, 32] width 89 height 11
click at [236, 33] on input "4504658632,4504664675" at bounding box center [225, 32] width 89 height 11
type input "4504658632,4504664675"
click at [276, 33] on icon "search button" at bounding box center [276, 33] width 7 height 7
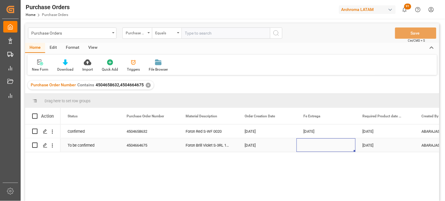
click at [313, 146] on div "Press SPACE to select this row." at bounding box center [326, 145] width 59 height 14
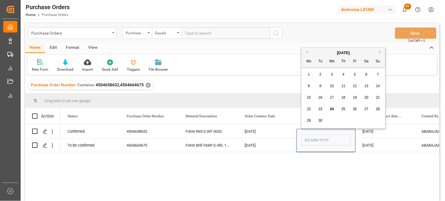
click at [381, 53] on button "Next Month" at bounding box center [381, 52] width 4 height 4
click at [311, 99] on div "10" at bounding box center [308, 97] width 7 height 7
type input "10-11-2025"
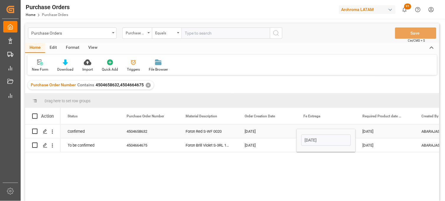
click at [370, 134] on div "24-11-2025" at bounding box center [385, 131] width 59 height 14
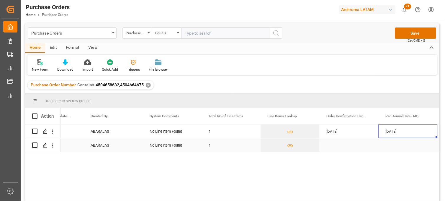
scroll to position [0, 390]
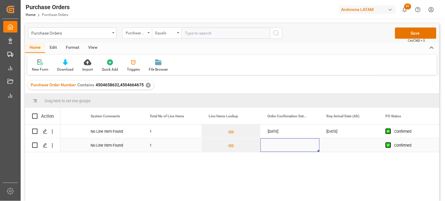
click at [276, 145] on div "Press SPACE to select this row." at bounding box center [290, 145] width 59 height 14
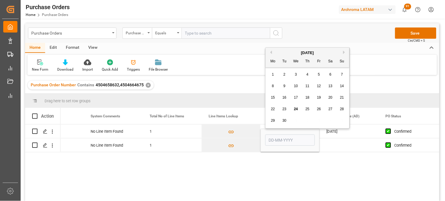
click at [330, 110] on span "27" at bounding box center [330, 109] width 4 height 4
type input "27-09-2025"
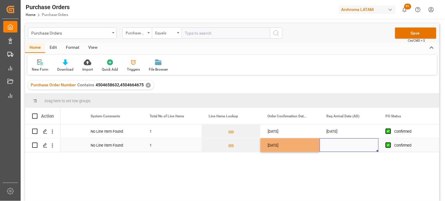
click at [335, 145] on div "Press SPACE to select this row." at bounding box center [349, 145] width 59 height 14
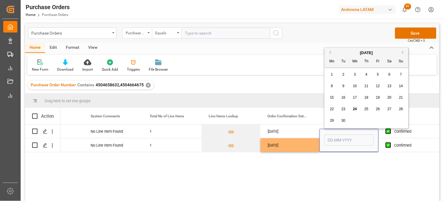
click at [402, 51] on button "Next Month" at bounding box center [404, 52] width 4 height 4
click at [333, 121] on span "27" at bounding box center [332, 120] width 4 height 4
type input "[DATE]"
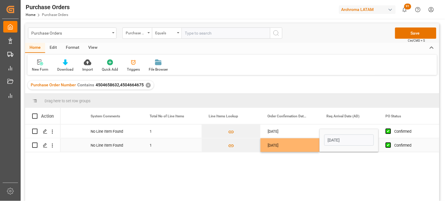
click at [279, 143] on div "27-09-2025" at bounding box center [290, 145] width 59 height 14
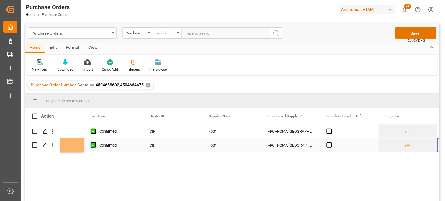
scroll to position [0, 744]
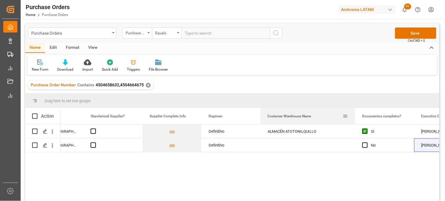
drag, startPoint x: 319, startPoint y: 111, endPoint x: 354, endPoint y: 110, distance: 35.7
click at [354, 110] on div at bounding box center [355, 116] width 2 height 16
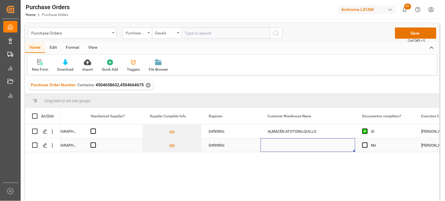
click at [287, 142] on div "Press SPACE to select this row." at bounding box center [308, 145] width 95 height 14
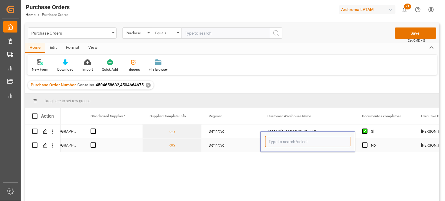
click at [282, 143] on input "Press SPACE to select this row." at bounding box center [307, 141] width 85 height 11
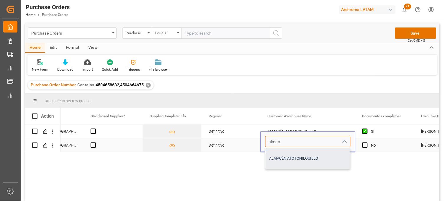
click at [288, 155] on div "ALMACÉN ATOTONILQUILLO" at bounding box center [308, 158] width 85 height 21
type input "ALMACÉN ATOTONILQUILLO"
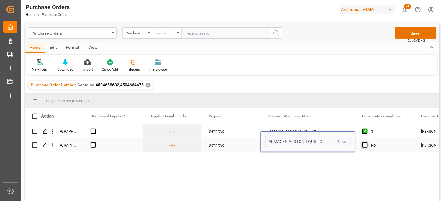
click at [364, 145] on span "Press SPACE to select this row." at bounding box center [364, 144] width 5 height 5
click at [367, 142] on input "Press SPACE to select this row." at bounding box center [367, 142] width 0 height 0
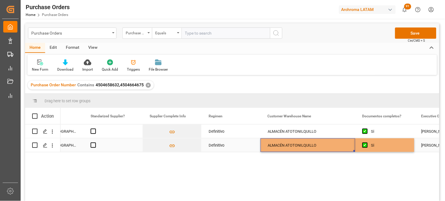
click at [301, 145] on div "ALMACÉN ATOTONILQUILLO" at bounding box center [308, 145] width 95 height 14
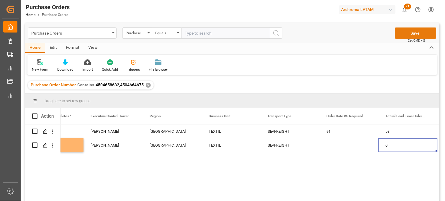
click at [405, 35] on button "Save" at bounding box center [415, 32] width 41 height 11
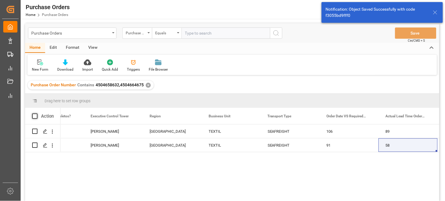
click at [36, 116] on span at bounding box center [34, 115] width 5 height 5
click at [37, 113] on input "checkbox" at bounding box center [37, 113] width 0 height 0
checkbox input "true"
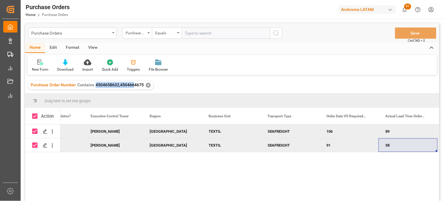
drag, startPoint x: 93, startPoint y: 84, endPoint x: 134, endPoint y: 86, distance: 40.7
click at [134, 86] on div "Purchase Order Number Contains 4504658632,4504664675" at bounding box center [87, 85] width 113 height 6
click at [33, 116] on span at bounding box center [34, 115] width 5 height 5
click at [37, 113] on input "checkbox" at bounding box center [37, 113] width 0 height 0
checkbox input "false"
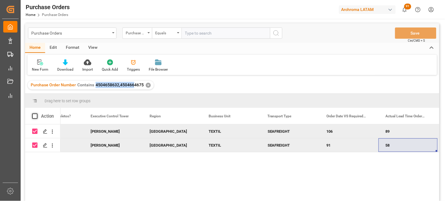
checkbox input "false"
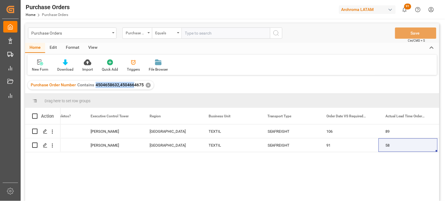
click at [103, 86] on span "4504658632,4504664675" at bounding box center [120, 84] width 48 height 5
drag, startPoint x: 94, startPoint y: 86, endPoint x: 143, endPoint y: 86, distance: 48.4
click at [143, 86] on div "Purchase Order Number Contains 4504658632,4504664675 ✕" at bounding box center [91, 85] width 126 height 9
copy span "4504658632,4504664675"
click at [96, 31] on div "Purchase Orders" at bounding box center [70, 32] width 79 height 7
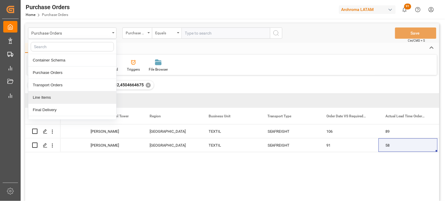
click at [54, 98] on div "Line Items" at bounding box center [72, 97] width 88 height 12
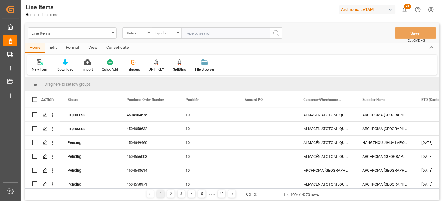
click at [143, 35] on div "Status" at bounding box center [136, 32] width 20 height 7
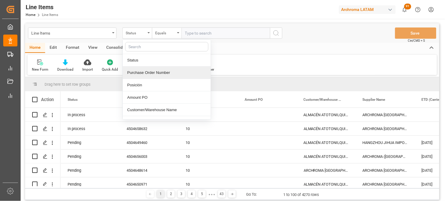
click at [154, 74] on div "Purchase Order Number" at bounding box center [167, 72] width 88 height 12
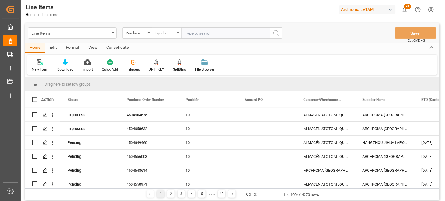
click at [170, 36] on div "Equals" at bounding box center [167, 32] width 30 height 11
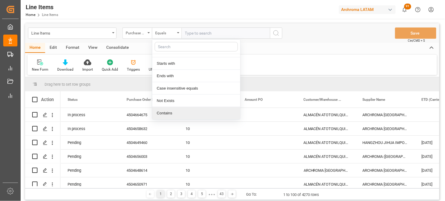
click at [165, 112] on div "Contains" at bounding box center [196, 113] width 88 height 12
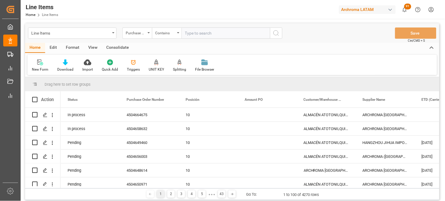
click at [192, 34] on input "text" at bounding box center [225, 32] width 89 height 11
paste input "4504658632,4504664675"
click at [255, 34] on input "4504658632,4504664675" at bounding box center [225, 32] width 89 height 11
type input "4504658632,4504664675"
click at [273, 33] on icon "search button" at bounding box center [276, 33] width 7 height 7
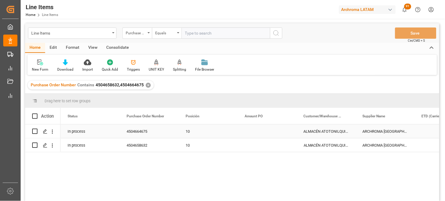
click at [250, 131] on div "Press SPACE to select this row." at bounding box center [267, 131] width 59 height 14
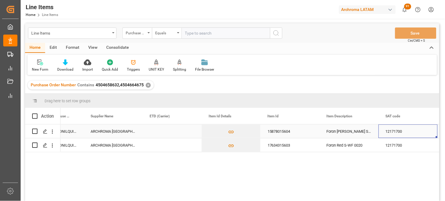
click at [169, 131] on div "Press SPACE to select this row." at bounding box center [172, 131] width 59 height 14
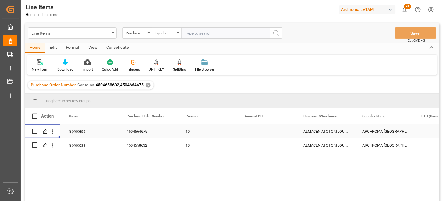
click at [150, 131] on div "4504664675" at bounding box center [148, 131] width 59 height 14
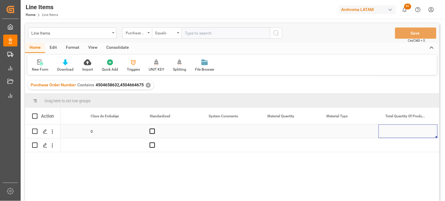
click at [280, 131] on div "Press SPACE to select this row." at bounding box center [290, 131] width 59 height 14
type input "1"
click at [340, 132] on div "Press SPACE to select this row." at bounding box center [349, 131] width 59 height 14
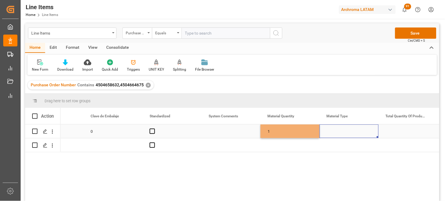
click at [340, 132] on div "Press SPACE to select this row." at bounding box center [349, 131] width 59 height 14
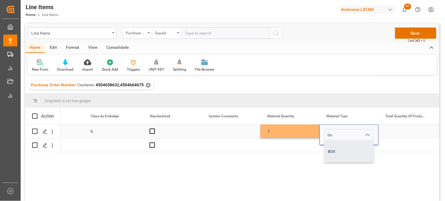
click at [340, 146] on div "BOX" at bounding box center [349, 151] width 49 height 21
type input "BOX"
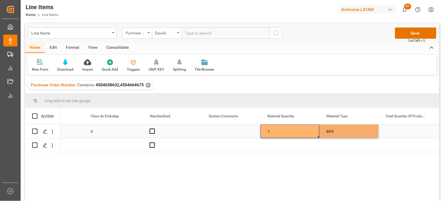
click at [276, 132] on div "1" at bounding box center [290, 131] width 59 height 14
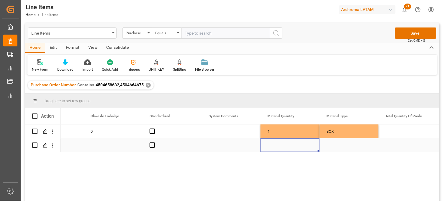
click at [276, 145] on div "Press SPACE to select this row." at bounding box center [290, 145] width 59 height 14
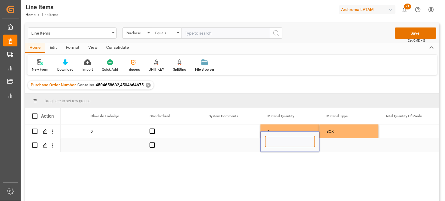
click at [276, 145] on input "Press SPACE to select this row." at bounding box center [290, 141] width 50 height 11
type input "18"
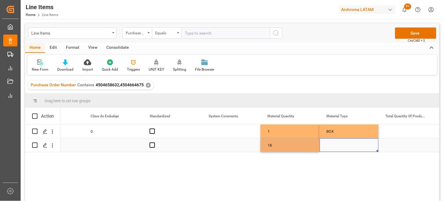
click at [337, 145] on div "Press SPACE to select this row." at bounding box center [349, 145] width 59 height 14
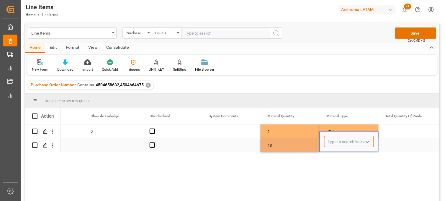
click at [337, 145] on input "Press SPACE to select this row." at bounding box center [349, 141] width 50 height 11
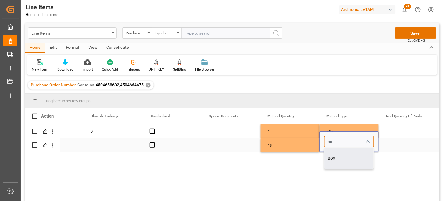
click at [331, 154] on div "BOX" at bounding box center [349, 158] width 49 height 21
type input "BOX"
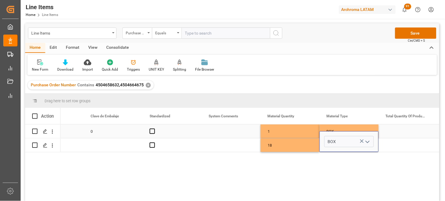
click at [391, 129] on div "Press SPACE to select this row." at bounding box center [408, 131] width 59 height 14
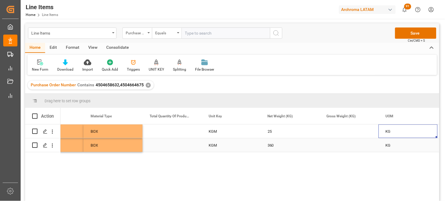
click at [334, 147] on div "Press SPACE to select this row." at bounding box center [349, 145] width 59 height 14
click at [334, 147] on div "Press SPACE to select this row." at bounding box center [349, 141] width 59 height 21
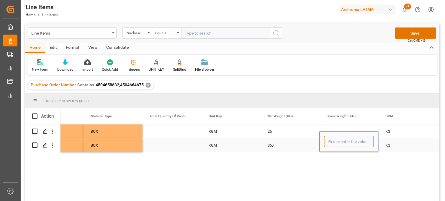
click at [335, 143] on input "Press SPACE to select this row." at bounding box center [349, 141] width 50 height 11
type input "387.720"
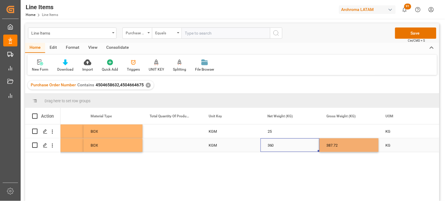
click at [284, 145] on div "360" at bounding box center [290, 145] width 59 height 14
click at [337, 132] on div "Press SPACE to select this row." at bounding box center [349, 131] width 59 height 14
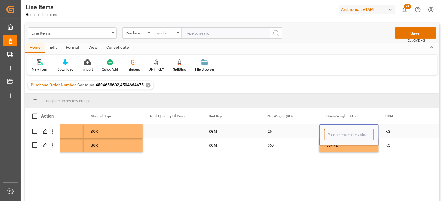
click at [337, 132] on input "Press SPACE to select this row." at bounding box center [349, 134] width 50 height 11
type input "26.500"
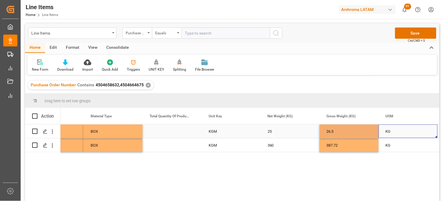
click at [392, 134] on div "KG" at bounding box center [408, 131] width 59 height 14
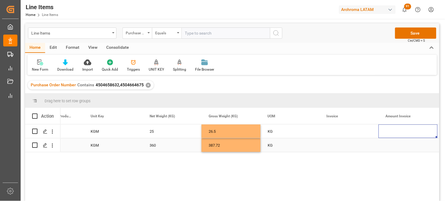
click at [155, 143] on div "360" at bounding box center [172, 145] width 59 height 14
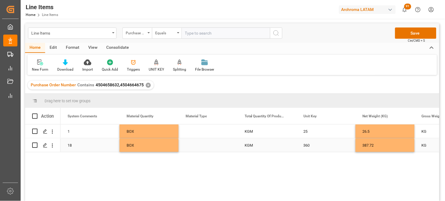
scroll to position [0, 826]
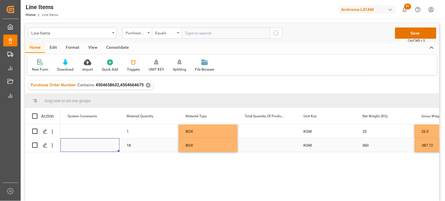
click at [256, 145] on div "Press SPACE to select this row." at bounding box center [267, 145] width 59 height 14
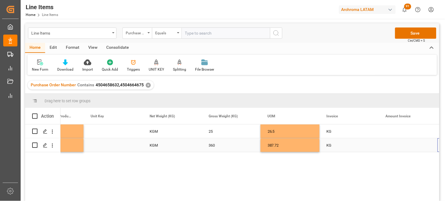
scroll to position [0, 1039]
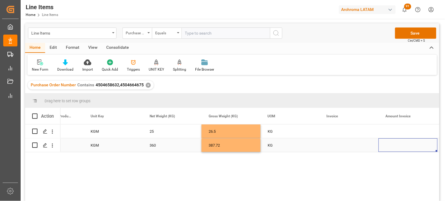
click at [334, 146] on div "Press SPACE to select this row." at bounding box center [349, 145] width 59 height 14
click at [334, 146] on input "Press SPACE to select this row." at bounding box center [349, 141] width 50 height 11
type input "9064590037"
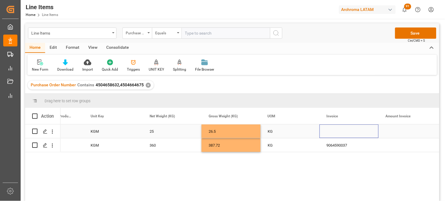
click at [335, 128] on div "Press SPACE to select this row." at bounding box center [349, 131] width 59 height 14
click at [335, 131] on div "Press SPACE to select this row." at bounding box center [349, 131] width 59 height 14
type input "9064590037"
click at [334, 144] on div "9064590037" at bounding box center [349, 134] width 59 height 21
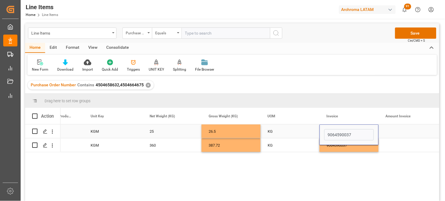
click at [334, 144] on div "9064590037" at bounding box center [349, 134] width 59 height 21
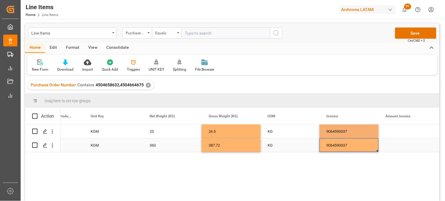
click at [335, 145] on div "9064590037" at bounding box center [349, 145] width 59 height 14
click at [393, 145] on div "Press SPACE to select this row." at bounding box center [408, 145] width 59 height 14
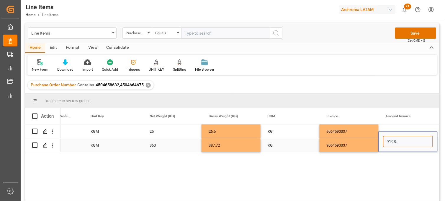
type input "9198"
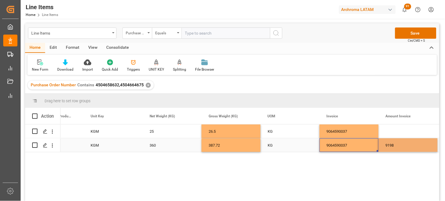
click at [343, 141] on div "9064590037" at bounding box center [349, 145] width 59 height 14
click at [341, 132] on div "9064590037" at bounding box center [349, 131] width 59 height 14
click at [395, 135] on div "Press SPACE to select this row." at bounding box center [408, 131] width 59 height 14
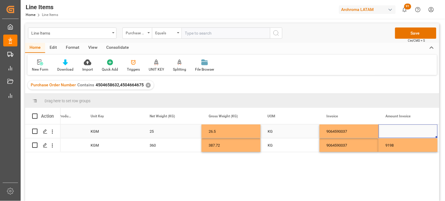
click at [395, 135] on div "Press SPACE to select this row." at bounding box center [408, 131] width 59 height 14
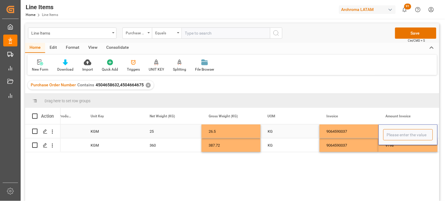
click at [395, 135] on input "Press SPACE to select this row." at bounding box center [408, 134] width 50 height 11
type input "711.50"
click at [352, 131] on div "9064590037" at bounding box center [349, 131] width 59 height 14
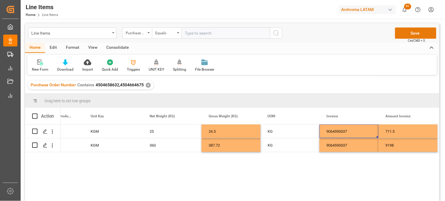
click at [420, 36] on button "Save" at bounding box center [415, 32] width 41 height 11
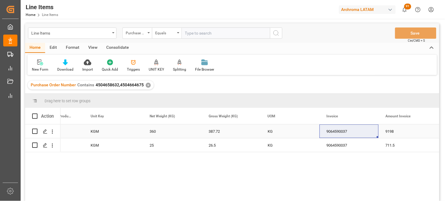
click at [333, 131] on div "9064590037" at bounding box center [349, 131] width 59 height 14
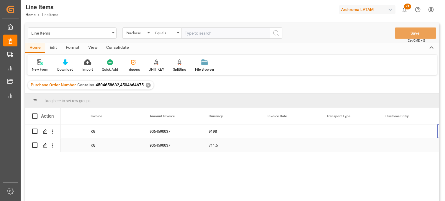
scroll to position [0, 1275]
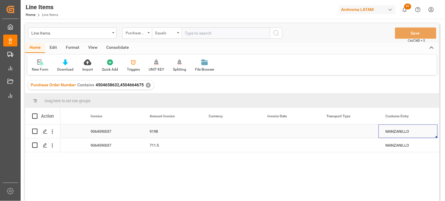
click at [213, 134] on div "Press SPACE to select this row." at bounding box center [231, 131] width 59 height 14
click at [214, 134] on div "Press SPACE to select this row." at bounding box center [231, 131] width 59 height 14
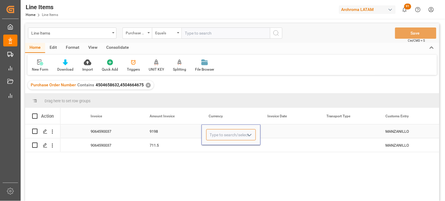
click at [214, 134] on input "Press SPACE to select this row." at bounding box center [231, 134] width 50 height 11
click at [227, 155] on div "USD" at bounding box center [231, 151] width 49 height 21
type input "USD"
click at [221, 147] on div "Press SPACE to select this row." at bounding box center [231, 145] width 59 height 14
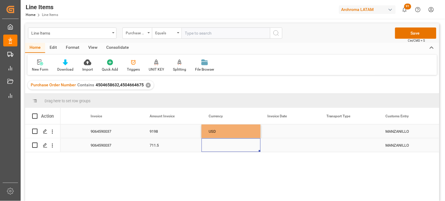
click at [217, 145] on div "Press SPACE to select this row." at bounding box center [231, 145] width 59 height 14
click at [217, 145] on input "Press SPACE to select this row." at bounding box center [231, 141] width 50 height 11
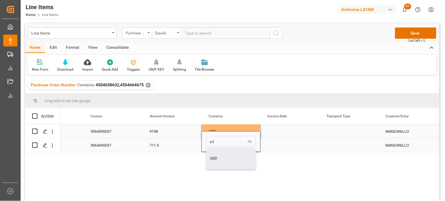
click at [226, 158] on div "USD" at bounding box center [231, 158] width 49 height 21
type input "USD"
click at [281, 130] on div "Press SPACE to select this row." at bounding box center [290, 131] width 59 height 14
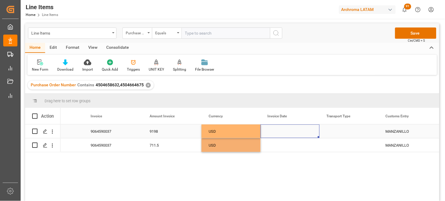
click at [281, 130] on div "Press SPACE to select this row." at bounding box center [290, 131] width 59 height 14
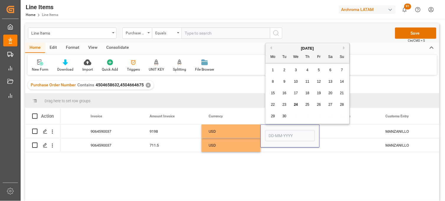
click at [285, 104] on span "23" at bounding box center [284, 104] width 4 height 4
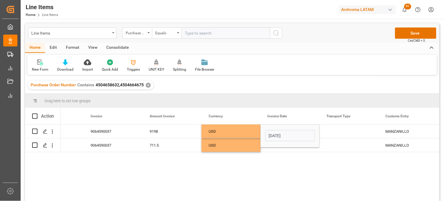
type input "[DATE]"
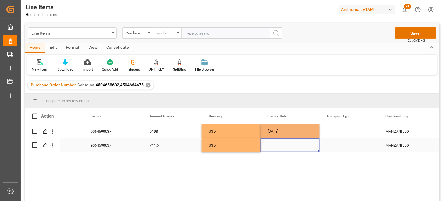
click at [274, 148] on div "Press SPACE to select this row." at bounding box center [290, 145] width 59 height 14
click at [272, 145] on div "Press SPACE to select this row." at bounding box center [290, 145] width 59 height 14
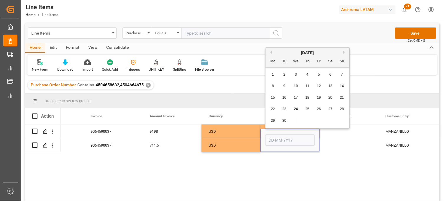
click at [285, 111] on span "23" at bounding box center [284, 109] width 4 height 4
type input "[DATE]"
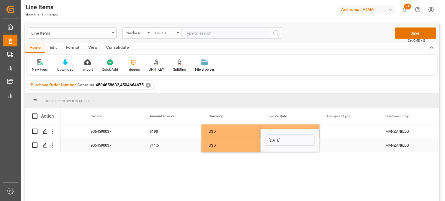
click at [335, 129] on div "Press SPACE to select this row." at bounding box center [349, 131] width 59 height 14
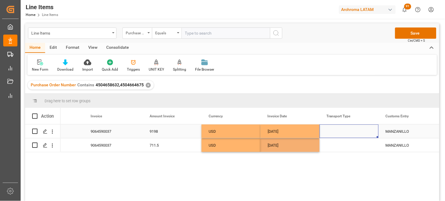
click at [335, 130] on div "Press SPACE to select this row." at bounding box center [349, 131] width 59 height 14
click at [335, 130] on input "Press SPACE to select this row." at bounding box center [349, 134] width 50 height 11
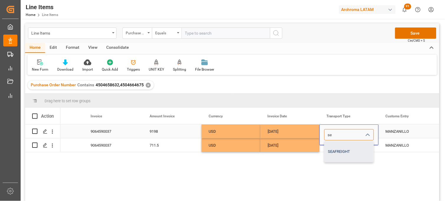
click at [347, 151] on div "SEAFREIGHT" at bounding box center [349, 151] width 49 height 21
type input "SEAFREIGHT"
click at [343, 147] on div "Press SPACE to select this row." at bounding box center [349, 145] width 59 height 14
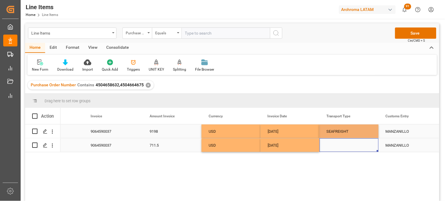
click at [336, 146] on div "Press SPACE to select this row." at bounding box center [349, 145] width 59 height 14
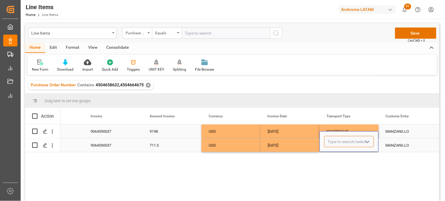
click at [336, 146] on input "Press SPACE to select this row." at bounding box center [349, 141] width 50 height 11
click at [338, 157] on div "SEAFREIGHT" at bounding box center [349, 158] width 49 height 21
type input "SEAFREIGHT"
click at [332, 128] on div "SEAFREIGHT" at bounding box center [349, 132] width 45 height 14
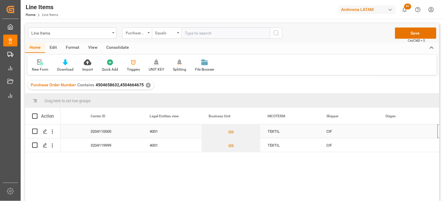
scroll to position [0, 1688]
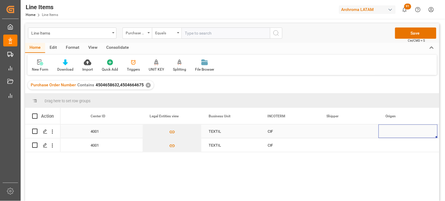
click at [329, 131] on div "Press SPACE to select this row." at bounding box center [349, 131] width 59 height 14
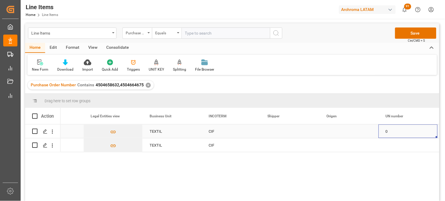
click at [334, 130] on div "Press SPACE to select this row." at bounding box center [349, 131] width 59 height 14
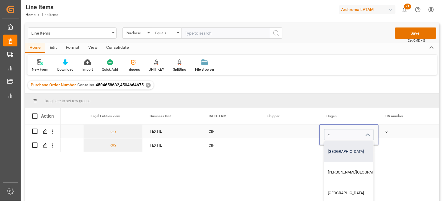
click at [338, 150] on div "CHINA" at bounding box center [360, 151] width 71 height 21
type input "CHINA"
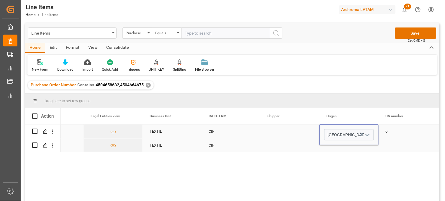
click at [333, 147] on div "Press SPACE to select this row." at bounding box center [349, 145] width 59 height 14
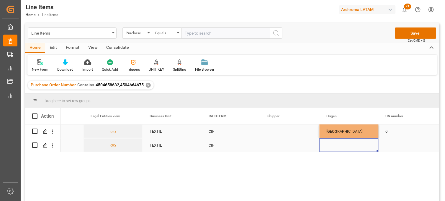
click at [329, 143] on div "Press SPACE to select this row." at bounding box center [349, 145] width 59 height 14
click at [330, 143] on input "Press SPACE to select this row." at bounding box center [349, 141] width 50 height 11
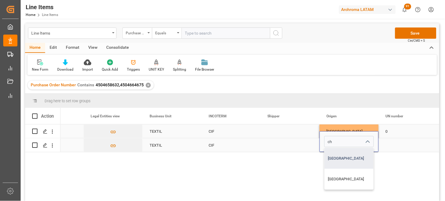
drag, startPoint x: 335, startPoint y: 153, endPoint x: 333, endPoint y: 140, distance: 13.7
click at [335, 154] on div "CHINA" at bounding box center [349, 158] width 49 height 21
type input "CHINA"
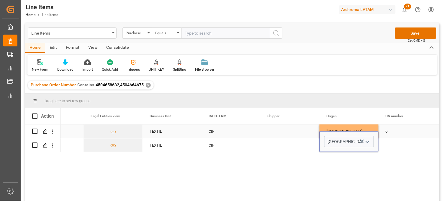
click at [332, 129] on div "CHINA" at bounding box center [349, 132] width 45 height 14
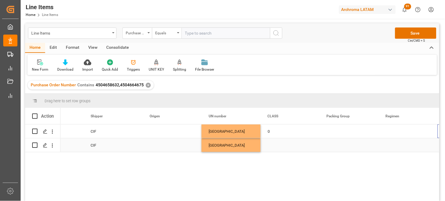
scroll to position [0, 1924]
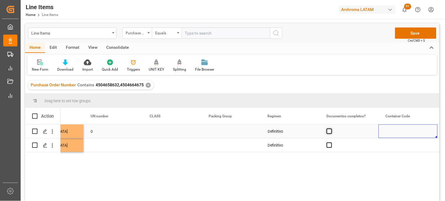
click at [330, 133] on span "Press SPACE to select this row." at bounding box center [329, 130] width 5 height 5
click at [331, 128] on input "Press SPACE to select this row." at bounding box center [331, 128] width 0 height 0
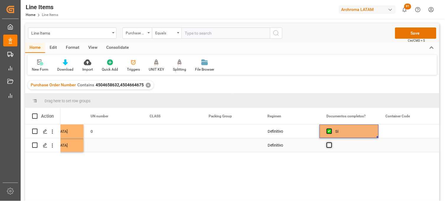
click at [329, 146] on span "Press SPACE to select this row." at bounding box center [329, 144] width 5 height 5
click at [331, 142] on input "Press SPACE to select this row." at bounding box center [331, 142] width 0 height 0
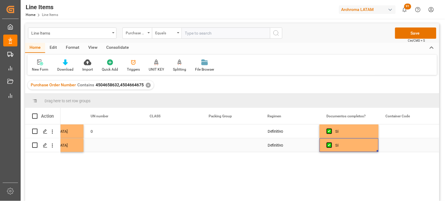
click at [246, 137] on div "Press SPACE to select this row." at bounding box center [231, 131] width 59 height 14
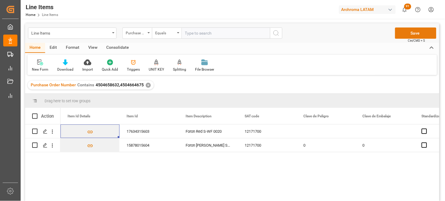
click at [400, 32] on button "Save" at bounding box center [415, 32] width 41 height 11
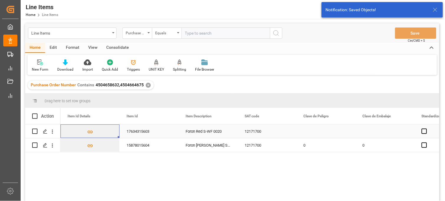
click at [196, 131] on div "Foron Red S-WF 0020" at bounding box center [208, 131] width 59 height 14
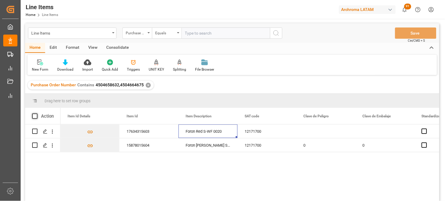
click at [35, 116] on span at bounding box center [34, 115] width 5 height 5
click at [37, 113] on input "checkbox" at bounding box center [37, 113] width 0 height 0
checkbox input "true"
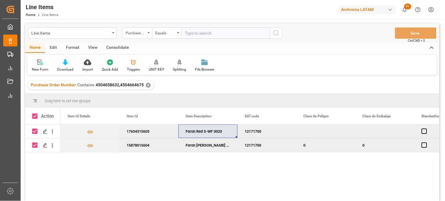
click at [119, 46] on div "Consolidate" at bounding box center [118, 48] width 32 height 10
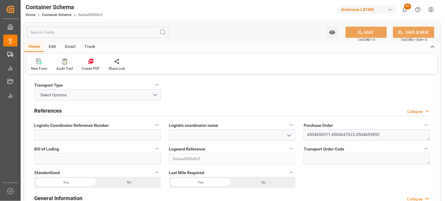
type input "0"
type input "3"
type input "37"
type input "1405"
type input "1488.5"
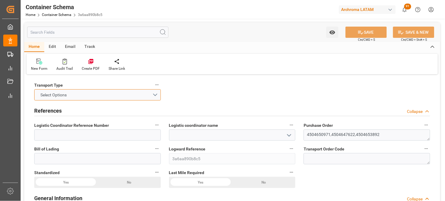
click at [108, 95] on button "Select Options" at bounding box center [97, 94] width 127 height 11
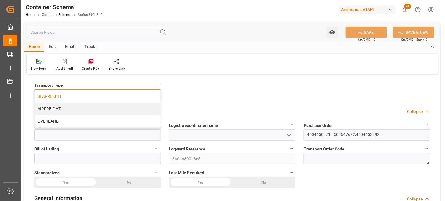
click at [96, 96] on div "SEAFREIGHT" at bounding box center [98, 96] width 126 height 12
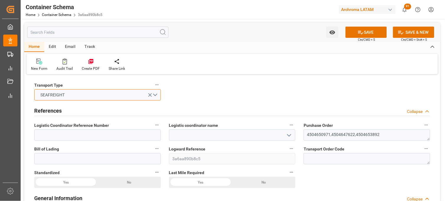
scroll to position [33, 0]
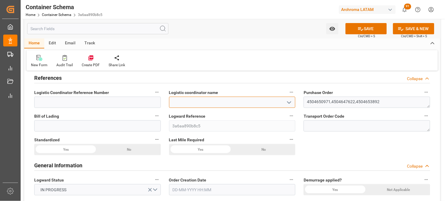
click at [198, 106] on input at bounding box center [232, 101] width 127 height 11
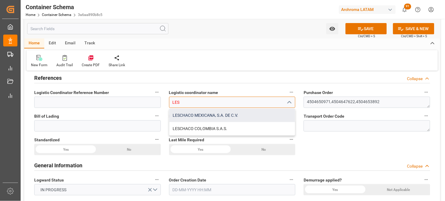
click at [196, 113] on div "LESCHACO MEXICANA, S.A. DE C.V." at bounding box center [232, 115] width 126 height 13
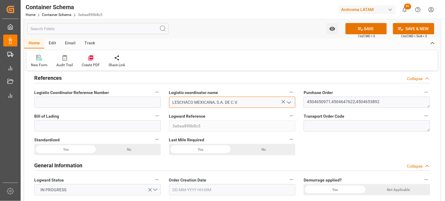
type input "LESCHACO MEXICANA, S.A. DE C.V."
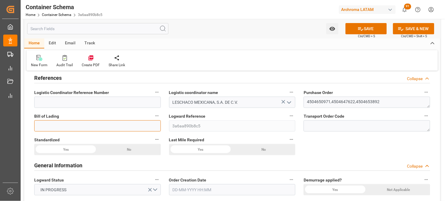
click at [107, 127] on input at bounding box center [97, 125] width 127 height 11
paste input "251082920017"
type input "251082920017"
click at [230, 116] on label "Logward Reference" at bounding box center [232, 116] width 127 height 8
click at [288, 116] on button "Logward Reference" at bounding box center [292, 116] width 8 height 8
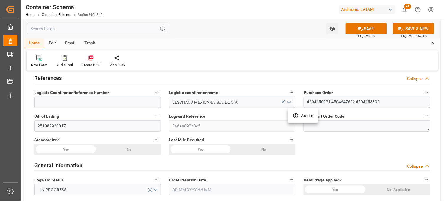
click at [204, 168] on div at bounding box center [222, 100] width 445 height 201
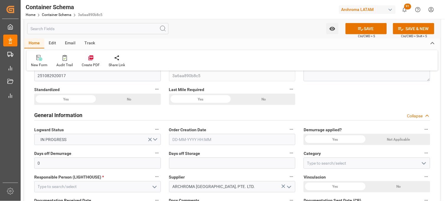
scroll to position [98, 0]
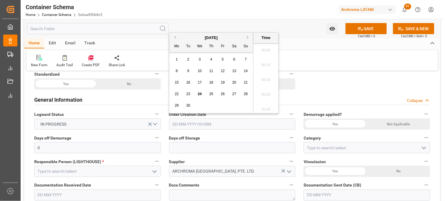
click at [179, 122] on input "text" at bounding box center [232, 123] width 127 height 11
click at [181, 110] on div "29 30 1 2 3 4 5" at bounding box center [211, 106] width 81 height 12
click at [199, 95] on span "24" at bounding box center [200, 94] width 4 height 4
drag, startPoint x: 267, startPoint y: 49, endPoint x: 281, endPoint y: 89, distance: 42.1
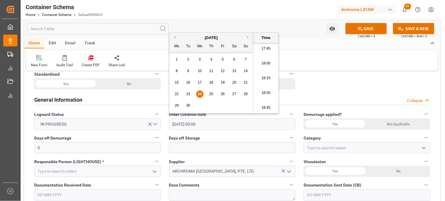
click at [267, 51] on li "17:45" at bounding box center [265, 48] width 25 height 15
type input "24-09-2025 17:45"
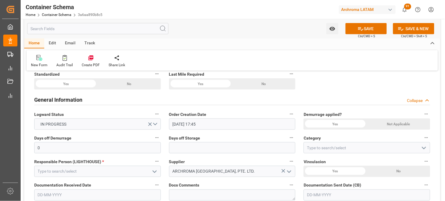
click at [399, 126] on div "Not Applicable" at bounding box center [398, 123] width 63 height 11
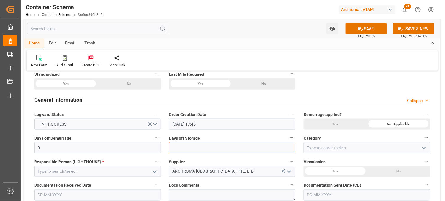
click at [220, 148] on input "text" at bounding box center [232, 147] width 127 height 11
type input "7"
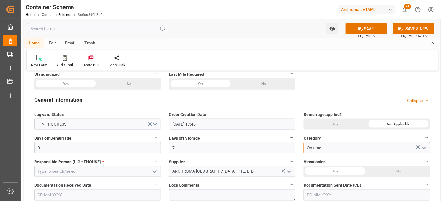
scroll to position [131, 0]
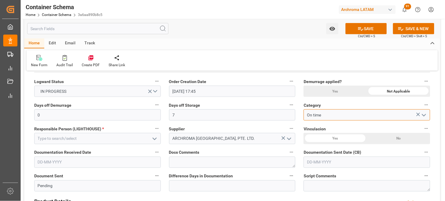
type input "On time"
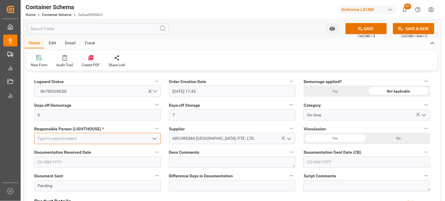
click at [79, 142] on input at bounding box center [97, 138] width 127 height 11
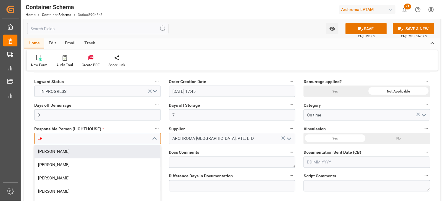
drag, startPoint x: 77, startPoint y: 151, endPoint x: 85, endPoint y: 148, distance: 8.4
click at [77, 150] on div "[PERSON_NAME]" at bounding box center [98, 151] width 126 height 13
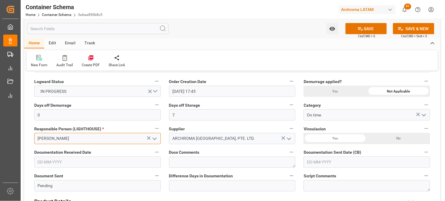
type input "[PERSON_NAME]"
click at [332, 137] on div "Yes" at bounding box center [335, 138] width 63 height 11
click at [97, 169] on div "Documentation Received Date" at bounding box center [97, 158] width 135 height 24
click at [89, 164] on input "text" at bounding box center [97, 161] width 127 height 11
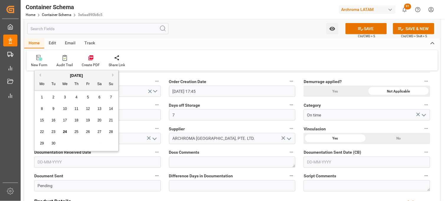
click at [46, 137] on div "22 23 24 25 26 27 28" at bounding box center [76, 132] width 81 height 12
click at [65, 130] on span "24" at bounding box center [65, 132] width 4 height 4
type input "[DATE]"
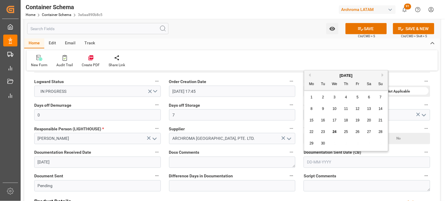
click at [319, 163] on input "text" at bounding box center [367, 161] width 127 height 11
click at [316, 125] on div "15 16 17 18 19 20 21" at bounding box center [346, 120] width 81 height 12
click at [338, 133] on div "24" at bounding box center [334, 131] width 7 height 7
type input "[DATE]"
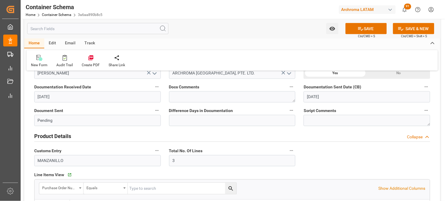
scroll to position [196, 0]
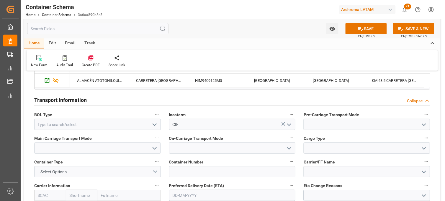
scroll to position [524, 0]
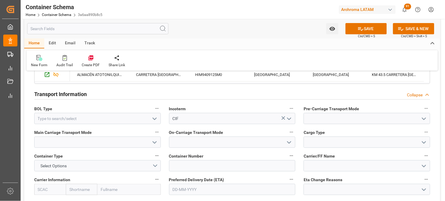
click at [154, 117] on icon "open menu" at bounding box center [154, 118] width 7 height 7
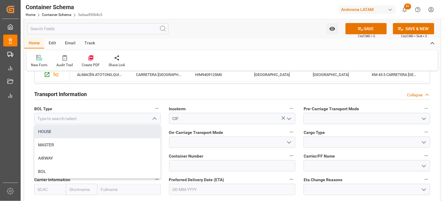
click at [118, 135] on div "HOUSE" at bounding box center [98, 131] width 126 height 13
type input "HOUSE"
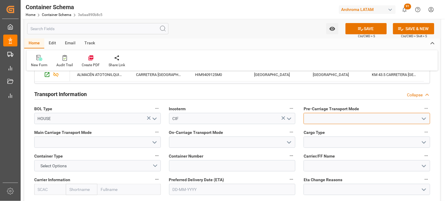
click at [328, 119] on input at bounding box center [367, 118] width 127 height 11
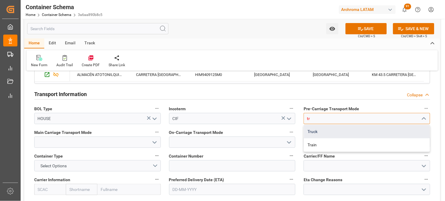
click at [324, 130] on div "Truck" at bounding box center [367, 131] width 126 height 13
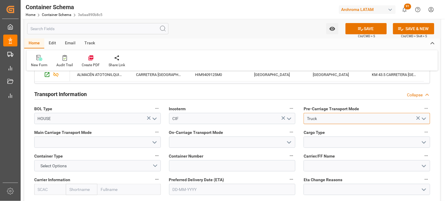
type input "Truck"
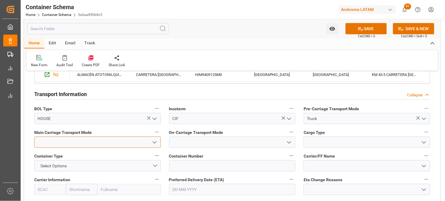
click at [90, 140] on input at bounding box center [97, 141] width 127 height 11
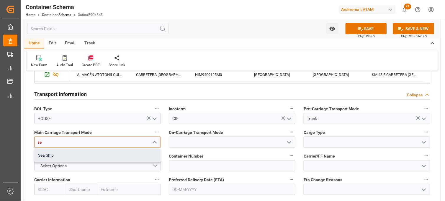
click at [90, 153] on div "Sea Ship" at bounding box center [98, 154] width 126 height 13
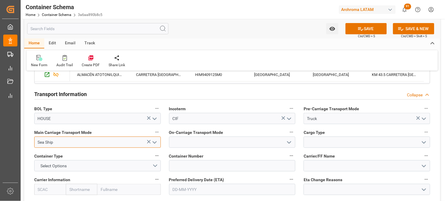
type input "Sea Ship"
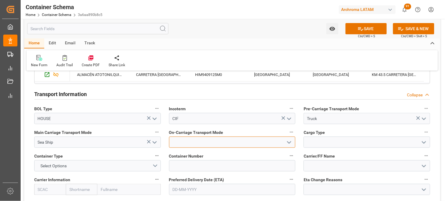
click at [214, 141] on input at bounding box center [232, 141] width 127 height 11
click at [210, 153] on div "Truck" at bounding box center [232, 154] width 126 height 13
type input "Truck"
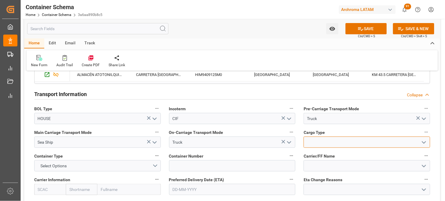
click at [309, 138] on input at bounding box center [367, 141] width 127 height 11
click at [423, 143] on icon "open menu" at bounding box center [423, 142] width 7 height 7
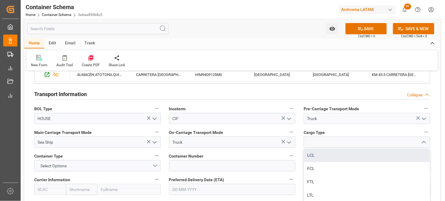
click at [340, 153] on div "LCL" at bounding box center [367, 154] width 126 height 13
type input "LCL"
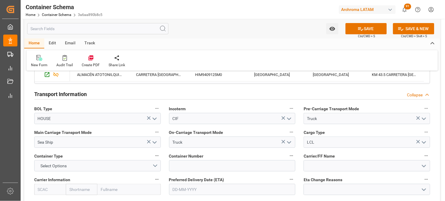
scroll to position [557, 0]
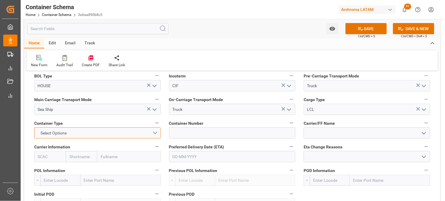
click at [155, 134] on button "Select Options" at bounding box center [97, 132] width 127 height 11
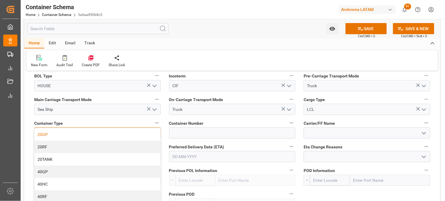
click at [105, 134] on div "20GP" at bounding box center [98, 134] width 126 height 12
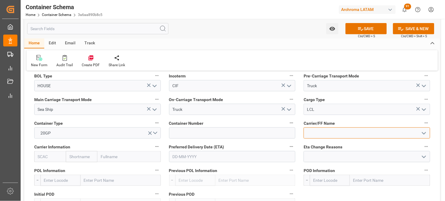
click at [313, 131] on input at bounding box center [367, 132] width 127 height 11
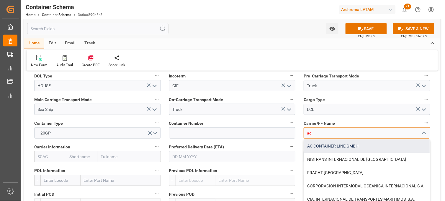
click at [311, 145] on div "AC CONTAINER LINE GMBH" at bounding box center [367, 145] width 126 height 13
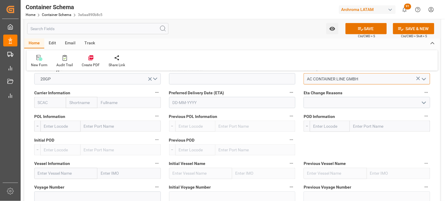
scroll to position [623, 0]
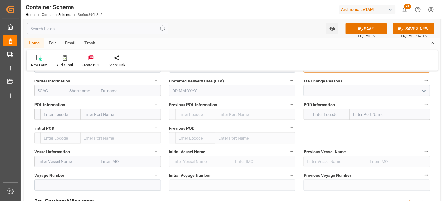
type input "AC CONTAINER LINE GMBH"
click at [199, 92] on input "text" at bounding box center [232, 90] width 127 height 11
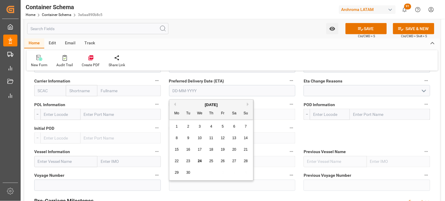
click at [178, 106] on div "[DATE]" at bounding box center [211, 105] width 84 height 6
click at [249, 102] on button "Next Month" at bounding box center [249, 104] width 4 height 4
click at [244, 161] on span "26" at bounding box center [246, 161] width 4 height 4
type input "26-10-2025"
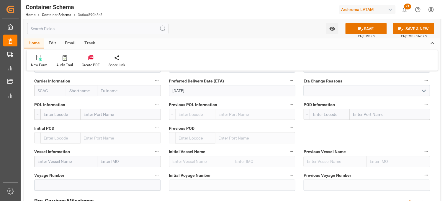
click at [97, 115] on input "text" at bounding box center [121, 114] width 80 height 11
click at [114, 118] on input "text" at bounding box center [121, 114] width 80 height 11
type input "SHANG"
click at [104, 115] on input "SHANG" at bounding box center [121, 114] width 80 height 11
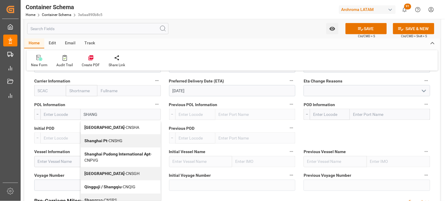
click at [94, 141] on b "Shanghai Pt" at bounding box center [95, 140] width 23 height 5
type input "CNSHG"
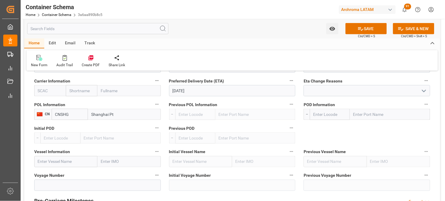
type input "Shanghai Pt"
click at [365, 115] on input "text" at bounding box center [390, 114] width 80 height 11
click at [365, 115] on input "MAN" at bounding box center [390, 114] width 80 height 11
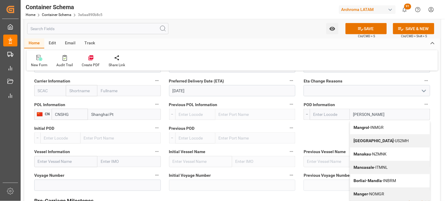
type input "MANZA"
click at [363, 125] on b "Manzanillo" at bounding box center [364, 127] width 21 height 5
type input "MXZLO"
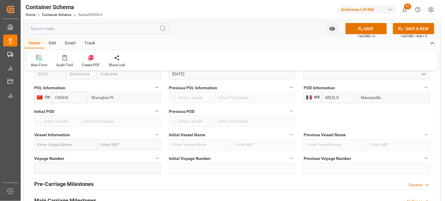
scroll to position [656, 0]
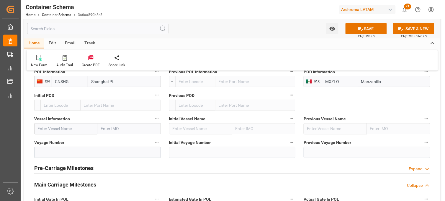
type input "Manzanillo"
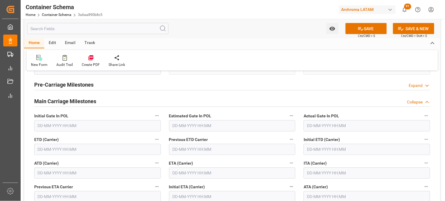
scroll to position [787, 0]
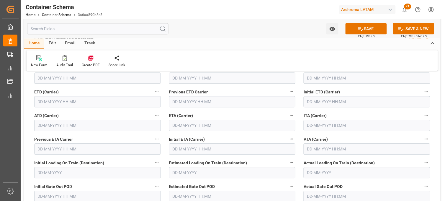
click at [177, 125] on input "text" at bounding box center [232, 124] width 127 height 11
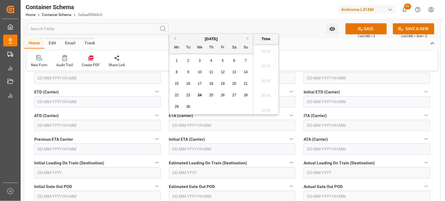
scroll to position [1064, 0]
click at [248, 34] on div "September 2025 Mo Tu We Th Fr Sa Su" at bounding box center [211, 44] width 84 height 20
click at [249, 37] on button "Next Month" at bounding box center [249, 39] width 4 height 4
click at [243, 96] on div "26" at bounding box center [245, 95] width 7 height 7
click at [269, 89] on li "18:45" at bounding box center [265, 94] width 25 height 15
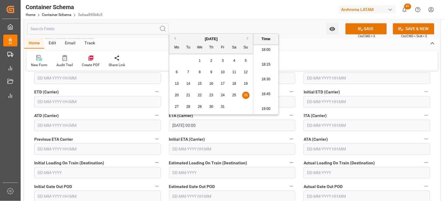
type input "26-10-2025 18:45"
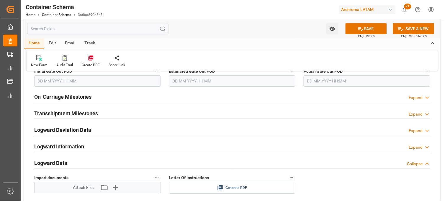
scroll to position [918, 0]
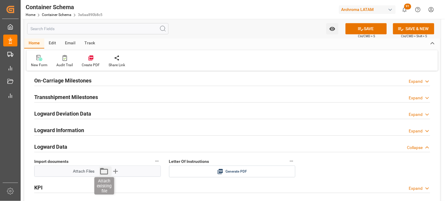
click at [103, 171] on icon "button" at bounding box center [103, 170] width 9 height 9
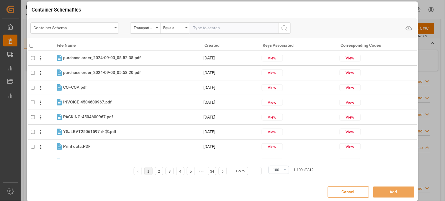
click at [107, 30] on div "Container Schema" at bounding box center [73, 27] width 79 height 7
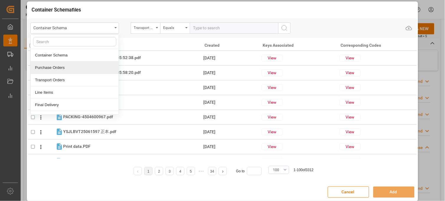
click at [88, 65] on div "Purchase Orders" at bounding box center [75, 67] width 88 height 12
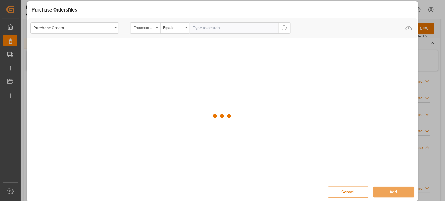
click at [152, 25] on div "Transport Type" at bounding box center [144, 27] width 20 height 7
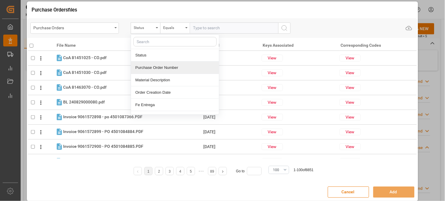
click at [151, 67] on div "Purchase Order Number" at bounding box center [175, 67] width 88 height 12
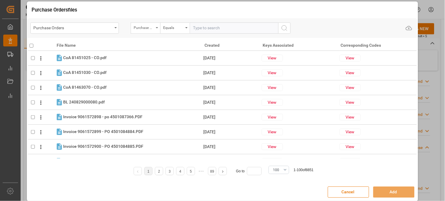
click at [148, 31] on div "Purchase Order Number" at bounding box center [146, 27] width 30 height 11
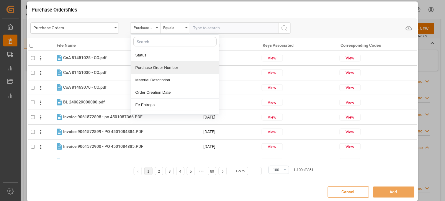
drag, startPoint x: 159, startPoint y: 68, endPoint x: 189, endPoint y: 34, distance: 45.6
click at [159, 67] on div "Purchase Order Number" at bounding box center [175, 67] width 88 height 12
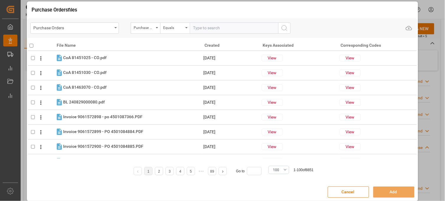
click at [201, 24] on input "text" at bounding box center [234, 27] width 89 height 11
paste input "4504650971"
type input "4504650971"
click at [282, 27] on icon "search button" at bounding box center [284, 27] width 7 height 7
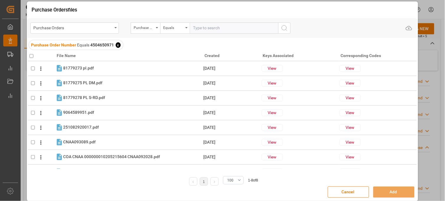
click at [31, 55] on input "checkbox" at bounding box center [32, 56] width 4 height 4
checkbox input "true"
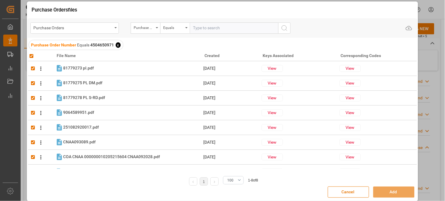
checkbox input "true"
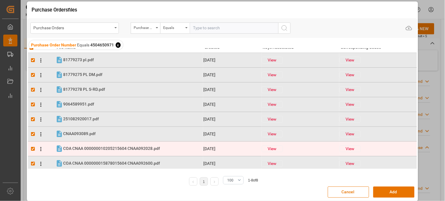
scroll to position [11, 0]
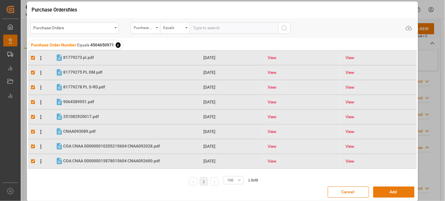
click at [387, 189] on button "Add" at bounding box center [393, 191] width 41 height 11
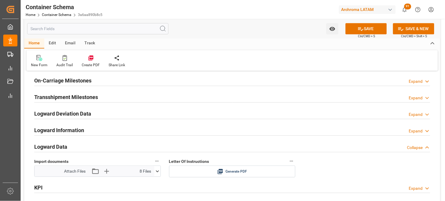
drag, startPoint x: 374, startPoint y: 28, endPoint x: 306, endPoint y: 155, distance: 144.0
click at [373, 28] on button "SAVE" at bounding box center [365, 28] width 41 height 11
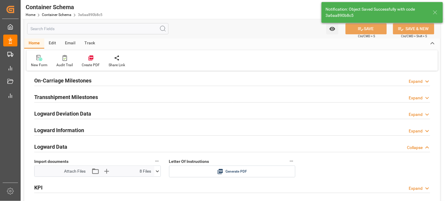
type input "Document Sent"
type input "MXZLO"
type input "Manzanillo"
type input "26-10-2025 18:45"
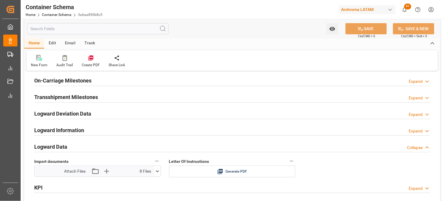
click at [220, 170] on icon at bounding box center [220, 171] width 6 height 6
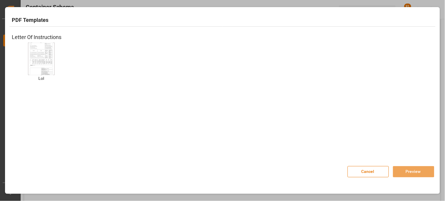
click at [42, 45] on img at bounding box center [42, 58] width 24 height 33
click at [408, 170] on button "Preview" at bounding box center [413, 171] width 41 height 11
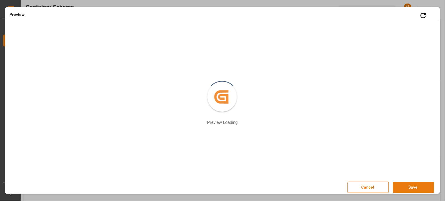
click at [403, 188] on button "Save" at bounding box center [413, 186] width 41 height 11
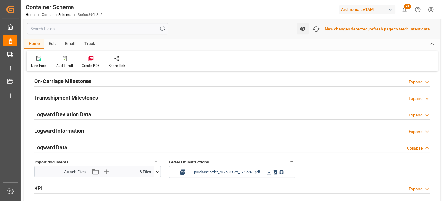
scroll to position [918, 0]
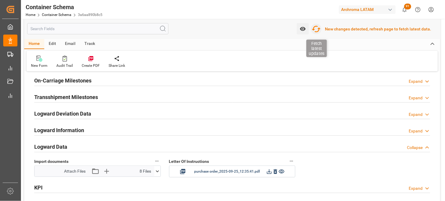
click at [320, 27] on icon "button" at bounding box center [316, 28] width 9 height 9
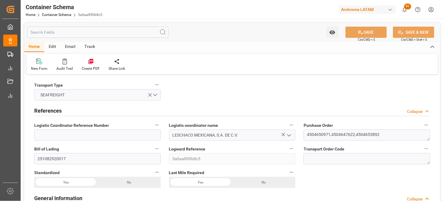
type input "0"
type input "7"
type input "3"
type input "37"
type input "1405"
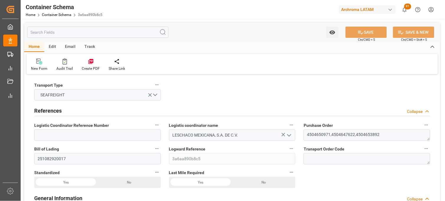
type input "1488.5"
type input "CNSHG"
type input "MXZLO"
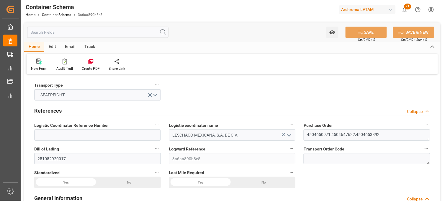
type input "MXZLO"
type input "24-09-2025 17:45"
type input "[DATE]"
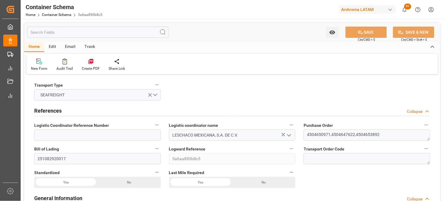
type input "26-10-2025 18:45"
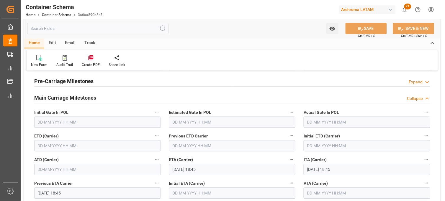
scroll to position [754, 0]
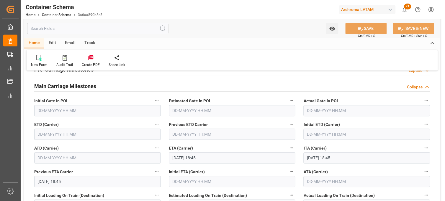
click at [86, 136] on input "text" at bounding box center [97, 134] width 127 height 11
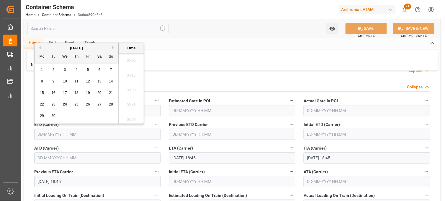
scroll to position [1064, 0]
click at [55, 117] on span "30" at bounding box center [53, 116] width 4 height 4
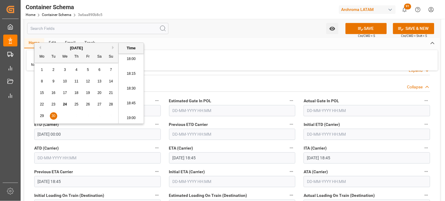
click at [130, 60] on li "18:00" at bounding box center [131, 59] width 25 height 15
type input "30-09-2025 18:00"
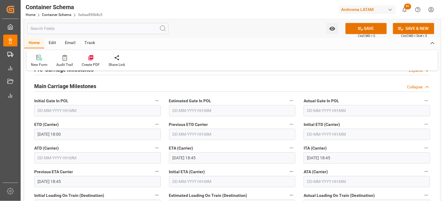
click at [355, 29] on button "SAVE" at bounding box center [365, 28] width 41 height 11
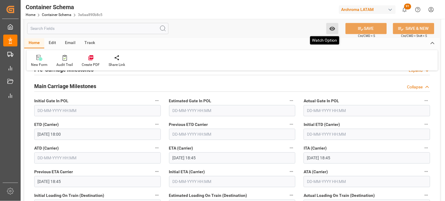
click at [334, 28] on icon "open menu" at bounding box center [332, 29] width 6 height 6
click at [292, 40] on span "Start Watching" at bounding box center [308, 42] width 54 height 6
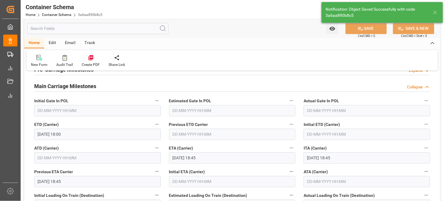
type input "26-10-2025 00:00"
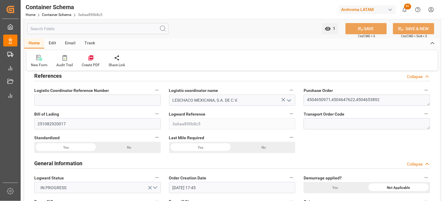
scroll to position [0, 0]
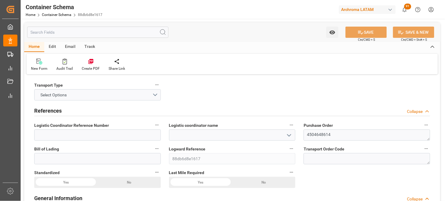
type input "0"
type input "1"
type input "14"
type input "210"
type input "256.2"
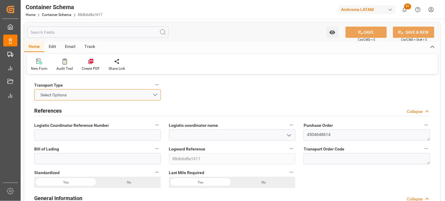
click at [63, 96] on span "Select Options" at bounding box center [54, 95] width 32 height 6
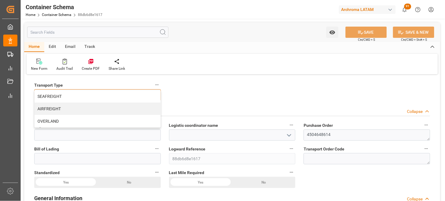
click at [74, 102] on div "AIRFREIGHT" at bounding box center [98, 108] width 126 height 12
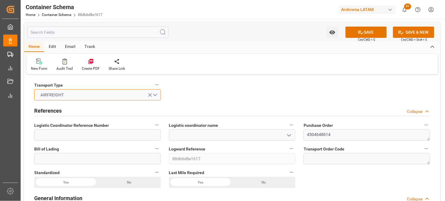
click at [72, 95] on button "AIRFREIGHT" at bounding box center [97, 94] width 127 height 11
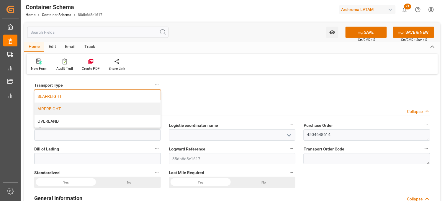
click at [109, 95] on div "SEAFREIGHT" at bounding box center [98, 96] width 126 height 12
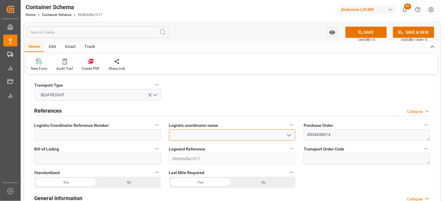
click at [184, 129] on input at bounding box center [232, 134] width 127 height 11
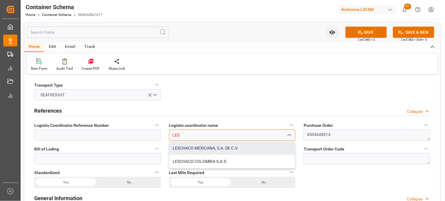
drag, startPoint x: 199, startPoint y: 150, endPoint x: 194, endPoint y: 137, distance: 13.5
click at [199, 150] on div "LESCHACO MEXICANA, S.A. DE C.V." at bounding box center [232, 147] width 126 height 13
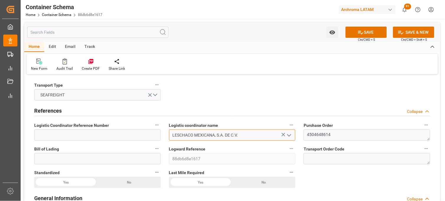
type input "LESCHACO MEXICANA, S.A. DE C.V."
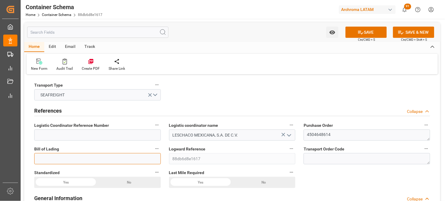
click at [81, 155] on input at bounding box center [97, 158] width 127 height 11
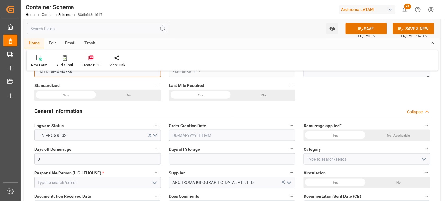
scroll to position [98, 0]
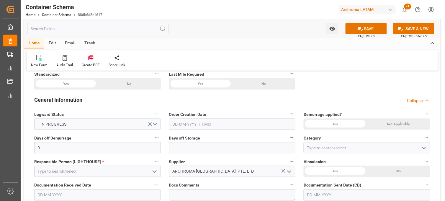
type input "LMTD25MUM0830"
click at [199, 125] on input "text" at bounding box center [232, 123] width 127 height 11
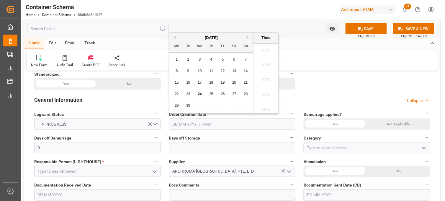
scroll to position [1079, 0]
click at [181, 109] on div "29 30 1 2 3 4 5" at bounding box center [211, 106] width 81 height 12
click at [201, 96] on span "24" at bounding box center [200, 94] width 4 height 4
click at [266, 80] on li "18:45" at bounding box center [265, 78] width 25 height 15
type input "24-09-2025 18:45"
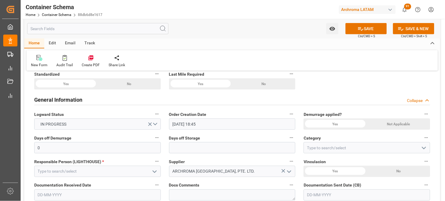
click at [381, 125] on div "Not Applicable" at bounding box center [398, 123] width 63 height 11
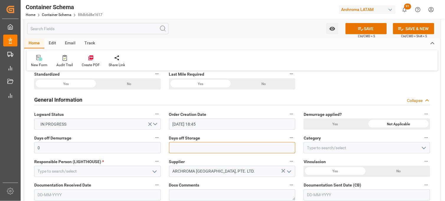
click at [216, 149] on input "text" at bounding box center [232, 147] width 127 height 11
type input "7"
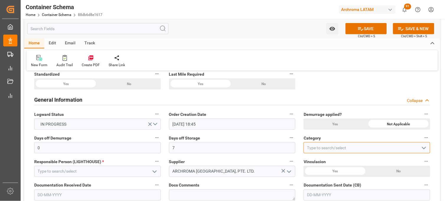
click at [320, 149] on input at bounding box center [367, 147] width 127 height 11
click at [320, 161] on div "On time" at bounding box center [367, 160] width 126 height 13
type input "On time"
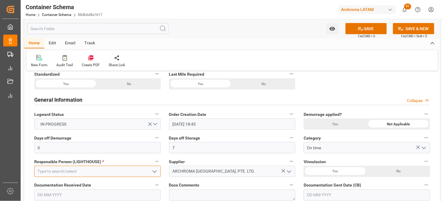
click at [91, 170] on input at bounding box center [97, 171] width 127 height 11
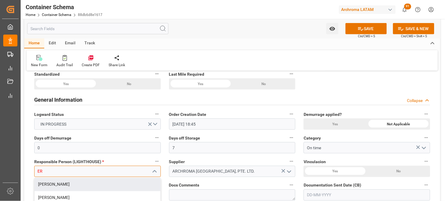
click at [89, 181] on div "[PERSON_NAME]" at bounding box center [98, 184] width 126 height 13
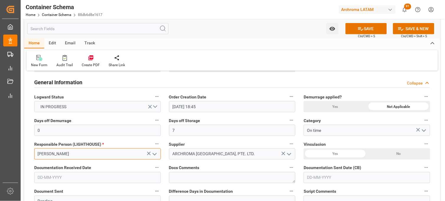
scroll to position [131, 0]
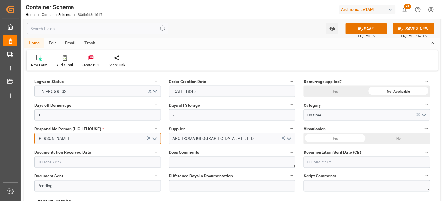
type input "[PERSON_NAME]"
click at [60, 163] on input "text" at bounding box center [97, 161] width 127 height 11
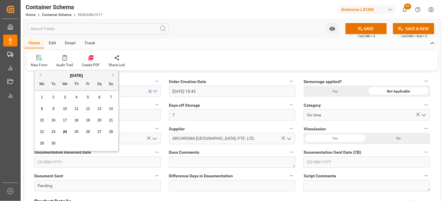
click at [45, 101] on div "1 2 3 4 5 6 7" at bounding box center [76, 97] width 81 height 12
click at [67, 133] on div "24" at bounding box center [64, 131] width 7 height 7
type input "[DATE]"
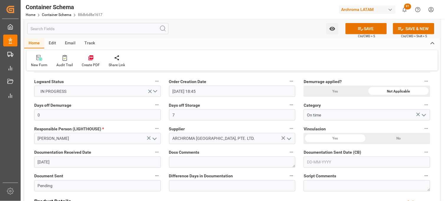
click at [325, 163] on input "text" at bounding box center [367, 161] width 127 height 11
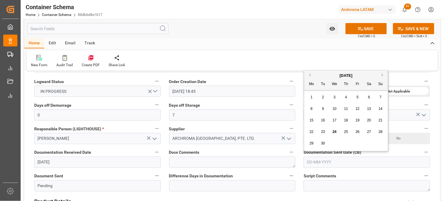
click at [315, 139] on div "29 30 1 2 3 4 5" at bounding box center [346, 143] width 81 height 12
click at [334, 131] on span "24" at bounding box center [335, 132] width 4 height 4
type input "[DATE]"
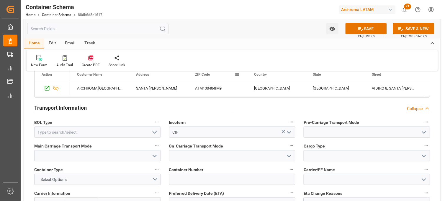
scroll to position [492, 0]
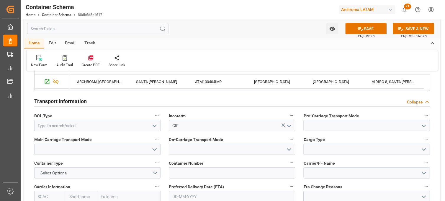
click at [155, 125] on icon "open menu" at bounding box center [154, 125] width 7 height 7
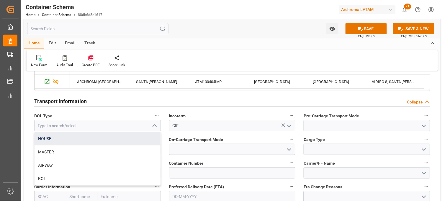
click at [96, 137] on div "HOUSE" at bounding box center [98, 138] width 126 height 13
type input "HOUSE"
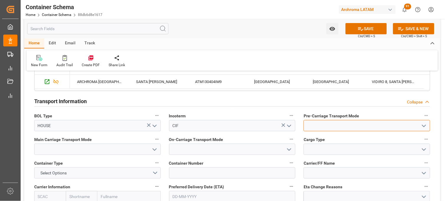
click at [316, 127] on input at bounding box center [367, 125] width 127 height 11
click at [317, 137] on div "Truck" at bounding box center [367, 138] width 126 height 13
type input "Truck"
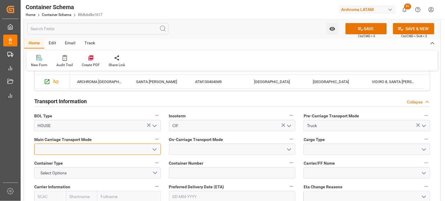
click at [122, 147] on input at bounding box center [97, 148] width 127 height 11
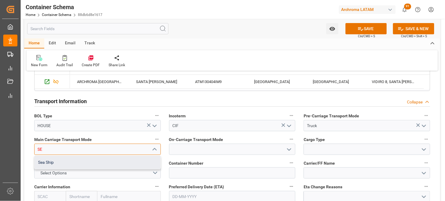
click at [117, 162] on div "Sea Ship" at bounding box center [98, 161] width 126 height 13
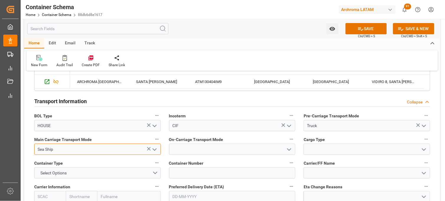
type input "Sea Ship"
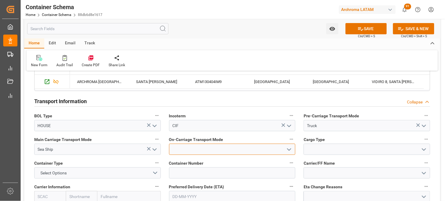
click at [209, 147] on input at bounding box center [232, 148] width 127 height 11
click at [193, 157] on div "Truck" at bounding box center [232, 161] width 126 height 13
type input "Truck"
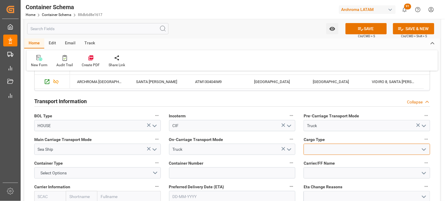
click at [319, 150] on input at bounding box center [367, 148] width 127 height 11
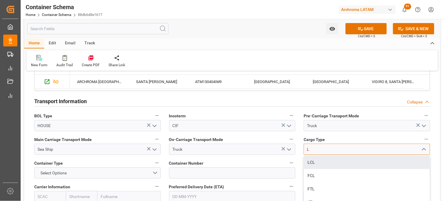
click at [318, 163] on div "LCL" at bounding box center [367, 161] width 126 height 13
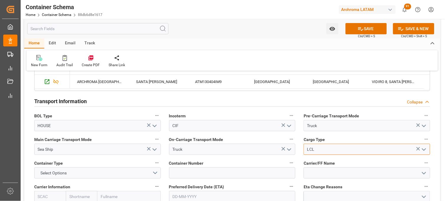
scroll to position [524, 0]
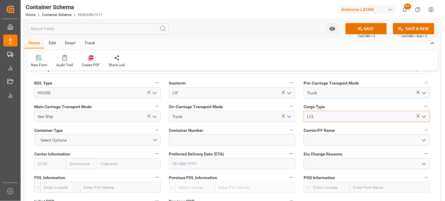
type input "LCL"
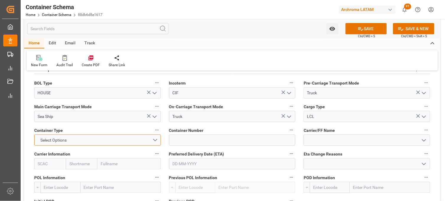
drag, startPoint x: 156, startPoint y: 142, endPoint x: 166, endPoint y: 137, distance: 11.2
click at [155, 142] on button "Select Options" at bounding box center [97, 139] width 127 height 11
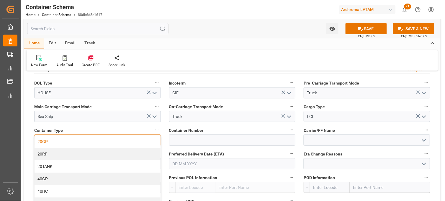
click at [68, 139] on div "20GP" at bounding box center [98, 141] width 126 height 12
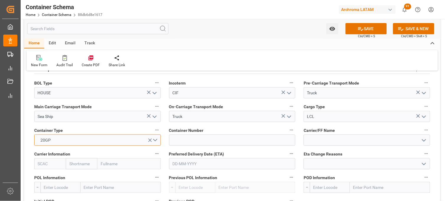
click at [154, 139] on button "20GP" at bounding box center [97, 139] width 127 height 11
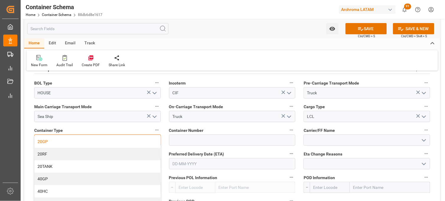
click at [63, 188] on div "40HC" at bounding box center [98, 191] width 126 height 12
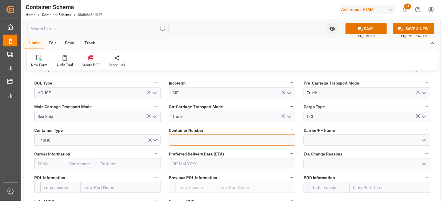
click at [176, 141] on input at bounding box center [232, 139] width 127 height 11
paste input "MSMU7155696"
type input "MSMU7155696"
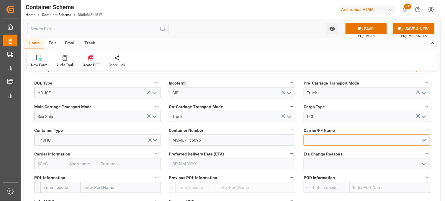
click at [313, 140] on input at bounding box center [367, 139] width 127 height 11
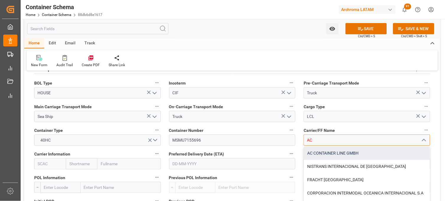
click at [321, 155] on div "AC CONTAINER LINE GMBH" at bounding box center [367, 152] width 126 height 13
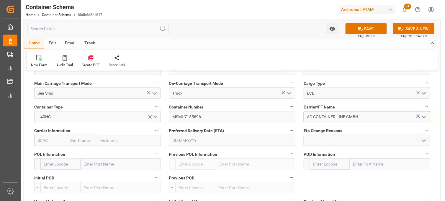
scroll to position [557, 0]
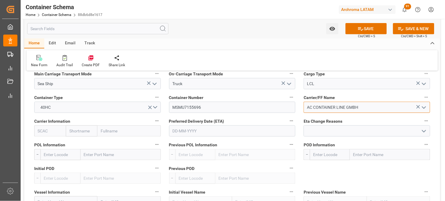
type input "AC CONTAINER LINE GMBH"
click at [86, 135] on input "text" at bounding box center [82, 130] width 32 height 11
type input "MSC"
click at [74, 142] on b "MSC" at bounding box center [74, 143] width 9 height 5
type input "MSCU"
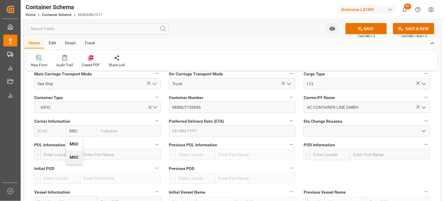
type input "Mediterranean Shipping Company"
type input "MSC"
click at [192, 130] on input "text" at bounding box center [232, 130] width 127 height 11
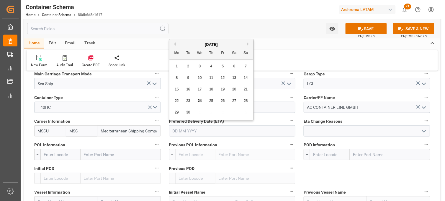
click at [189, 132] on input "text" at bounding box center [232, 130] width 127 height 11
click at [180, 123] on span "Preferred Delivery Date (ETA)" at bounding box center [196, 121] width 55 height 6
click at [288, 123] on button "Preferred Delivery Date (ETA)" at bounding box center [292, 121] width 8 height 8
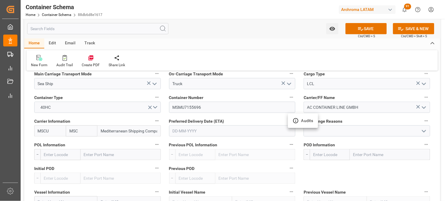
click at [182, 132] on div at bounding box center [222, 100] width 445 height 201
click at [172, 131] on input "text" at bounding box center [232, 130] width 127 height 11
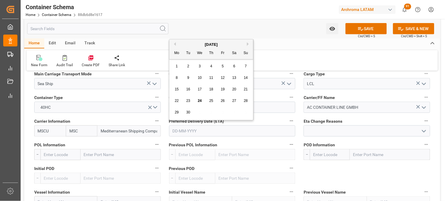
click at [249, 43] on button "Next Month" at bounding box center [249, 44] width 4 height 4
click at [246, 66] on span "2" at bounding box center [246, 66] width 2 height 4
type input "[DATE]"
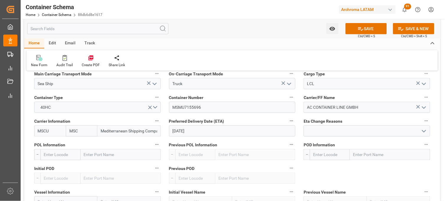
click at [97, 157] on input "text" at bounding box center [121, 154] width 80 height 11
type input "NHAVA"
click at [90, 168] on b "[PERSON_NAME] ([PERSON_NAME])" at bounding box center [118, 167] width 68 height 5
type input "INNSA"
type input "[PERSON_NAME] ([PERSON_NAME])"
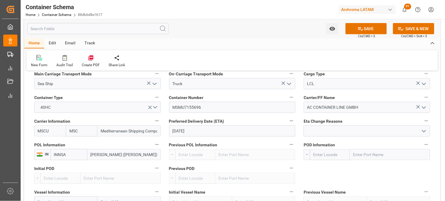
click at [365, 154] on input "text" at bounding box center [390, 154] width 80 height 11
type input "VERACR"
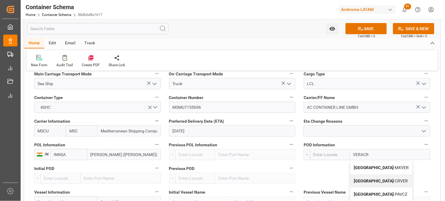
click at [368, 166] on b "[GEOGRAPHIC_DATA]" at bounding box center [374, 167] width 40 height 5
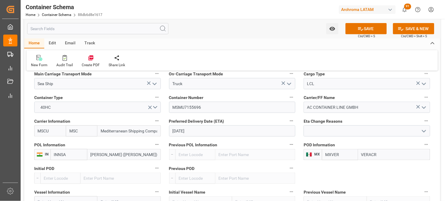
type input "MXVER"
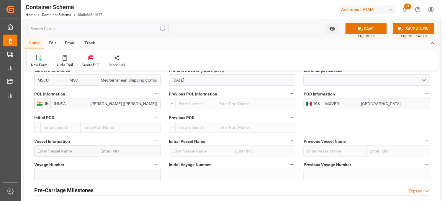
scroll to position [623, 0]
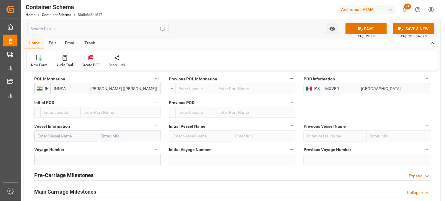
type input "[GEOGRAPHIC_DATA]"
click at [53, 155] on input at bounding box center [97, 159] width 127 height 11
click at [53, 137] on input "text" at bounding box center [65, 135] width 63 height 11
paste input "MSC UNIFIC"
click at [64, 137] on input "MSC UNIFIC" at bounding box center [65, 135] width 63 height 11
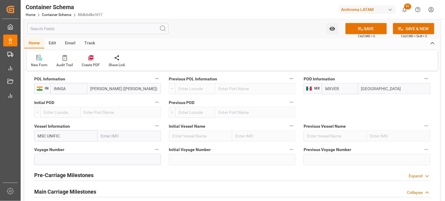
type input "MSC UNIFIC"
click at [51, 156] on input at bounding box center [97, 159] width 127 height 11
paste input "IV542R"
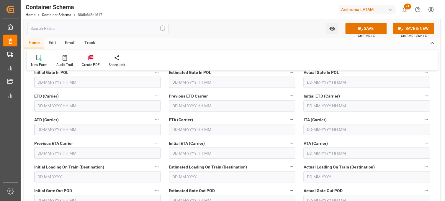
scroll to position [787, 0]
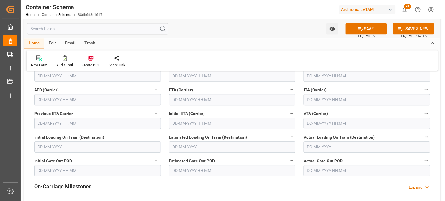
type input "IV542R"
click at [178, 101] on input "text" at bounding box center [232, 99] width 127 height 11
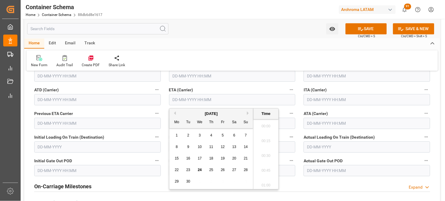
scroll to position [1093, 0]
click at [248, 113] on button "Next Month" at bounding box center [249, 113] width 4 height 4
click at [246, 135] on span "2" at bounding box center [246, 135] width 2 height 4
click at [266, 140] on li "18:45" at bounding box center [265, 139] width 25 height 15
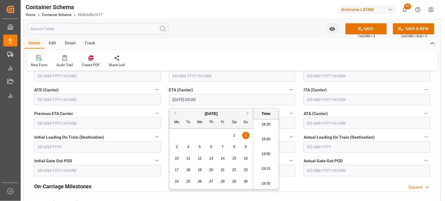
type input "[DATE] 18:45"
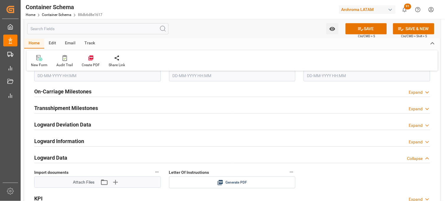
scroll to position [918, 0]
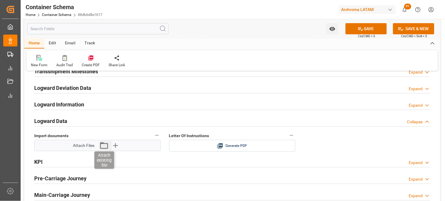
click at [105, 146] on icon "button" at bounding box center [103, 144] width 9 height 9
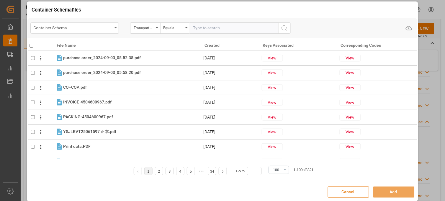
click at [116, 27] on div "Container Schema" at bounding box center [74, 27] width 89 height 11
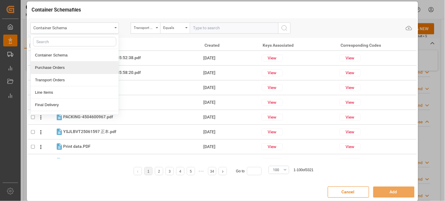
click at [80, 66] on div "Purchase Orders" at bounding box center [75, 67] width 88 height 12
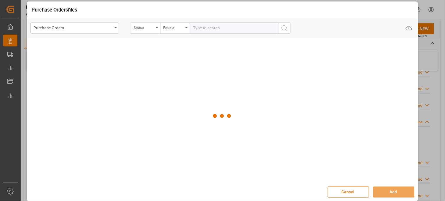
click at [157, 28] on div "Status" at bounding box center [146, 27] width 30 height 11
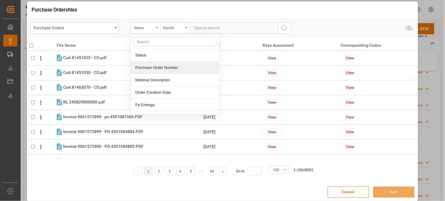
click at [153, 66] on div "Purchase Order Number" at bounding box center [175, 67] width 88 height 12
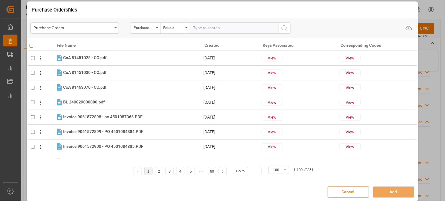
click at [206, 28] on input "text" at bounding box center [234, 27] width 89 height 11
paste input "4504648614"
type input "4504648614"
click at [287, 30] on button "search button" at bounding box center [284, 27] width 12 height 11
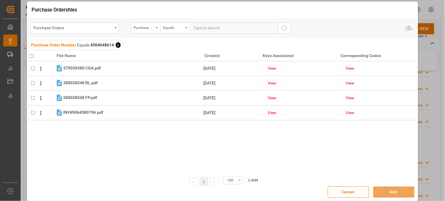
click at [32, 57] on input "checkbox" at bounding box center [32, 56] width 4 height 4
checkbox input "true"
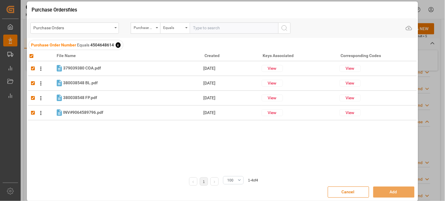
checkbox input "true"
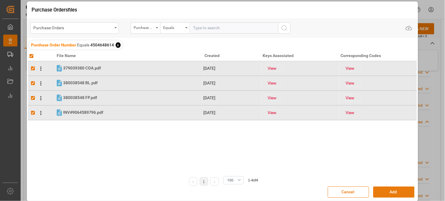
click at [385, 189] on button "Add" at bounding box center [393, 191] width 41 height 11
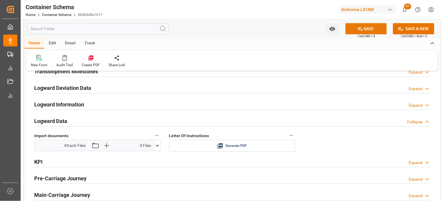
click at [358, 31] on icon at bounding box center [361, 29] width 6 height 6
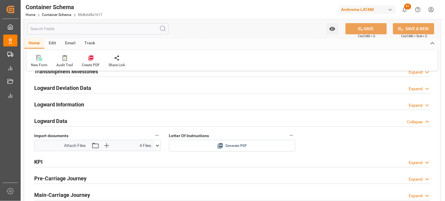
click at [223, 144] on icon at bounding box center [220, 146] width 6 height 6
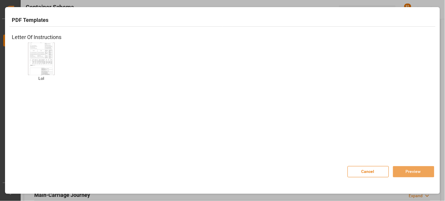
click at [56, 59] on div "LoI LoI" at bounding box center [41, 66] width 59 height 48
click at [51, 58] on img at bounding box center [42, 58] width 24 height 33
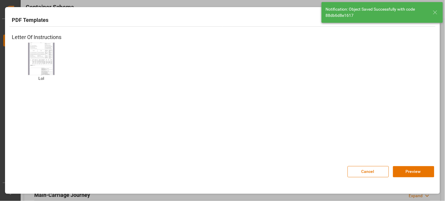
type input "Document Sent"
type input "MXVER"
type input "Veracruz"
type input "IV542R"
type input "MSC UNIFIC"
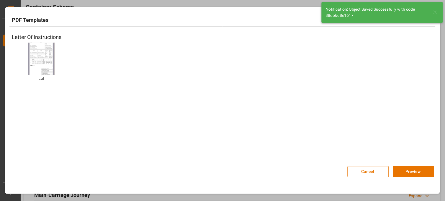
type input "02-11-2025 18:45"
click at [47, 55] on img at bounding box center [42, 58] width 24 height 33
click at [404, 168] on button "Preview" at bounding box center [413, 171] width 41 height 11
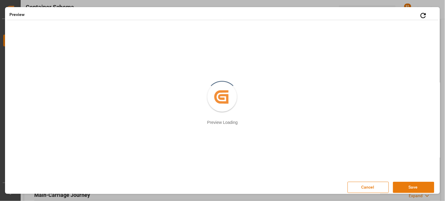
click at [399, 189] on button "Save" at bounding box center [413, 186] width 41 height 11
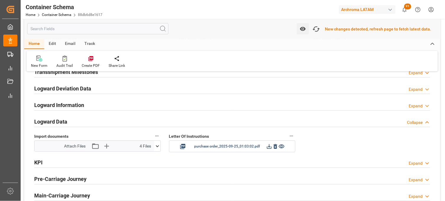
scroll to position [918, 0]
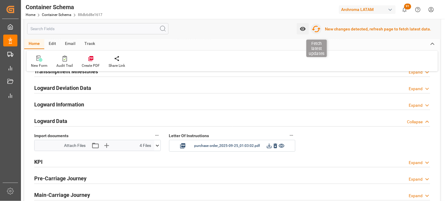
click at [321, 31] on icon "button" at bounding box center [316, 28] width 9 height 9
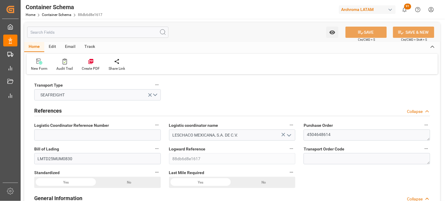
type input "0"
type input "7"
type input "1"
type input "14"
type input "210"
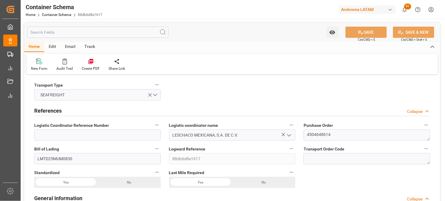
type input "256.2"
type input "MSC"
type input "Mediterranean Shipping Company"
type input "INNSA"
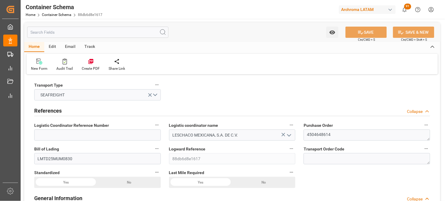
type input "MXVER"
type input "[DATE] 18:45"
type input "[DATE]"
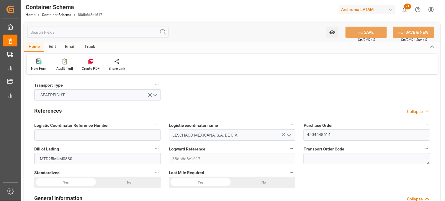
type input "[DATE]"
type input "[DATE] 18:45"
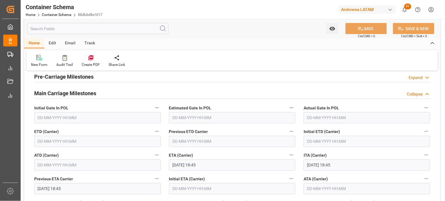
scroll to position [754, 0]
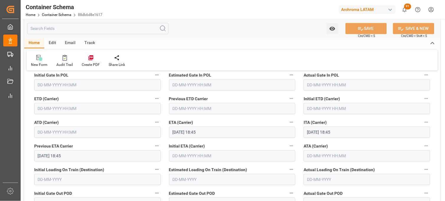
click at [53, 109] on input "text" at bounding box center [97, 108] width 127 height 11
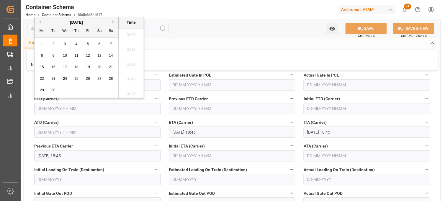
scroll to position [1093, 0]
click at [98, 44] on div "6" at bounding box center [99, 44] width 7 height 7
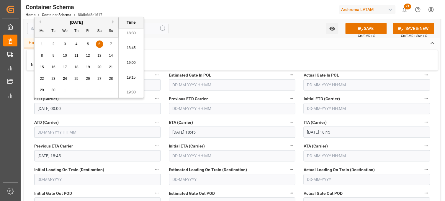
click at [134, 35] on li "18:30" at bounding box center [131, 33] width 25 height 15
type input "[DATE] 18:30"
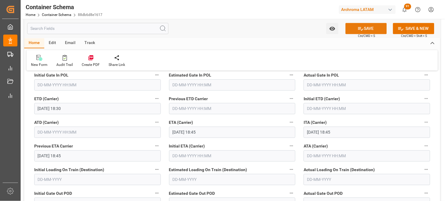
click at [374, 27] on button "SAVE" at bounding box center [365, 28] width 41 height 11
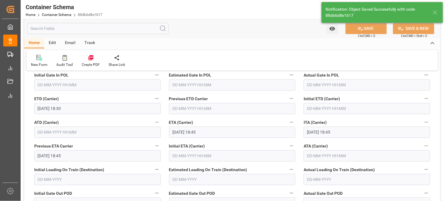
type input "[DATE] 00:00"
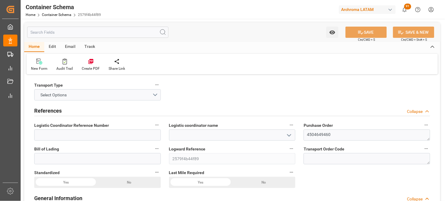
type input "0"
type input "1"
type input "54"
type input "1350"
type input "1439.1"
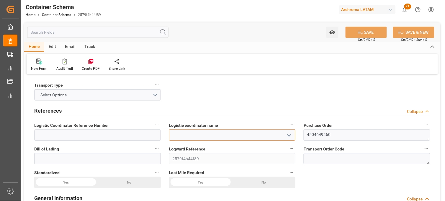
click at [184, 131] on input at bounding box center [232, 134] width 127 height 11
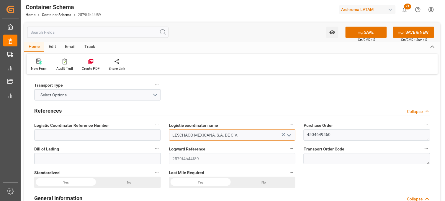
type input "LESCHACO MEXICANA, S.A. DE C.V."
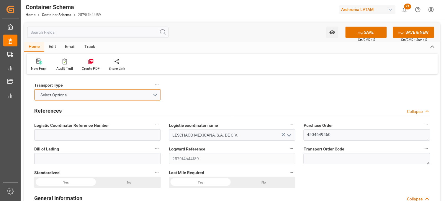
click at [155, 93] on button "Select Options" at bounding box center [97, 94] width 127 height 11
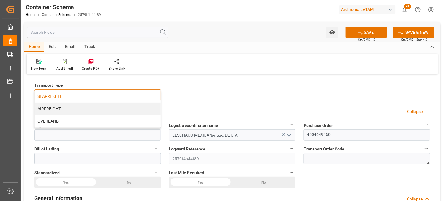
click at [116, 99] on div "SEAFREIGHT" at bounding box center [98, 96] width 126 height 12
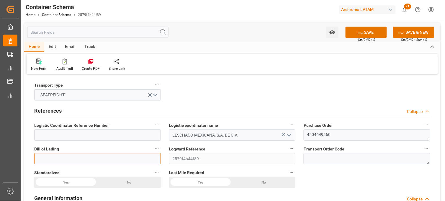
click at [43, 160] on input at bounding box center [97, 158] width 127 height 11
click at [93, 159] on input "SHMZL251" at bounding box center [97, 158] width 127 height 11
click at [73, 157] on input "SHMZL25181" at bounding box center [97, 158] width 127 height 11
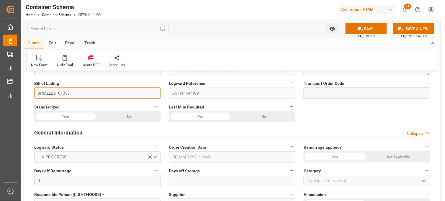
scroll to position [98, 0]
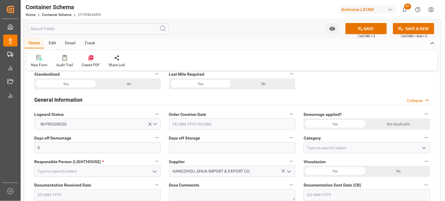
type input "SHMZL25181337"
click at [179, 126] on input "text" at bounding box center [232, 123] width 127 height 11
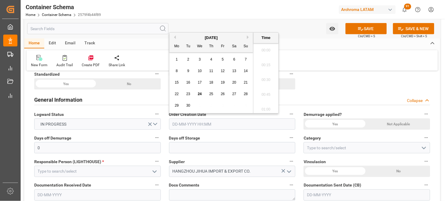
scroll to position [1108, 0]
click at [181, 99] on div "22 23 24 25 26 27 28" at bounding box center [211, 94] width 81 height 12
click at [199, 95] on span "24" at bounding box center [200, 94] width 4 height 4
click at [264, 79] on li "19:15" at bounding box center [265, 78] width 25 height 15
type input "[DATE] 19:15"
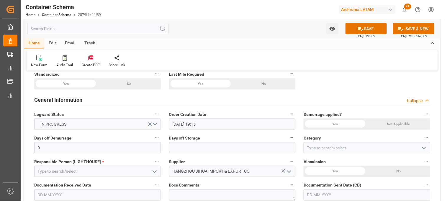
click at [336, 122] on div "Yes" at bounding box center [335, 123] width 63 height 11
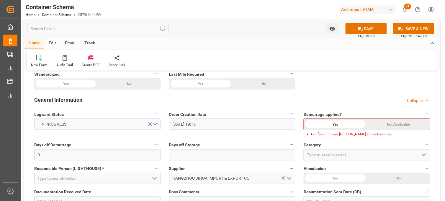
click at [387, 126] on div "Not Applicable" at bounding box center [398, 124] width 63 height 11
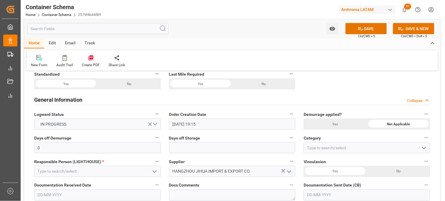
click at [332, 124] on div "Yes" at bounding box center [335, 123] width 63 height 11
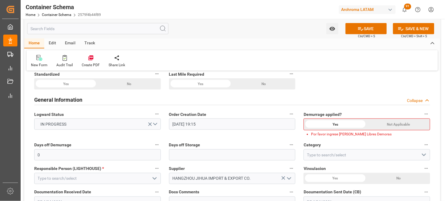
click at [392, 121] on div "Not Applicable" at bounding box center [398, 124] width 63 height 11
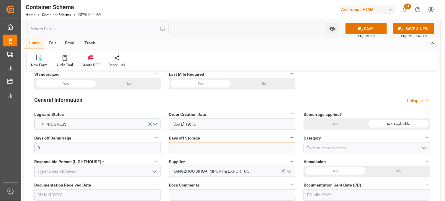
click at [207, 149] on input "text" at bounding box center [232, 147] width 127 height 11
type input "8"
type input "7"
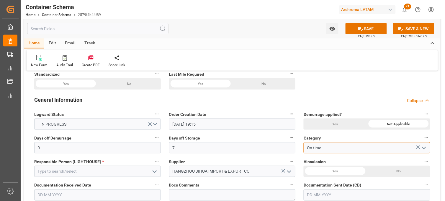
type input "On time"
click at [63, 158] on label "Responsible Person (LIGHTHOUSE) *" at bounding box center [97, 161] width 127 height 8
click at [153, 158] on button "Responsible Person (LIGHTHOUSE) *" at bounding box center [157, 161] width 8 height 8
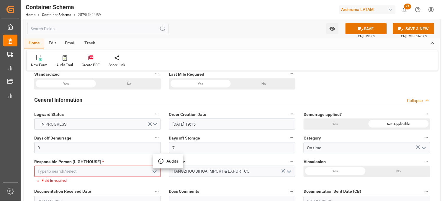
click at [56, 170] on div at bounding box center [222, 100] width 445 height 201
click at [46, 170] on input at bounding box center [97, 171] width 127 height 11
click at [45, 171] on input at bounding box center [97, 171] width 127 height 11
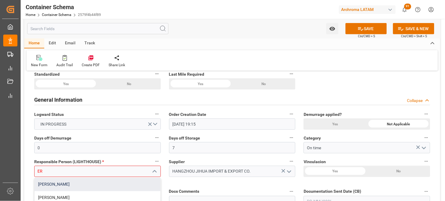
click at [53, 180] on div "[PERSON_NAME]" at bounding box center [98, 184] width 126 height 13
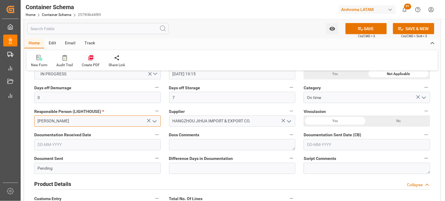
scroll to position [164, 0]
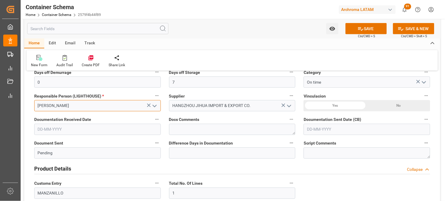
type input "[PERSON_NAME]"
click at [394, 107] on div "No" at bounding box center [398, 105] width 63 height 11
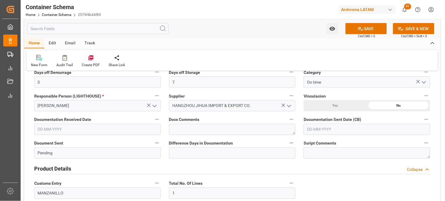
click at [59, 127] on input "text" at bounding box center [97, 129] width 127 height 11
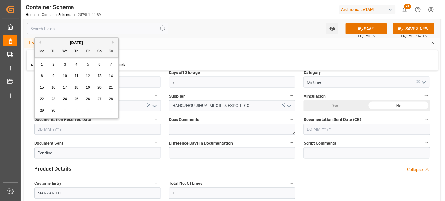
click at [46, 114] on div "29 30 1 2 3 4 5" at bounding box center [76, 111] width 81 height 12
click at [66, 99] on span "24" at bounding box center [65, 99] width 4 height 4
type input "[DATE]"
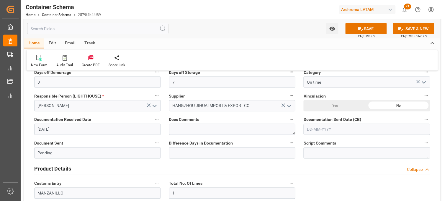
click at [315, 130] on input "text" at bounding box center [367, 129] width 127 height 11
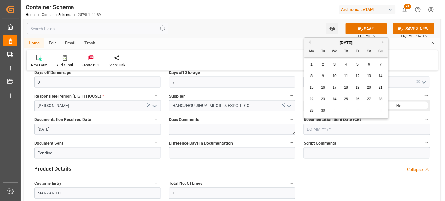
click at [316, 115] on div "29 30 1 2 3 4 5" at bounding box center [346, 111] width 81 height 12
drag, startPoint x: 336, startPoint y: 98, endPoint x: 330, endPoint y: 99, distance: 6.2
click at [335, 98] on span "24" at bounding box center [335, 99] width 4 height 4
type input "[DATE]"
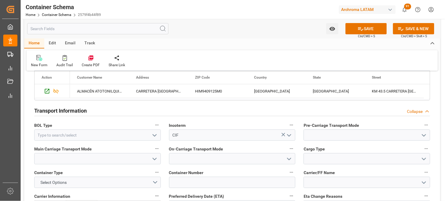
scroll to position [492, 0]
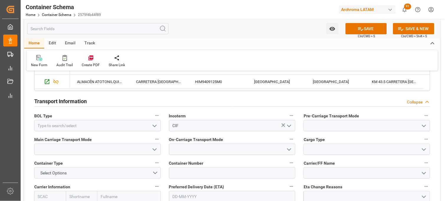
click at [155, 125] on polyline "open menu" at bounding box center [155, 126] width 4 height 2
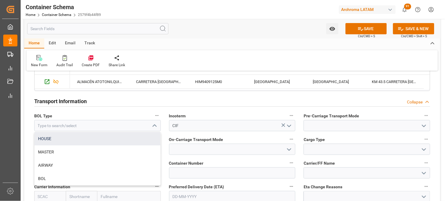
click at [111, 136] on div "HOUSE" at bounding box center [98, 138] width 126 height 13
type input "HOUSE"
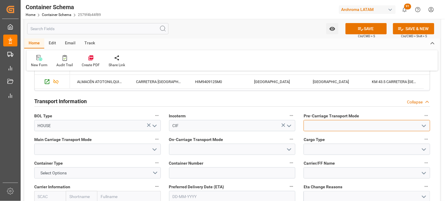
click at [322, 122] on input at bounding box center [367, 125] width 127 height 11
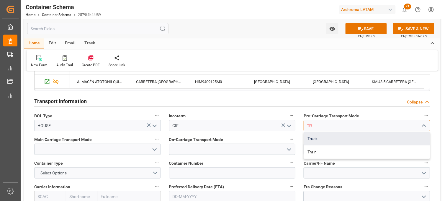
click at [319, 142] on div "Truck" at bounding box center [367, 138] width 126 height 13
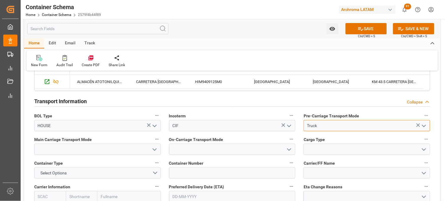
type input "Truck"
click at [88, 149] on input at bounding box center [97, 148] width 127 height 11
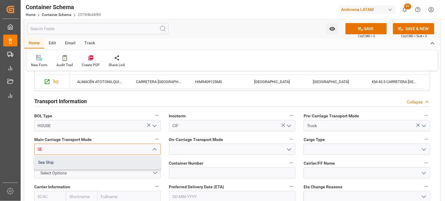
click at [77, 159] on div "Sea Ship" at bounding box center [98, 161] width 126 height 13
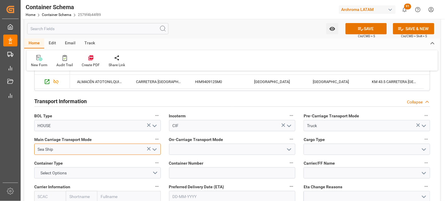
type input "Sea Ship"
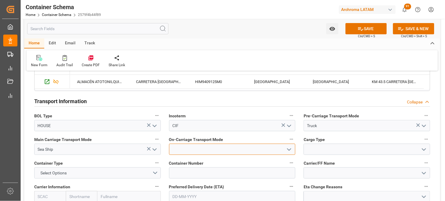
click at [175, 150] on input at bounding box center [232, 148] width 127 height 11
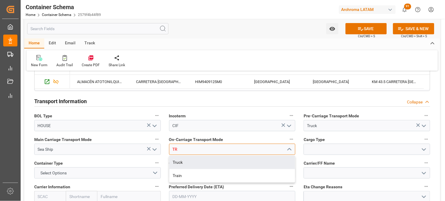
click at [179, 163] on div "Truck" at bounding box center [232, 161] width 126 height 13
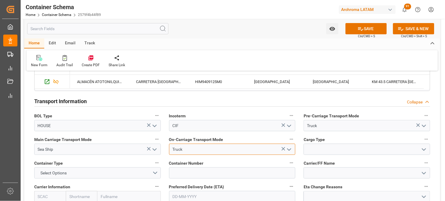
type input "Truck"
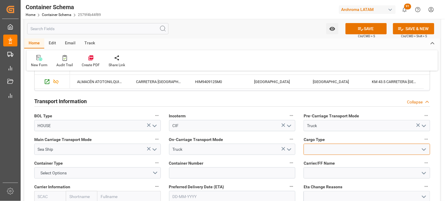
click at [314, 146] on input at bounding box center [367, 148] width 127 height 11
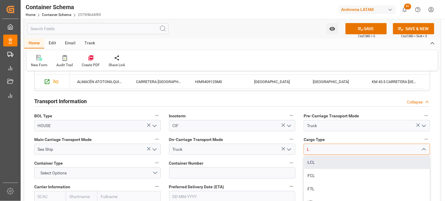
click at [311, 161] on div "LCL" at bounding box center [367, 161] width 126 height 13
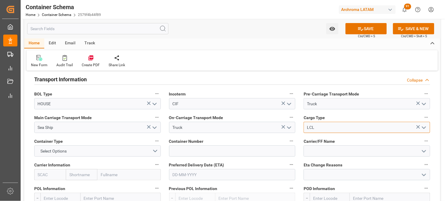
scroll to position [524, 0]
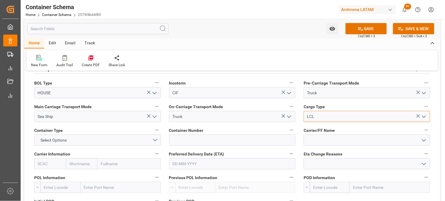
type input "LCL"
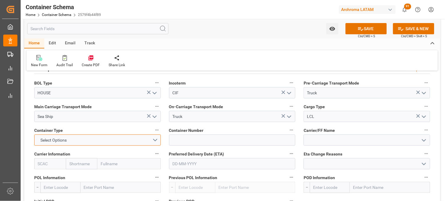
click at [155, 139] on button "Select Options" at bounding box center [97, 139] width 127 height 11
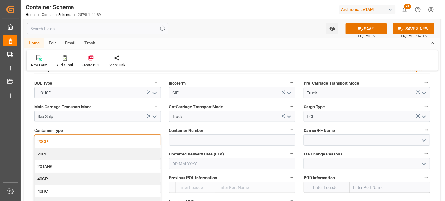
click at [123, 140] on div "20GP" at bounding box center [98, 141] width 126 height 12
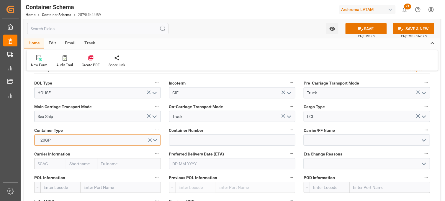
click at [155, 140] on button "20GP" at bounding box center [97, 139] width 127 height 11
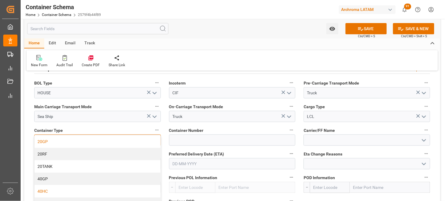
click at [114, 186] on div "40HC" at bounding box center [98, 191] width 126 height 12
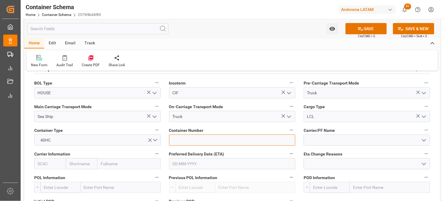
click at [177, 140] on input at bounding box center [232, 139] width 127 height 11
paste input "GCXU6417756"
click at [207, 140] on input "GCXU6417756" at bounding box center [232, 139] width 127 height 11
drag, startPoint x: 204, startPoint y: 140, endPoint x: 155, endPoint y: 138, distance: 49.0
click at [155, 139] on div "Transport Type SEAFREIGHT References Collapse Logistic Coordinator Reference Nu…" at bounding box center [232, 85] width 416 height 1067
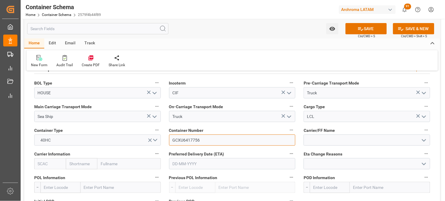
paste input
type input "GCXU6417756"
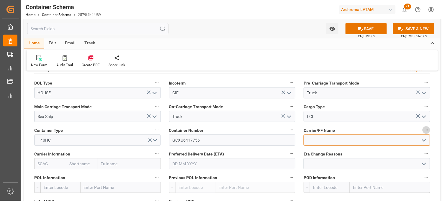
click at [311, 136] on input at bounding box center [367, 139] width 127 height 11
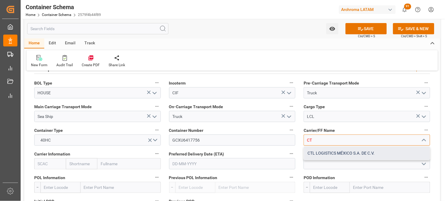
click at [313, 149] on div "CTL LOGISTICS MÉXICO S.A. DE C.V." at bounding box center [367, 152] width 126 height 13
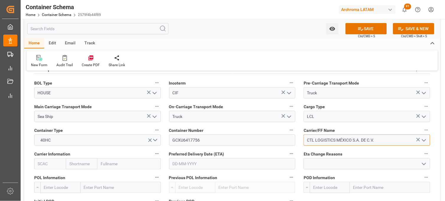
type input "CTL LOGISTICS MÉXICO S.A. DE C.V."
click at [86, 161] on input "text" at bounding box center [82, 163] width 32 height 11
type input "MAERSK"
click at [73, 176] on b "Maersk" at bounding box center [77, 176] width 14 height 5
type input "MAEU"
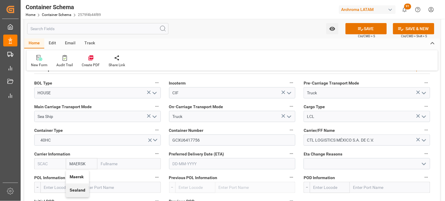
type input "Maersk"
type input "Maersk Line AS"
type input "Maersk"
click at [204, 165] on input "text" at bounding box center [232, 163] width 127 height 11
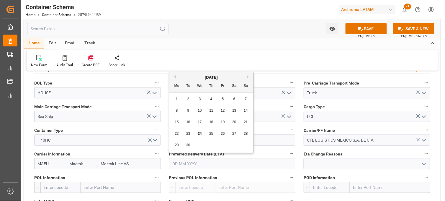
click at [248, 76] on button "Next Month" at bounding box center [249, 77] width 4 height 4
click at [246, 109] on span "12" at bounding box center [246, 110] width 4 height 4
type input "12-10-2025"
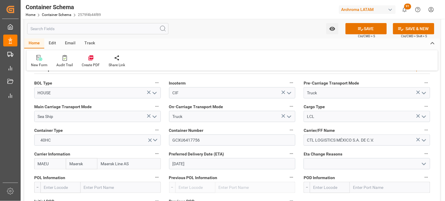
scroll to position [557, 0]
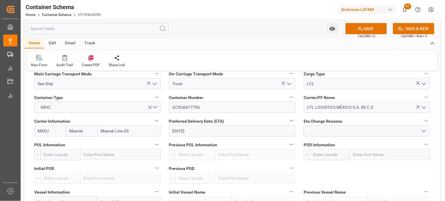
click at [92, 156] on input "text" at bounding box center [121, 154] width 80 height 11
type input "SHAN"
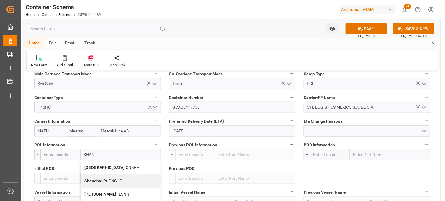
click at [87, 177] on div "Shanghai Pt - CNSHG" at bounding box center [121, 180] width 80 height 13
type input "CNSHG"
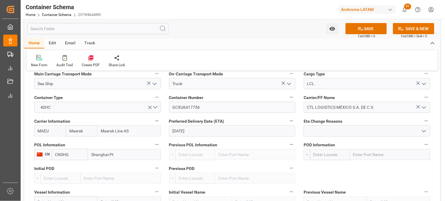
type input "Shanghai Pt"
click at [365, 153] on input "text" at bounding box center [390, 154] width 80 height 11
drag, startPoint x: 358, startPoint y: 154, endPoint x: 353, endPoint y: 155, distance: 5.1
click at [353, 155] on input "V" at bounding box center [390, 154] width 80 height 11
type input "MANZA"
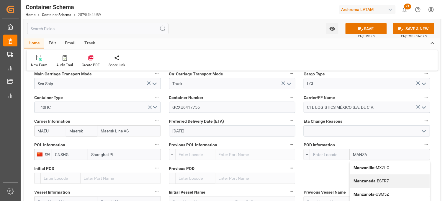
click at [362, 167] on b "Manzanillo" at bounding box center [364, 167] width 21 height 5
type input "MXZLO"
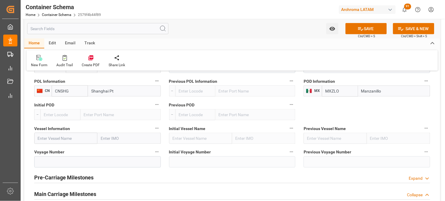
scroll to position [623, 0]
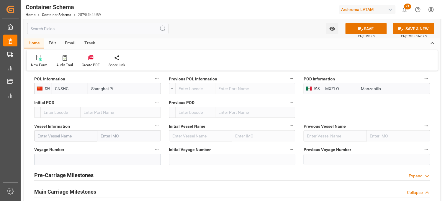
type input "Manzanillo"
click at [79, 139] on input "text" at bounding box center [65, 135] width 63 height 11
click at [60, 137] on input "text" at bounding box center [65, 135] width 63 height 11
drag, startPoint x: 50, startPoint y: 153, endPoint x: 45, endPoint y: 157, distance: 6.3
click at [50, 154] on div "Voyage Number" at bounding box center [97, 155] width 135 height 24
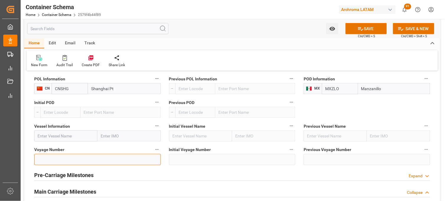
click at [45, 157] on input at bounding box center [97, 159] width 127 height 11
paste input "AMBITION"
drag, startPoint x: 56, startPoint y: 158, endPoint x: 32, endPoint y: 160, distance: 24.9
click at [32, 160] on div "Voyage Number AMBITION" at bounding box center [97, 155] width 135 height 24
type input "AMBITION"
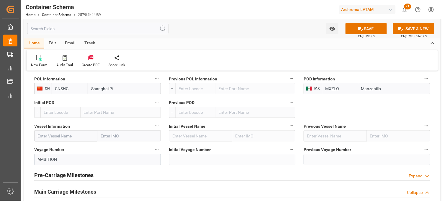
click at [51, 138] on input "text" at bounding box center [65, 135] width 63 height 11
click at [48, 136] on input "text" at bounding box center [65, 135] width 63 height 11
paste input "AMBITION"
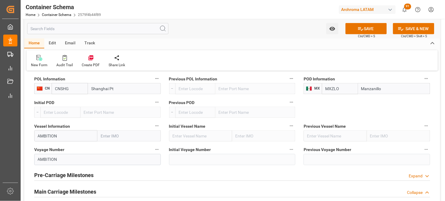
paste input "AMBITION"
type input "AMBITIONAMBITION"
drag, startPoint x: 78, startPoint y: 134, endPoint x: 21, endPoint y: 135, distance: 57.0
click at [67, 137] on input "text" at bounding box center [65, 135] width 63 height 11
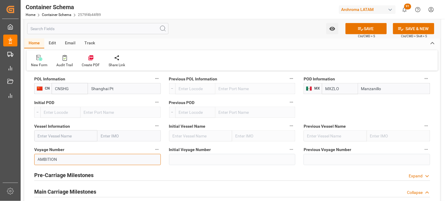
click at [39, 160] on input "AMBITION" at bounding box center [97, 159] width 127 height 11
drag, startPoint x: 112, startPoint y: 158, endPoint x: 108, endPoint y: 158, distance: 3.2
click at [112, 158] on input "AMBITION" at bounding box center [97, 159] width 127 height 11
drag, startPoint x: 60, startPoint y: 159, endPoint x: 34, endPoint y: 158, distance: 26.0
click at [35, 159] on input "AMBITION" at bounding box center [97, 159] width 127 height 11
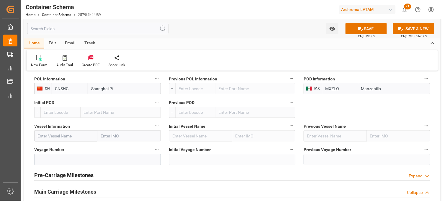
click at [69, 137] on input "text" at bounding box center [65, 135] width 63 height 11
click at [61, 135] on input "text" at bounding box center [65, 135] width 63 height 11
click at [60, 135] on input "text" at bounding box center [65, 135] width 63 height 11
click at [77, 136] on input "text" at bounding box center [65, 135] width 63 height 11
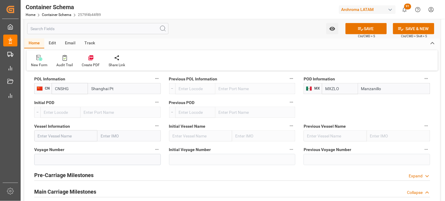
paste input "AMBITION"
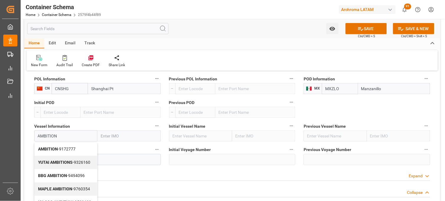
click at [60, 150] on span "AMBITION - 9172777" at bounding box center [56, 148] width 37 height 5
type input "AMBITION"
type input "9172777"
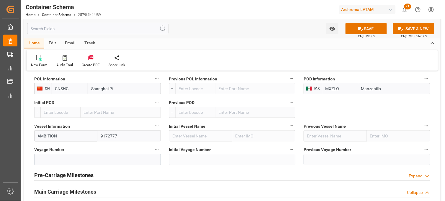
type input "AMBITION"
click at [77, 157] on input at bounding box center [97, 159] width 127 height 11
paste input "538E"
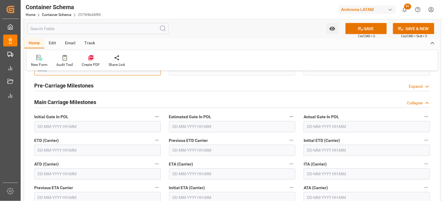
scroll to position [721, 0]
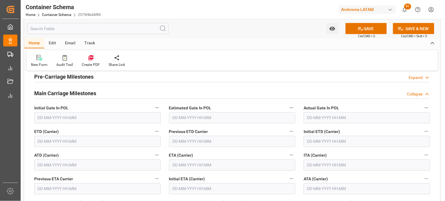
type input "538E"
click at [188, 164] on input "text" at bounding box center [232, 164] width 127 height 11
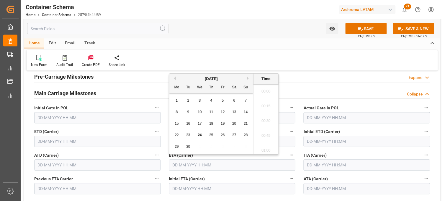
scroll to position [1108, 0]
click at [249, 80] on button "Next Month" at bounding box center [249, 78] width 4 height 4
click at [244, 113] on span "12" at bounding box center [246, 112] width 4 height 4
click at [267, 104] on li "19:00" at bounding box center [265, 104] width 25 height 15
type input "12-10-2025 19:00"
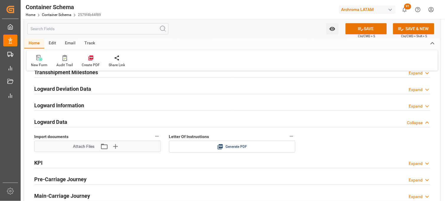
scroll to position [918, 0]
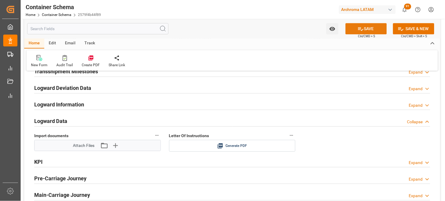
click at [368, 31] on button "SAVE" at bounding box center [365, 28] width 41 height 11
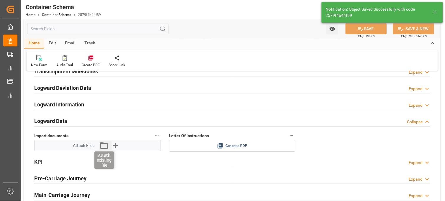
type input "Document Sent"
type input "MXZLO"
type input "Manzanillo"
type input "AMBITION"
type input "9172777"
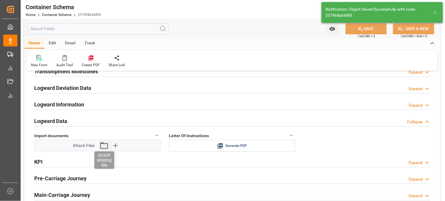
type input "538E"
type input "12-10-2025 19:00"
click at [103, 146] on icon "button" at bounding box center [103, 144] width 9 height 9
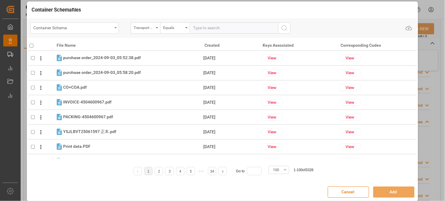
click at [87, 30] on div "Container Schema" at bounding box center [73, 27] width 79 height 7
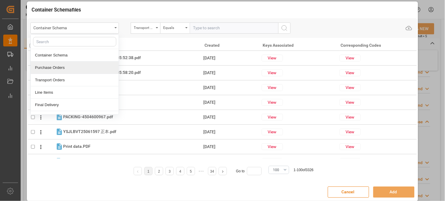
click at [69, 66] on div "Purchase Orders" at bounding box center [75, 67] width 88 height 12
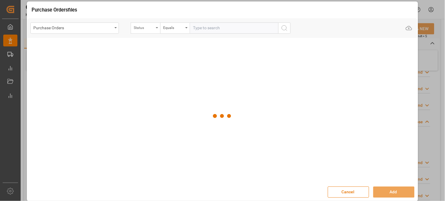
click at [149, 30] on div "Status" at bounding box center [144, 27] width 20 height 7
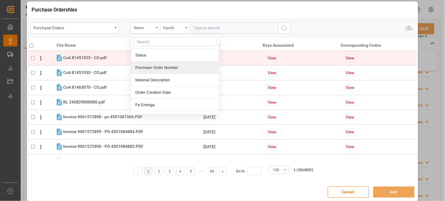
click at [155, 67] on div "Purchase Order Number" at bounding box center [175, 67] width 88 height 12
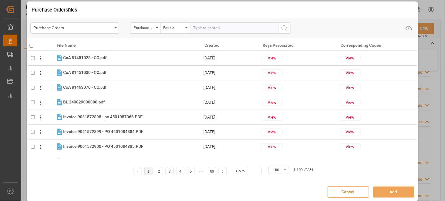
click at [200, 26] on input "text" at bounding box center [234, 27] width 89 height 11
paste input "4504649460"
type input "4504649460"
click at [281, 27] on icon "search button" at bounding box center [284, 27] width 7 height 7
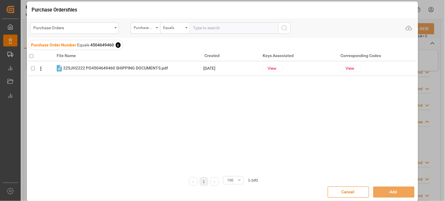
click at [30, 57] on input "checkbox" at bounding box center [32, 56] width 4 height 4
checkbox input "true"
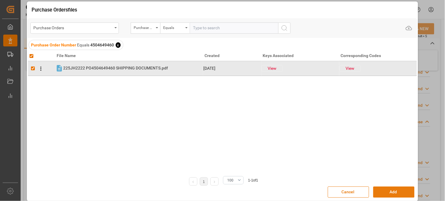
click at [382, 188] on button "Add" at bounding box center [393, 191] width 41 height 11
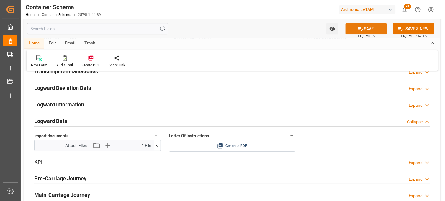
click at [354, 27] on button "SAVE" at bounding box center [365, 28] width 41 height 11
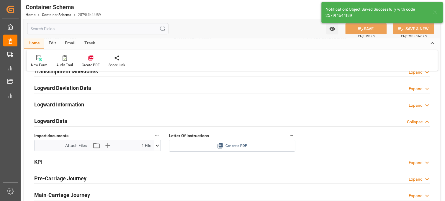
click at [221, 146] on icon at bounding box center [220, 145] width 5 height 5
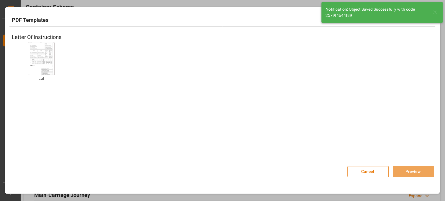
click at [39, 51] on img at bounding box center [42, 58] width 24 height 33
click at [394, 172] on button "Preview" at bounding box center [413, 171] width 41 height 11
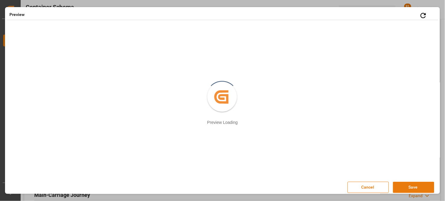
click at [405, 187] on button "Save" at bounding box center [413, 186] width 41 height 11
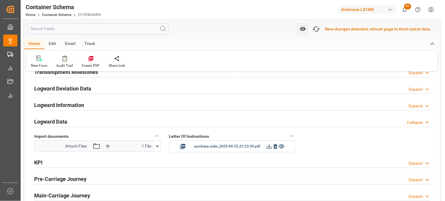
scroll to position [918, 0]
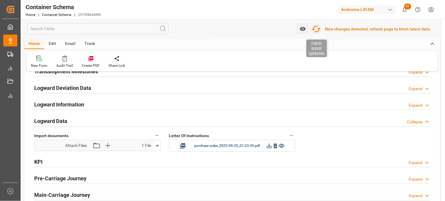
click at [318, 30] on icon "button" at bounding box center [316, 28] width 9 height 9
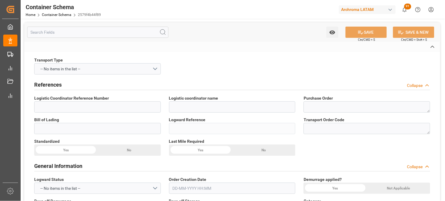
type input "LESCHACO MEXICANA, S.A. DE C.V."
type textarea "4504649460"
type input "SHMZL25181337"
type input "2579f4b44f89"
type input "On time"
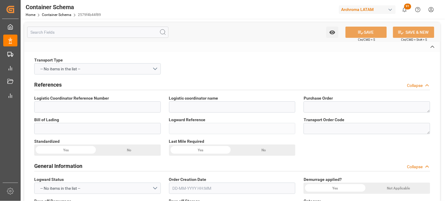
type input "[PERSON_NAME]"
type input "HANGZHOU JIHUA IMPORT & EXPORT CO."
type input "Document Sent"
type input "MANZANILLO"
type input "TEXTIL"
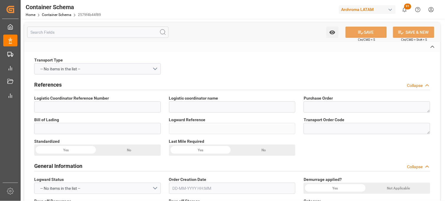
type textarea "BOX"
type input "54 BOX"
type input "ALMACÉN ATOTONILQUILLO"
type textarea "CARRETERA [GEOGRAPHIC_DATA] OCOTLAN ATOTONILQUILLO, [GEOGRAPHIC_DATA], [GEOGRAP…"
type input "HOUSE"
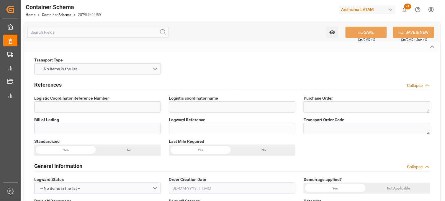
type input "CIF"
type input "Truck"
type input "Sea Ship"
type input "Truck"
type input "LCL"
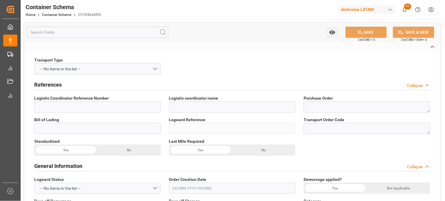
type input "GCXU6417756"
type input "CTL LOGISTICS MÉXICO S.A. DE C.V."
type input "MAEU"
type input "Shanghai Pt"
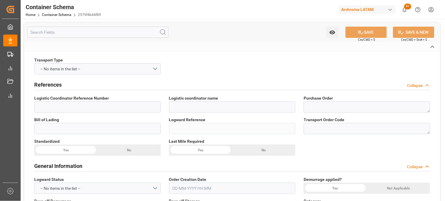
type input "Manzanillo"
type input "AMBITION"
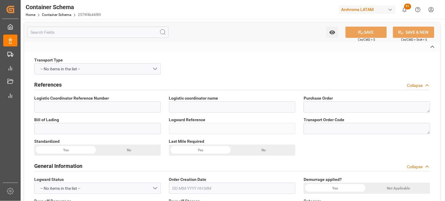
type input "AMBITION"
type input "538E"
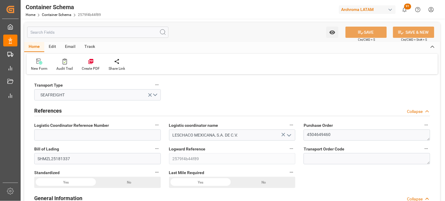
type input "0"
type input "7"
type input "1"
type input "54"
type input "1350"
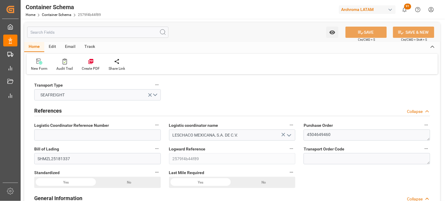
type input "1439.1"
type input "Maersk"
type input "Maersk Line AS"
type input "CNSHG"
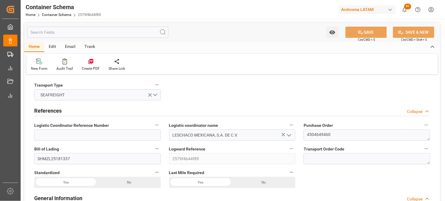
type input "MXZLO"
type input "9172777"
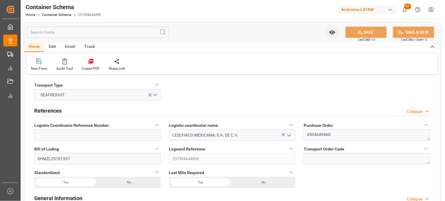
type input "9172777"
type input "24-09-2025 19:15"
type input "[DATE]"
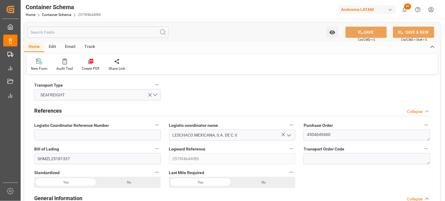
type input "12-10-2025 19:00"
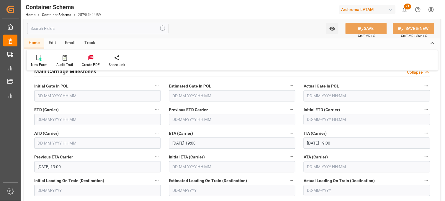
scroll to position [754, 0]
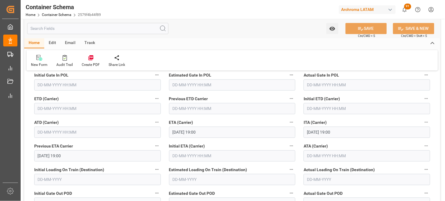
click at [54, 108] on input "text" at bounding box center [97, 108] width 127 height 11
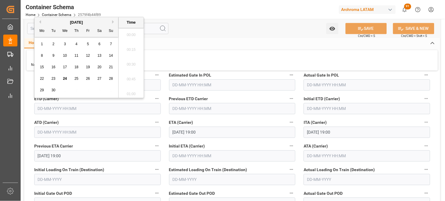
scroll to position [1108, 0]
click at [111, 66] on span "21" at bounding box center [111, 67] width 4 height 4
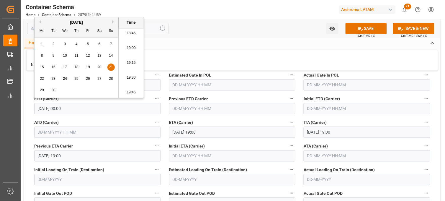
click at [128, 50] on li "19:00" at bounding box center [131, 48] width 25 height 15
type input "21-09-2025 19:00"
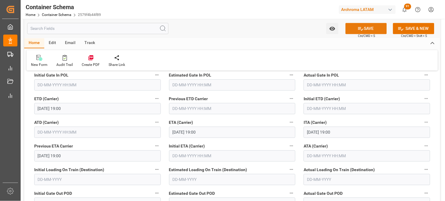
click at [359, 28] on icon at bounding box center [361, 29] width 6 height 6
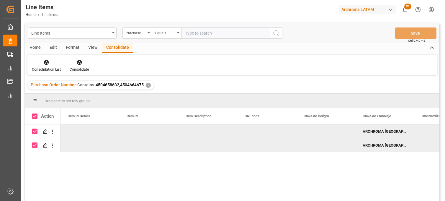
click at [46, 65] on div "Consolidation List" at bounding box center [46, 65] width 38 height 13
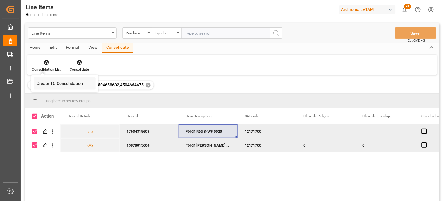
click at [48, 78] on div "Line Items Purchase Order Number Equals Save Ctrl/CMD + S Home Edit Format View…" at bounding box center [232, 119] width 414 height 193
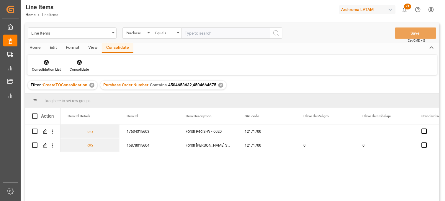
drag, startPoint x: 48, startPoint y: 78, endPoint x: 34, endPoint y: 116, distance: 40.2
click at [35, 116] on span at bounding box center [34, 115] width 5 height 5
click at [37, 113] on input "checkbox" at bounding box center [37, 113] width 0 height 0
checkbox input "true"
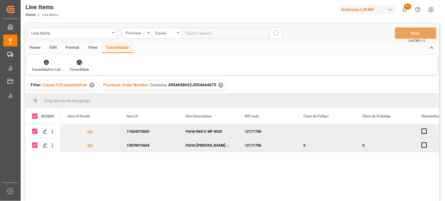
click at [77, 63] on icon at bounding box center [79, 62] width 6 height 6
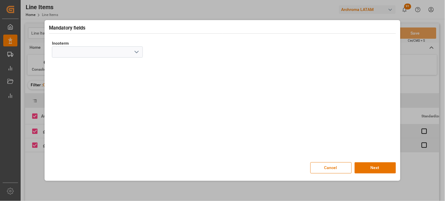
click at [134, 55] on icon "open menu" at bounding box center [136, 51] width 7 height 7
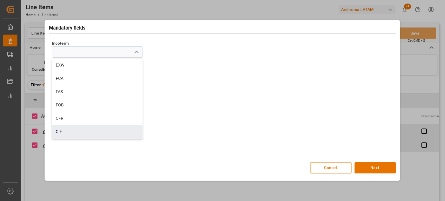
click at [78, 129] on div "CIF" at bounding box center [97, 131] width 90 height 13
type input "CIF"
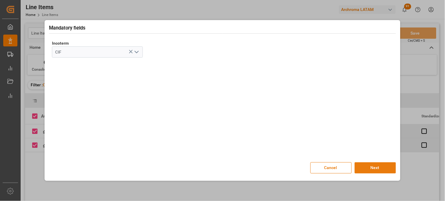
click at [363, 167] on button "Next" at bounding box center [375, 167] width 41 height 11
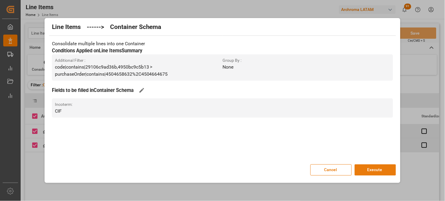
click at [363, 167] on button "Execute" at bounding box center [375, 169] width 41 height 11
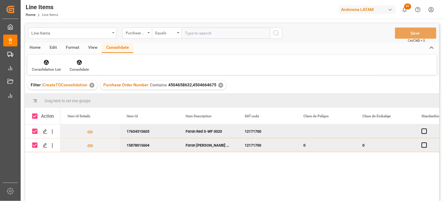
click at [59, 33] on div "Line Items" at bounding box center [70, 32] width 79 height 7
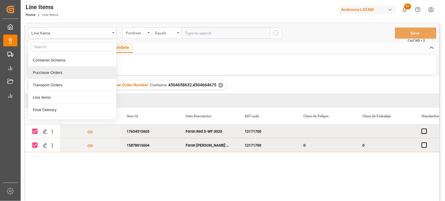
click at [53, 73] on div "Purchase Orders" at bounding box center [72, 72] width 88 height 12
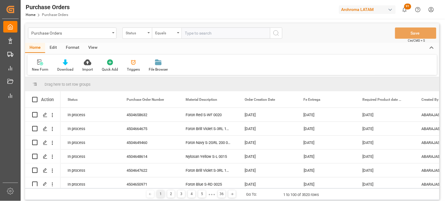
drag, startPoint x: 142, startPoint y: 35, endPoint x: 142, endPoint y: 39, distance: 3.3
click at [142, 36] on div "Status" at bounding box center [137, 32] width 30 height 11
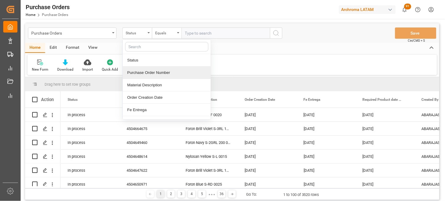
click at [153, 74] on div "Purchase Order Number" at bounding box center [167, 72] width 88 height 12
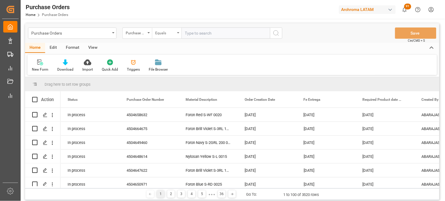
click at [175, 34] on div "Equals" at bounding box center [165, 32] width 20 height 7
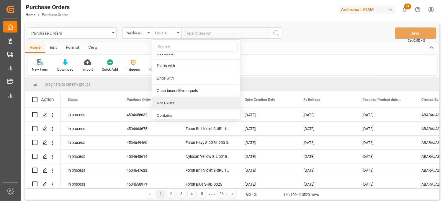
scroll to position [34, 0]
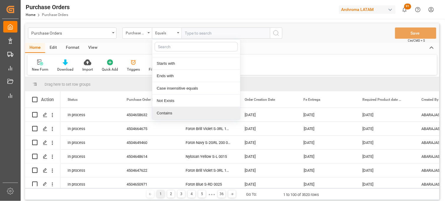
click at [174, 110] on div "Contains" at bounding box center [196, 113] width 88 height 12
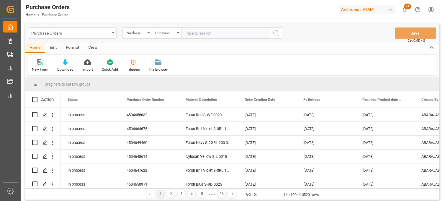
click at [187, 32] on input "text" at bounding box center [225, 32] width 89 height 11
paste input "4504650971,4504647622,4504653892"
type input "4504650971,4504647622,4504653892"
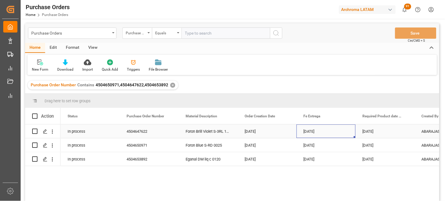
click at [311, 134] on div "07-11-2025" at bounding box center [326, 131] width 59 height 14
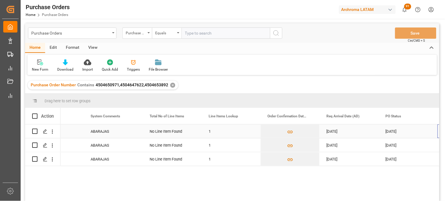
scroll to position [0, 390]
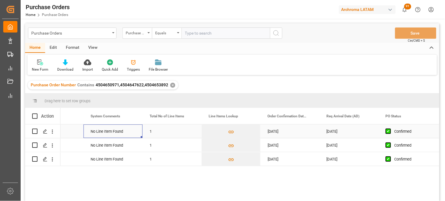
click at [119, 133] on div "No Line Item Found" at bounding box center [112, 131] width 59 height 14
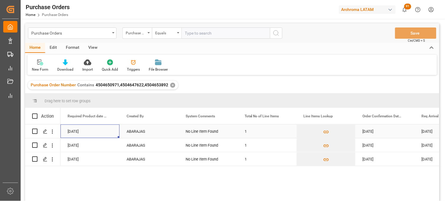
scroll to position [0, 236]
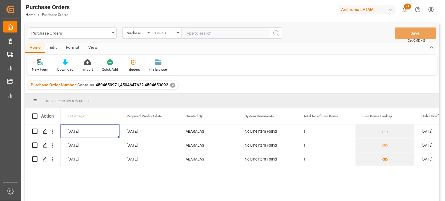
click at [171, 84] on div "✕" at bounding box center [172, 85] width 5 height 5
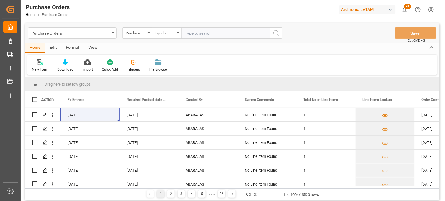
click at [190, 34] on input "text" at bounding box center [225, 32] width 89 height 11
click at [177, 33] on div "Equals" at bounding box center [167, 32] width 30 height 11
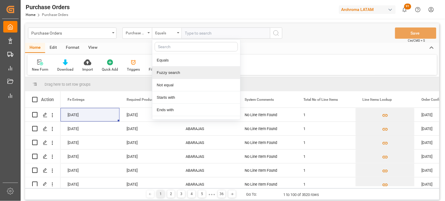
scroll to position [34, 0]
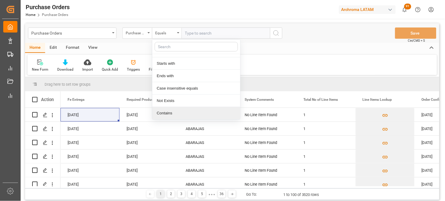
click at [170, 112] on div "Contains" at bounding box center [196, 113] width 88 height 12
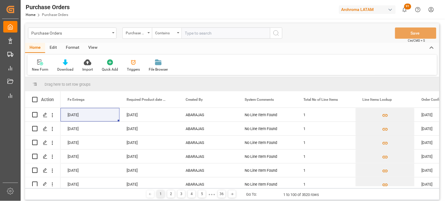
click at [190, 36] on input "text" at bounding box center [225, 32] width 89 height 11
paste input "4504658632,4504664675"
type input "4504658632,4504664675"
click at [278, 35] on icon "search button" at bounding box center [276, 33] width 7 height 7
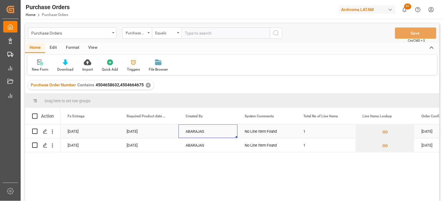
click at [192, 128] on div "ABARAJAS" at bounding box center [208, 131] width 59 height 14
click at [254, 147] on div "No Line Item Found" at bounding box center [267, 145] width 59 height 14
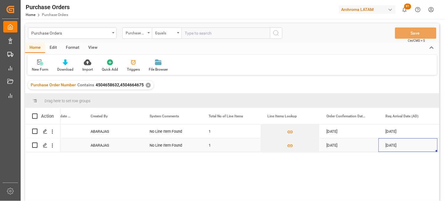
scroll to position [0, 390]
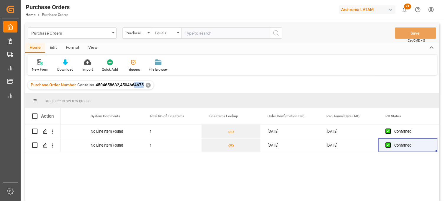
drag, startPoint x: 133, startPoint y: 85, endPoint x: 143, endPoint y: 86, distance: 9.5
click at [143, 86] on div "Purchase Order Number Contains 4504658632,4504664675 ✕" at bounding box center [91, 85] width 126 height 9
click at [117, 145] on div "No Line Item Found" at bounding box center [112, 145] width 59 height 14
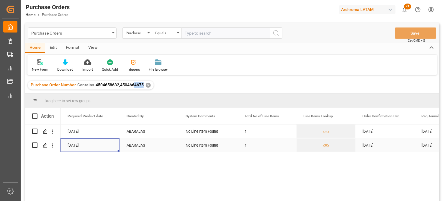
scroll to position [0, 236]
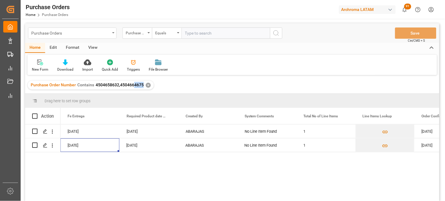
click at [92, 33] on div "Purchase Orders" at bounding box center [70, 32] width 79 height 7
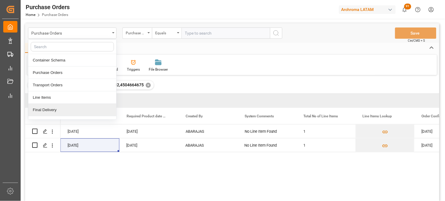
click at [59, 113] on div "Final Delivery" at bounding box center [72, 110] width 88 height 12
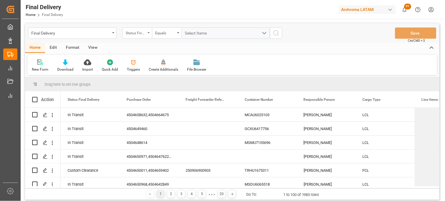
click at [146, 33] on div "Status Final Delivery" at bounding box center [137, 32] width 30 height 11
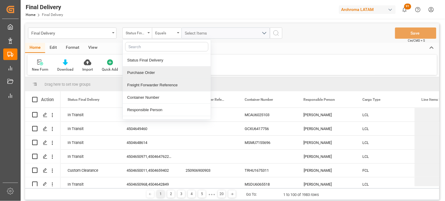
click at [149, 82] on div "Freight Forwarder Reference" at bounding box center [167, 85] width 88 height 12
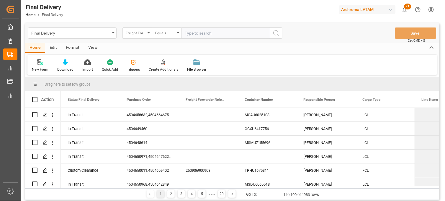
click at [187, 33] on input "text" at bounding box center [225, 32] width 89 height 11
type input "250915080088"
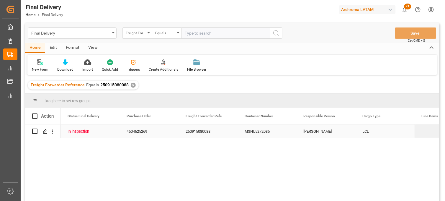
click at [250, 130] on div "MSNU5272085" at bounding box center [267, 131] width 59 height 14
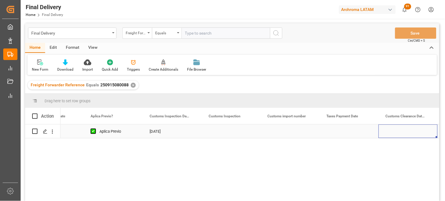
scroll to position [0, 567]
click at [221, 132] on div "Press SPACE to select this row." at bounding box center [231, 131] width 59 height 14
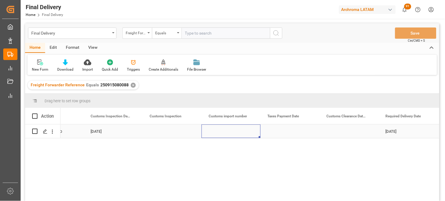
click at [221, 132] on div "Press SPACE to select this row." at bounding box center [231, 131] width 59 height 14
type input "25 43 3108 5007358"
click at [280, 130] on div "Press SPACE to select this row." at bounding box center [290, 131] width 59 height 14
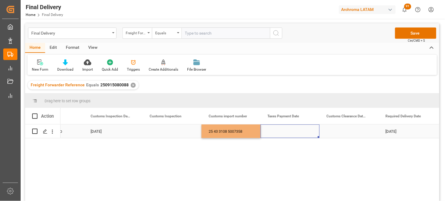
click at [280, 130] on div "Press SPACE to select this row." at bounding box center [290, 131] width 59 height 14
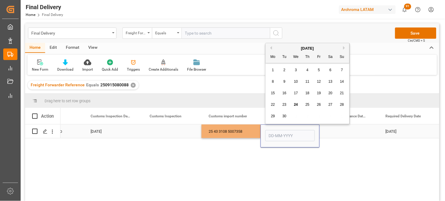
click at [280, 130] on input "Press SPACE to select this row." at bounding box center [290, 135] width 50 height 11
click at [275, 120] on div "29 30 1 2 3 4 5" at bounding box center [307, 116] width 81 height 12
click at [299, 105] on div "24" at bounding box center [295, 104] width 7 height 7
type input "[DATE]"
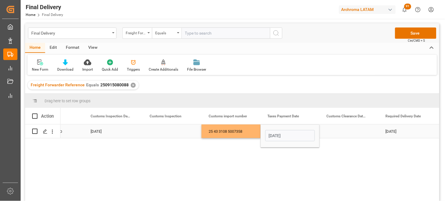
click at [339, 130] on div "Press SPACE to select this row." at bounding box center [349, 131] width 59 height 14
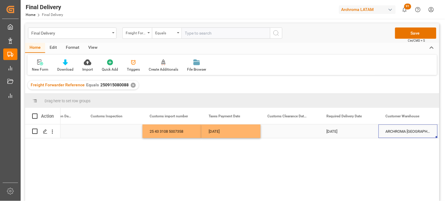
scroll to position [0, 685]
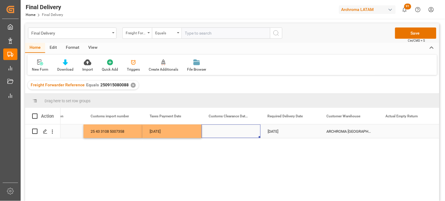
click at [223, 132] on div "Press SPACE to select this row." at bounding box center [231, 131] width 59 height 14
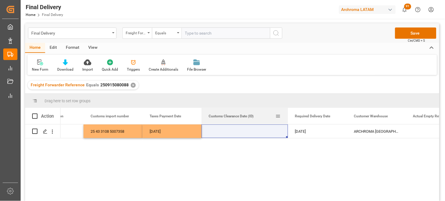
drag, startPoint x: 260, startPoint y: 109, endPoint x: 287, endPoint y: 109, distance: 27.4
click at [287, 109] on div at bounding box center [288, 116] width 2 height 16
click at [222, 131] on div "Press SPACE to select this row." at bounding box center [245, 131] width 86 height 14
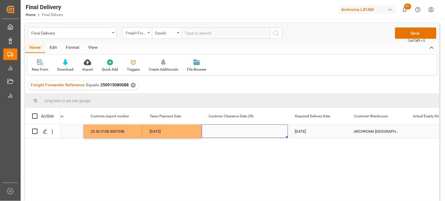
click at [222, 131] on div "Press SPACE to select this row." at bounding box center [245, 131] width 86 height 14
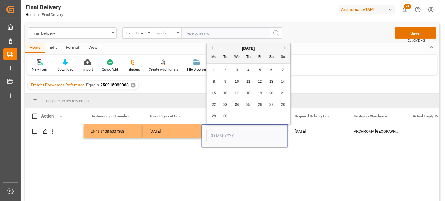
click at [225, 117] on span "30" at bounding box center [225, 116] width 4 height 4
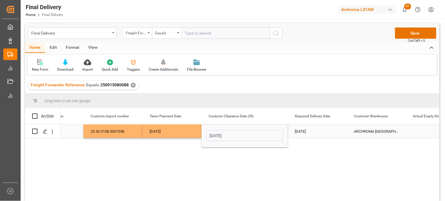
click at [211, 136] on input "30-09-2025" at bounding box center [244, 135] width 77 height 11
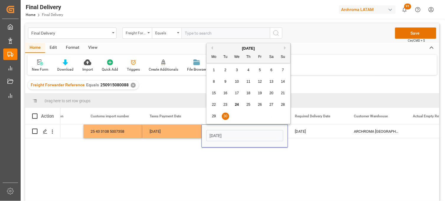
click at [249, 105] on span "25" at bounding box center [248, 104] width 4 height 4
type input "[DATE]"
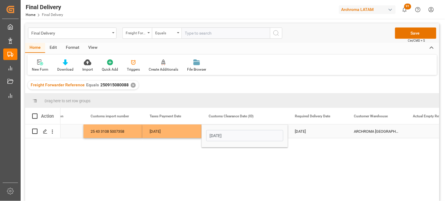
click at [305, 130] on div "30-09-2025" at bounding box center [317, 131] width 59 height 14
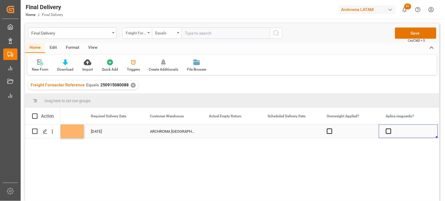
scroll to position [0, 948]
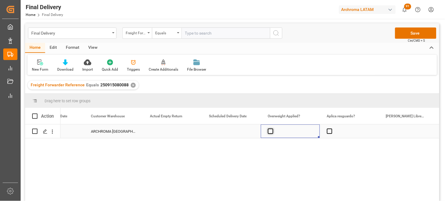
click at [269, 132] on span "Press SPACE to select this row." at bounding box center [270, 130] width 5 height 5
click at [272, 128] on input "Press SPACE to select this row." at bounding box center [272, 128] width 0 height 0
click at [269, 132] on span "Press SPACE to select this row." at bounding box center [270, 130] width 5 height 5
click at [272, 128] on input "Press SPACE to select this row." at bounding box center [272, 128] width 0 height 0
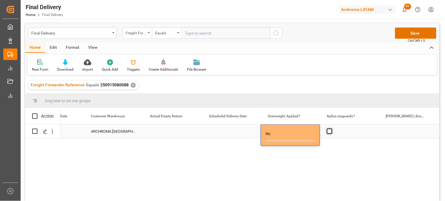
click at [329, 131] on span "Press SPACE to select this row." at bounding box center [329, 130] width 5 height 5
click at [331, 128] on input "Press SPACE to select this row." at bounding box center [331, 128] width 0 height 0
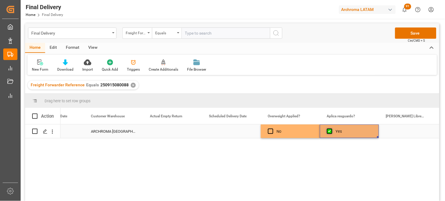
click at [329, 131] on span "Press SPACE to select this row." at bounding box center [329, 130] width 5 height 5
click at [331, 128] on input "Press SPACE to select this row." at bounding box center [331, 128] width 0 height 0
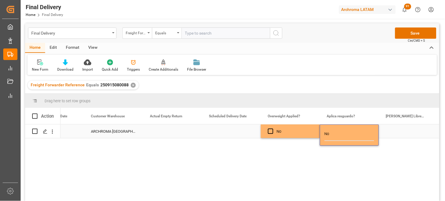
click at [406, 131] on div "Press SPACE to select this row." at bounding box center [408, 131] width 59 height 14
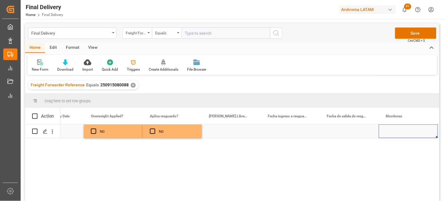
scroll to position [0, 1184]
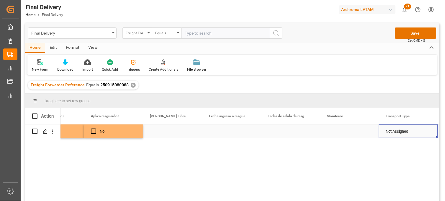
click at [338, 133] on div "Press SPACE to select this row." at bounding box center [349, 131] width 59 height 14
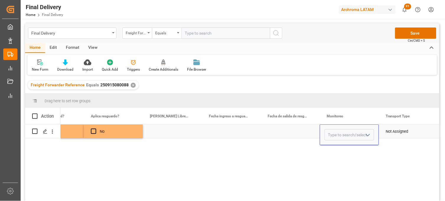
click at [338, 133] on input "Press SPACE to select this row." at bounding box center [350, 134] width 50 height 11
drag, startPoint x: 341, startPoint y: 149, endPoint x: 344, endPoint y: 146, distance: 3.3
click at [341, 149] on div "Adrian Monroy" at bounding box center [349, 151] width 49 height 21
type input "Adrian Monroy"
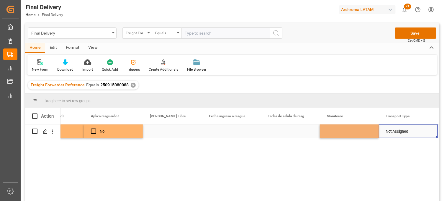
click at [391, 132] on div "Not Assigned" at bounding box center [408, 132] width 45 height 14
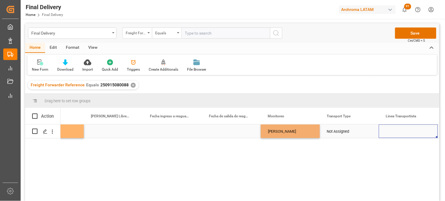
scroll to position [0, 1302]
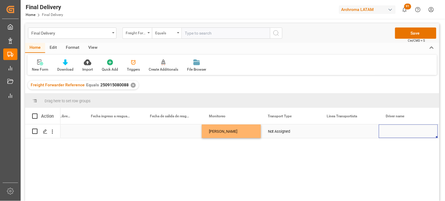
click at [281, 133] on div "Not Assigned" at bounding box center [290, 132] width 45 height 14
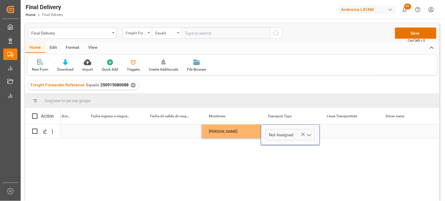
click at [302, 133] on icon "Press SPACE to select this row." at bounding box center [304, 134] width 4 height 4
click at [308, 134] on polyline "open menu" at bounding box center [309, 135] width 4 height 2
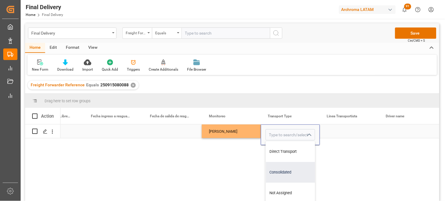
click at [281, 169] on div "Consolidated" at bounding box center [290, 172] width 49 height 21
type input "Consolidated"
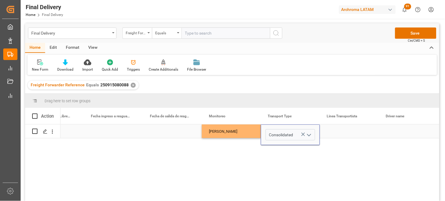
click at [334, 131] on div "Press SPACE to select this row." at bounding box center [349, 131] width 59 height 14
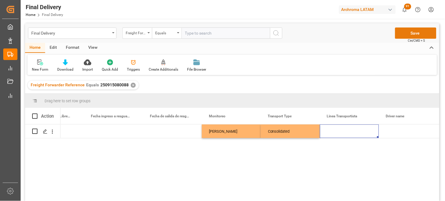
click at [409, 32] on button "Save" at bounding box center [415, 32] width 41 height 11
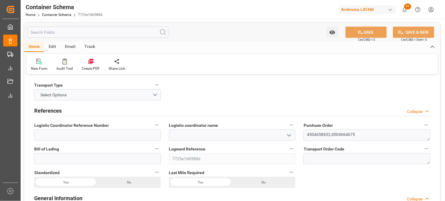
type input "0"
type input "2"
type input "19"
type input "385"
type input "414.22"
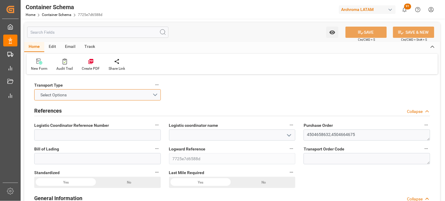
click at [151, 93] on button "Select Options" at bounding box center [97, 94] width 127 height 11
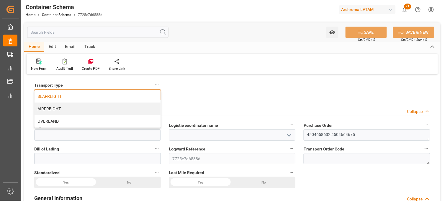
click at [126, 97] on div "SEAFREIGHT" at bounding box center [98, 96] width 126 height 12
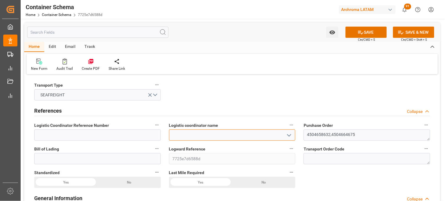
click at [205, 137] on input at bounding box center [232, 134] width 127 height 11
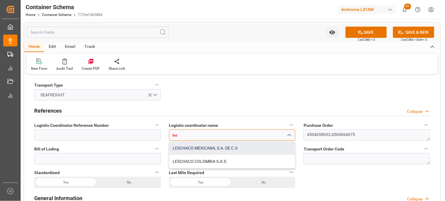
click at [211, 146] on div "LESCHACO MEXICANA, S.A. DE C.V." at bounding box center [232, 147] width 126 height 13
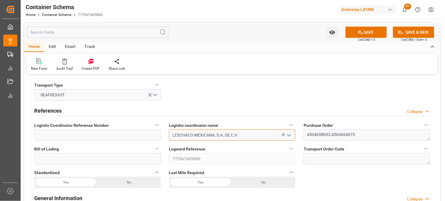
type input "LESCHACO MEXICANA, S.A. DE C.V."
click at [122, 152] on label "Bill of Lading" at bounding box center [97, 149] width 127 height 8
click at [153, 152] on button "Bill of Lading" at bounding box center [157, 149] width 8 height 8
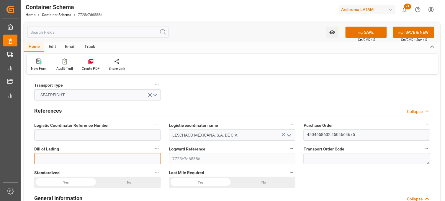
click at [112, 158] on input at bounding box center [97, 158] width 127 height 11
paste input "TXGZLO5191342V"
type input "TXGZLO5191342V"
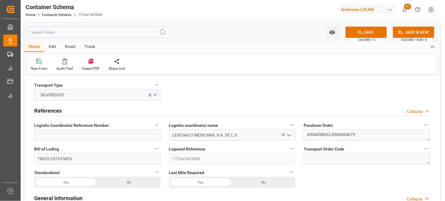
click at [213, 148] on label "Logward Reference" at bounding box center [232, 149] width 127 height 8
click at [288, 148] on button "Logward Reference" at bounding box center [292, 149] width 8 height 8
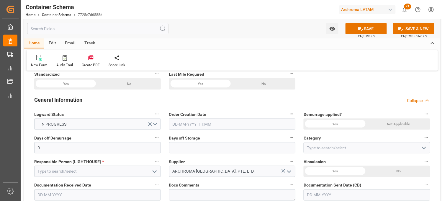
scroll to position [131, 0]
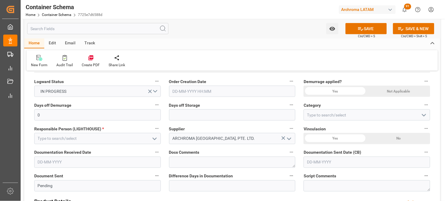
drag, startPoint x: 179, startPoint y: 90, endPoint x: 179, endPoint y: 93, distance: 3.4
click at [179, 90] on input "text" at bounding box center [232, 91] width 127 height 11
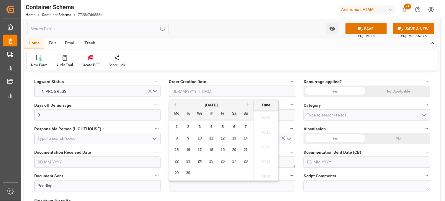
scroll to position [1123, 0]
click at [181, 120] on div "[DATE] Mo Tu We Th Fr Sa Su 1 2 3 4 5 6 7 8 9 10 11 12 13 14 15 16 17 18 19 20 …" at bounding box center [211, 140] width 84 height 81
click at [199, 160] on span "24" at bounding box center [200, 161] width 4 height 4
click at [264, 119] on li "19:00" at bounding box center [265, 116] width 25 height 15
type input "[DATE] 19:00"
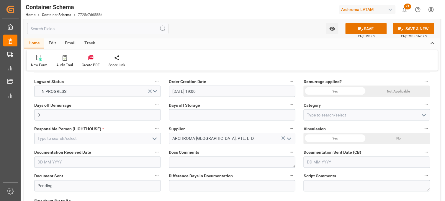
drag, startPoint x: 389, startPoint y: 91, endPoint x: 384, endPoint y: 91, distance: 5.0
click at [389, 91] on div "Not Applicable" at bounding box center [398, 91] width 63 height 11
click at [229, 114] on input "text" at bounding box center [232, 114] width 127 height 11
type input "7"
click at [316, 114] on input at bounding box center [367, 114] width 127 height 11
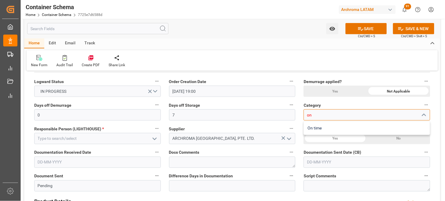
click at [314, 126] on div "On time" at bounding box center [367, 127] width 126 height 13
type input "On time"
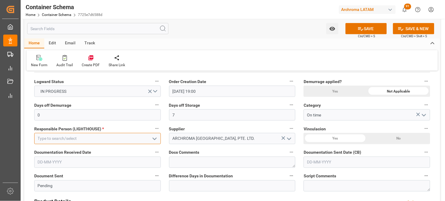
click at [107, 136] on input at bounding box center [97, 138] width 127 height 11
type input "w"
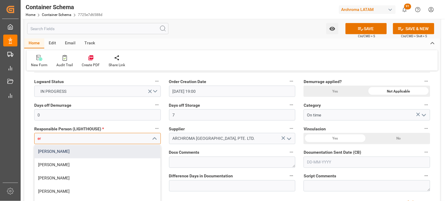
click at [90, 149] on div "[PERSON_NAME]" at bounding box center [98, 151] width 126 height 13
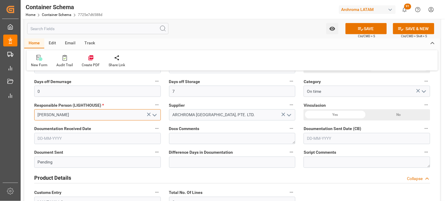
scroll to position [164, 0]
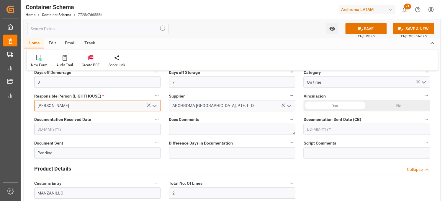
type input "[PERSON_NAME]"
click at [73, 129] on input "text" at bounding box center [97, 129] width 127 height 11
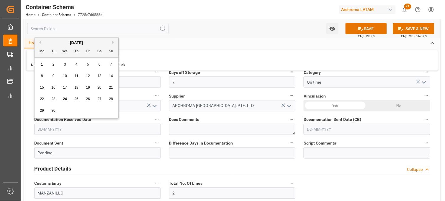
click at [46, 70] on div "8 9 10 11 12 13 14" at bounding box center [76, 76] width 81 height 12
click at [64, 99] on span "24" at bounding box center [65, 99] width 4 height 4
type input "[DATE]"
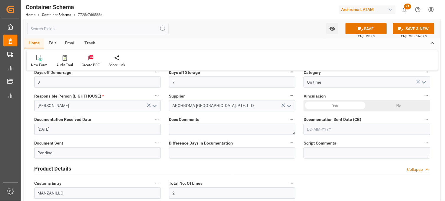
drag, startPoint x: 312, startPoint y: 131, endPoint x: 303, endPoint y: 130, distance: 9.4
click at [312, 131] on input "text" at bounding box center [367, 129] width 127 height 11
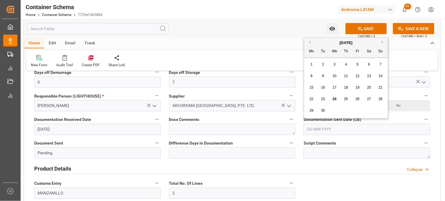
click at [315, 105] on div "29 30 1 2 3 4 5" at bounding box center [346, 111] width 81 height 12
click at [334, 99] on span "24" at bounding box center [335, 99] width 4 height 4
type input "[DATE]"
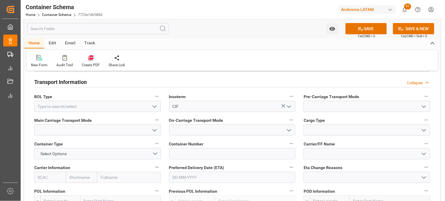
scroll to position [524, 0]
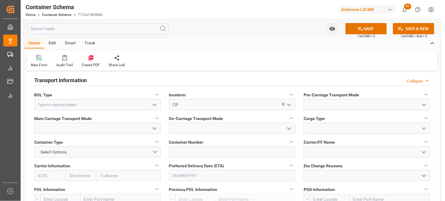
click at [155, 104] on polyline "open menu" at bounding box center [155, 105] width 4 height 2
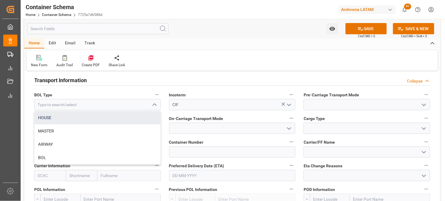
click at [107, 113] on div "HOUSE" at bounding box center [98, 117] width 126 height 13
type input "HOUSE"
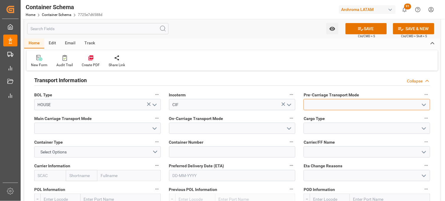
click at [327, 105] on input at bounding box center [367, 104] width 127 height 11
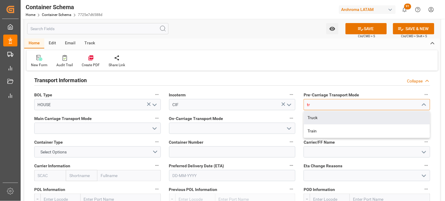
click at [325, 115] on div "Truck" at bounding box center [367, 117] width 126 height 13
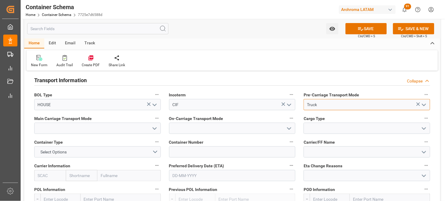
type input "Truck"
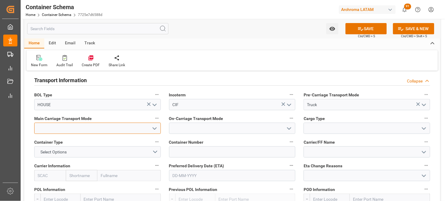
click at [119, 126] on input at bounding box center [97, 127] width 127 height 11
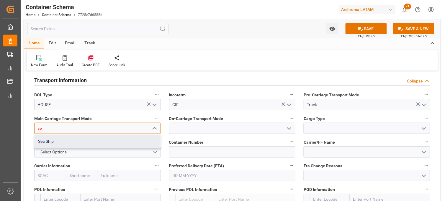
click at [125, 137] on div "Sea Ship" at bounding box center [98, 141] width 126 height 13
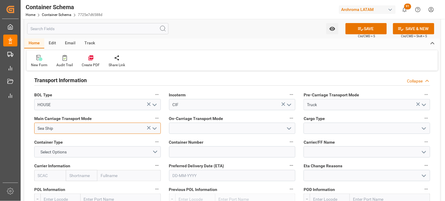
type input "Sea Ship"
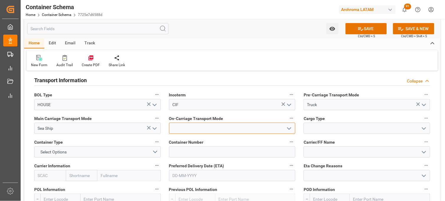
click at [191, 130] on input at bounding box center [232, 127] width 127 height 11
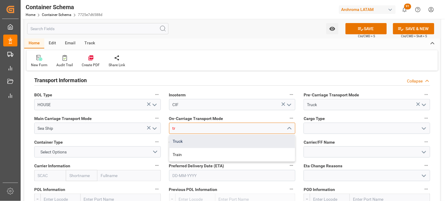
click at [192, 139] on div "Truck" at bounding box center [232, 141] width 126 height 13
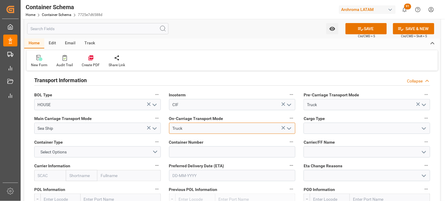
type input "Truck"
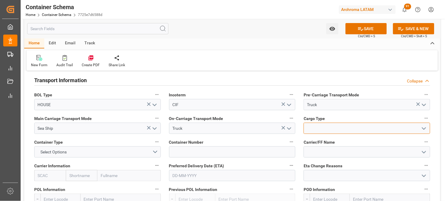
click at [311, 128] on input at bounding box center [367, 127] width 127 height 11
click at [425, 129] on icon "open menu" at bounding box center [423, 128] width 7 height 7
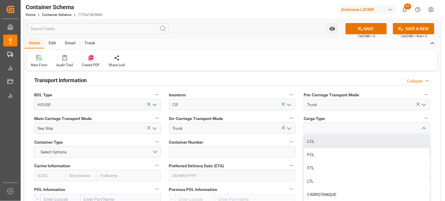
click at [329, 137] on div "LCL" at bounding box center [367, 141] width 126 height 13
type input "LCL"
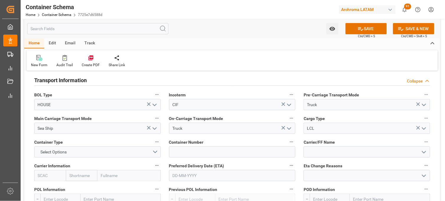
scroll to position [557, 0]
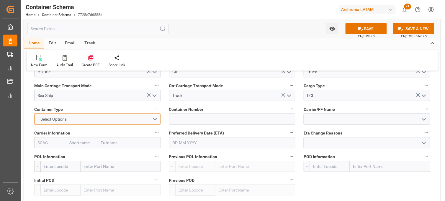
click at [155, 120] on button "Select Options" at bounding box center [97, 118] width 127 height 11
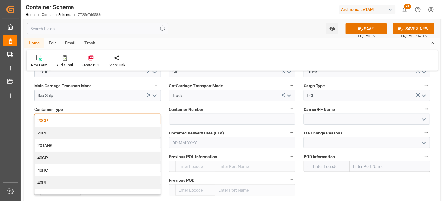
click at [92, 119] on div "20GP" at bounding box center [98, 120] width 126 height 12
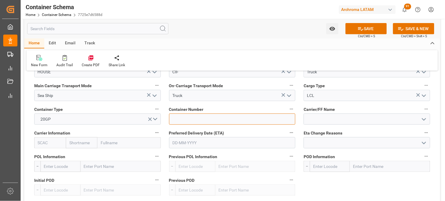
click at [182, 117] on input at bounding box center [232, 118] width 127 height 11
paste input "MCAU6025103"
type input "MCAU6025103"
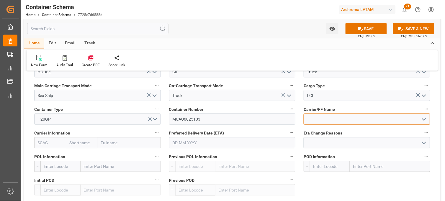
click at [320, 119] on input at bounding box center [367, 118] width 127 height 11
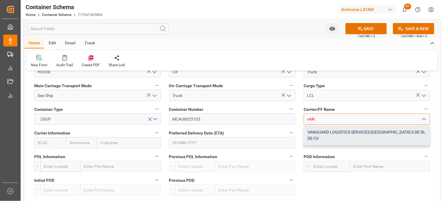
click at [320, 130] on div "VANGUARD LOGISTICS SERVICES [GEOGRAPHIC_DATA] S DE RL DE CV" at bounding box center [367, 134] width 126 height 19
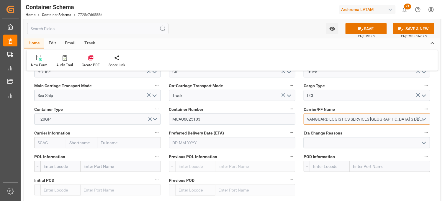
type input "VANGUARD LOGISTICS SERVICES [GEOGRAPHIC_DATA] S DE RL DE CV"
click at [84, 140] on input "text" at bounding box center [82, 142] width 32 height 11
type input "MAERS"
click at [78, 155] on b "Maersk" at bounding box center [77, 155] width 14 height 5
type input "MAEU"
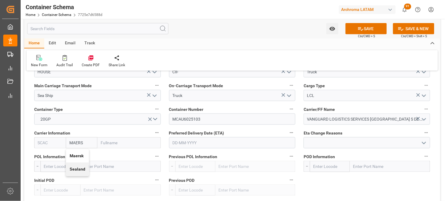
type input "Maersk"
type input "Maersk Line AS"
type input "Maersk"
click at [197, 140] on input "text" at bounding box center [232, 142] width 127 height 11
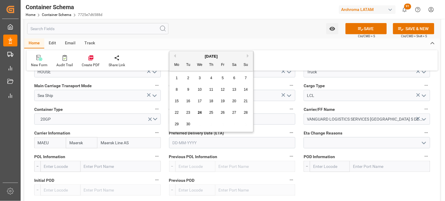
click at [181, 111] on div "22 23 24 25 26 27 28" at bounding box center [211, 113] width 81 height 12
click at [247, 55] on div "[DATE]" at bounding box center [211, 56] width 84 height 6
click at [247, 55] on button "Next Month" at bounding box center [249, 56] width 4 height 4
click at [177, 125] on span "27" at bounding box center [177, 124] width 4 height 4
type input "[DATE]"
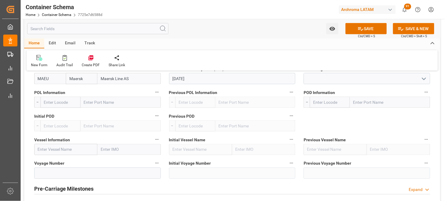
scroll to position [623, 0]
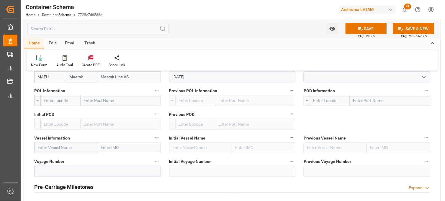
click at [93, 97] on input "text" at bounding box center [121, 100] width 80 height 11
type input "TIANJIN"
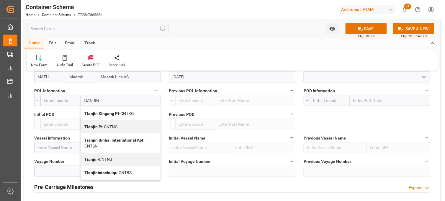
click at [99, 111] on b "Tianjin Xingang Pt" at bounding box center [101, 113] width 35 height 5
type input "CNTXG"
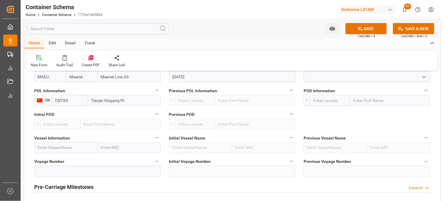
type input "Tianjin Xingang Pt"
click at [365, 101] on input "text" at bounding box center [390, 100] width 80 height 11
type input "MANZA"
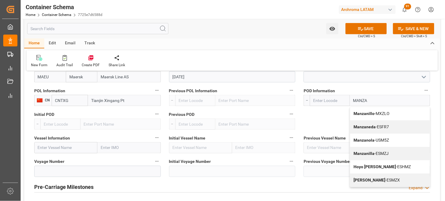
click at [370, 114] on b "Manzanillo" at bounding box center [364, 113] width 21 height 5
type input "MXZLO"
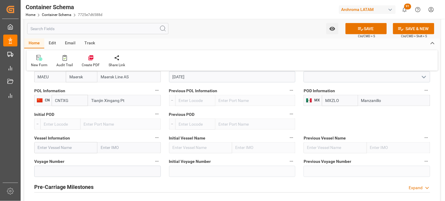
type input "Manzanillo"
click at [73, 148] on input "text" at bounding box center [65, 147] width 63 height 11
paste input "GRASMERE MAERSK"
click at [56, 159] on b "Grasmere Maersk" at bounding box center [54, 160] width 33 height 5
type input "Grasmere Maersk"
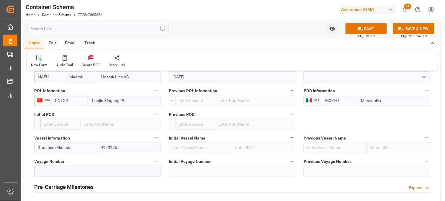
type input "9193276"
type input "Grasmere Maersk"
click at [45, 171] on input at bounding box center [97, 171] width 127 height 11
paste input "539S"
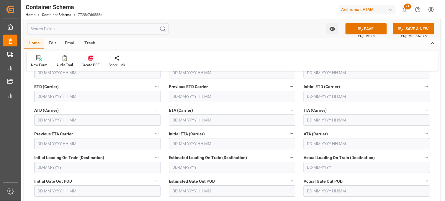
scroll to position [787, 0]
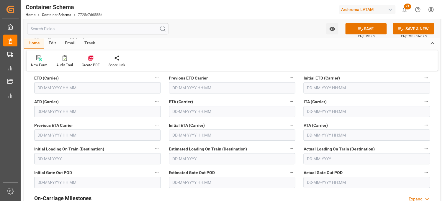
type input "539S"
click at [176, 111] on input "text" at bounding box center [232, 111] width 127 height 11
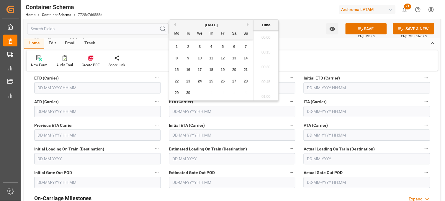
scroll to position [1138, 0]
click at [247, 25] on button "Next Month" at bounding box center [249, 25] width 4 height 4
click at [175, 93] on span "27" at bounding box center [177, 93] width 4 height 4
click at [263, 45] on li "19:30" at bounding box center [265, 50] width 25 height 15
type input "[DATE] 19:30"
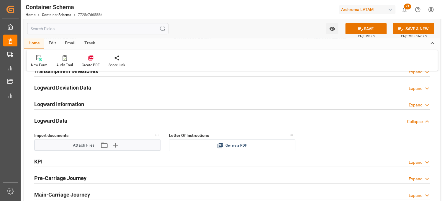
scroll to position [951, 0]
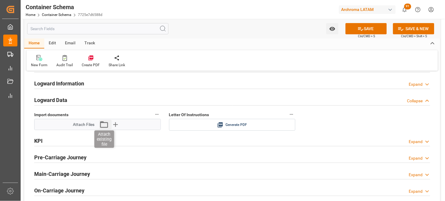
click at [106, 125] on icon "button" at bounding box center [103, 123] width 9 height 9
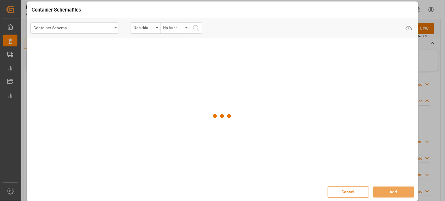
click at [111, 27] on div "Container Schema" at bounding box center [73, 27] width 79 height 7
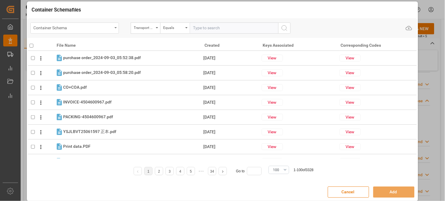
click at [98, 31] on div "Container Schema" at bounding box center [74, 27] width 89 height 11
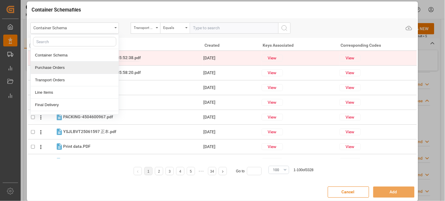
click at [75, 67] on div "Purchase Orders" at bounding box center [75, 67] width 88 height 12
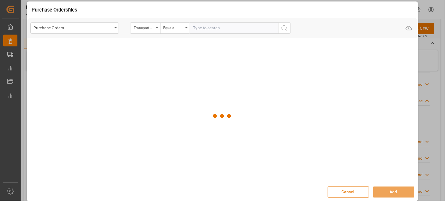
click at [150, 28] on div "Transport Type" at bounding box center [144, 27] width 20 height 7
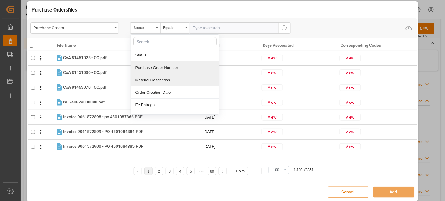
click at [158, 68] on div "Purchase Order Number" at bounding box center [175, 67] width 88 height 12
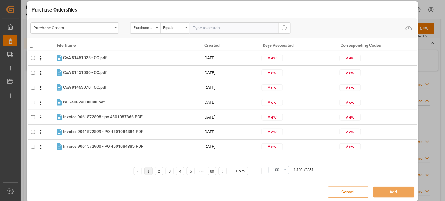
click at [213, 29] on input "text" at bounding box center [234, 27] width 89 height 11
paste input "4504658632"
type input "4504658632"
click at [285, 30] on icon "search button" at bounding box center [284, 27] width 7 height 7
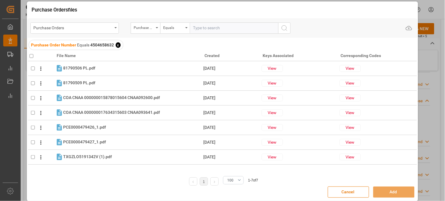
click at [32, 56] on input "checkbox" at bounding box center [32, 56] width 4 height 4
checkbox input "true"
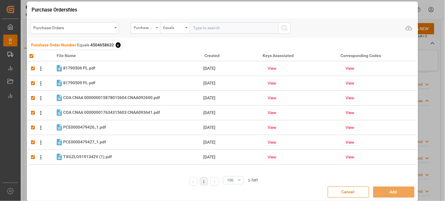
checkbox input "true"
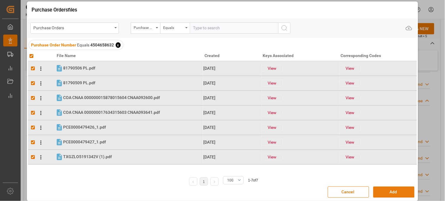
click at [381, 190] on button "Add" at bounding box center [393, 191] width 41 height 11
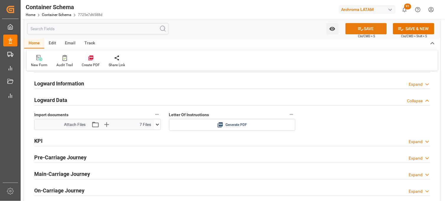
click at [365, 30] on button "SAVE" at bounding box center [365, 28] width 41 height 11
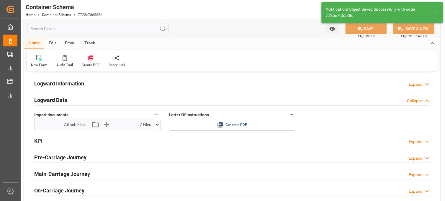
type input "Document Sent"
type input "MXZLO"
type input "Manzanillo"
type input "Grasmere Maersk"
type input "9193276"
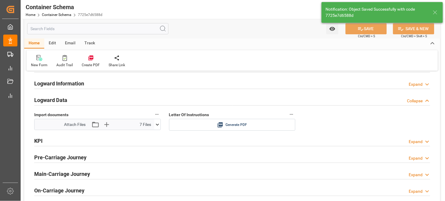
type input "539S"
type input "[DATE] 19:30"
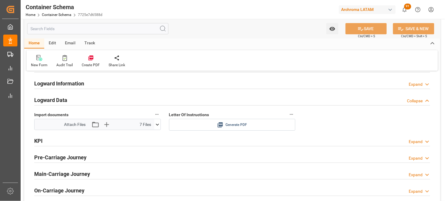
click at [224, 122] on div "Generate PDF" at bounding box center [232, 124] width 118 height 7
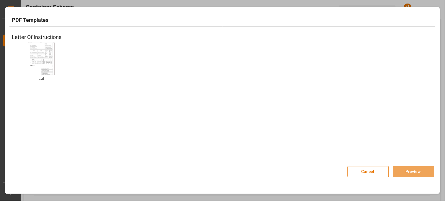
click at [46, 53] on img at bounding box center [42, 58] width 24 height 33
click at [410, 168] on button "Preview" at bounding box center [413, 171] width 41 height 11
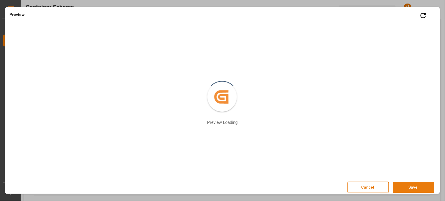
click at [395, 186] on button "Save" at bounding box center [413, 186] width 41 height 11
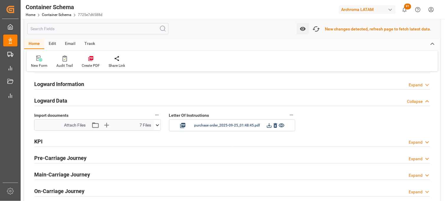
scroll to position [951, 0]
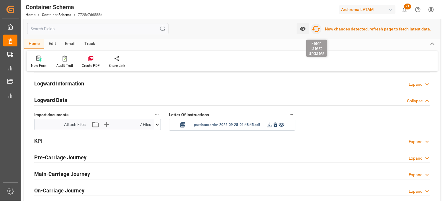
click at [319, 30] on icon "button" at bounding box center [316, 28] width 9 height 9
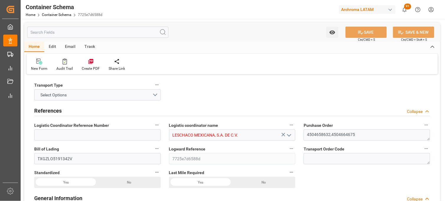
type input "LESCHACO MEXICANA, S.A. DE C.V."
type textarea "4504658632,4504664675"
type input "TXGZLO5191342V"
type input "7725e7d6588d"
type input "On time"
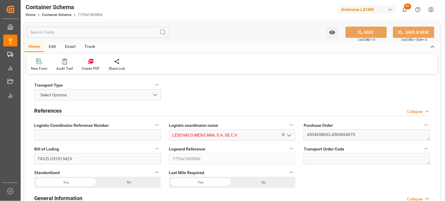
type input "[PERSON_NAME]"
type input "ARCHROMA [GEOGRAPHIC_DATA], PTE. LTD."
type input "Document Sent"
type input "MANZANILLO"
type input "TEXTIL"
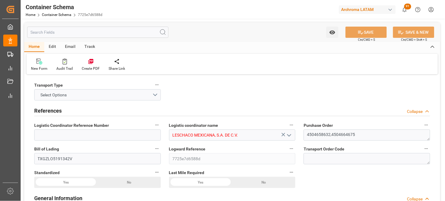
type textarea "BOX"
type input "19 BOX"
type input "ALMACÉN ATOTONILQUILLO"
type textarea "CARRETERA [GEOGRAPHIC_DATA] OCOTLAN ATOTONILQUILLO, [GEOGRAPHIC_DATA], [GEOGRAP…"
type input "HOUSE"
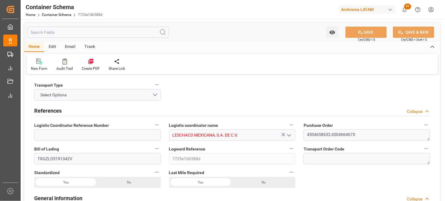
type input "CIF"
type input "Truck"
type input "Sea Ship"
type input "Truck"
type input "LCL"
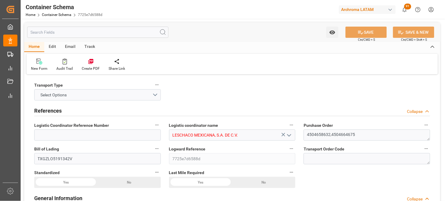
type input "MCAU6025103"
type input "VANGUARD LOGISTICS SERVICES [GEOGRAPHIC_DATA] S DE RL DE CV"
type input "MAEU"
type input "Tianjin Xingang Pt"
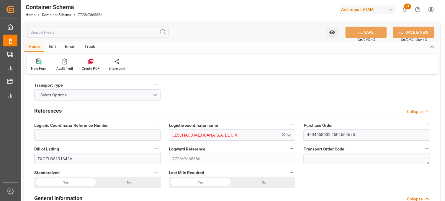
type input "Manzanillo"
type input "Grasmere Maersk"
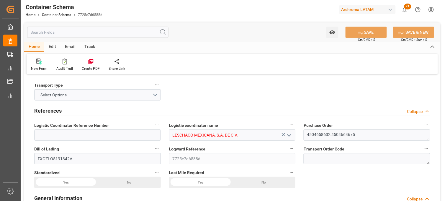
type input "Grasmere Maersk"
type input "539S"
type input "0"
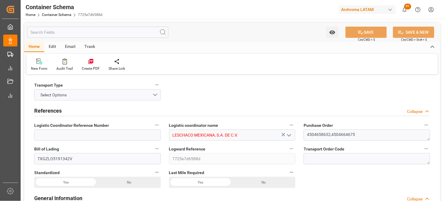
type input "7"
type input "2"
type input "19"
type input "385"
type input "414.22"
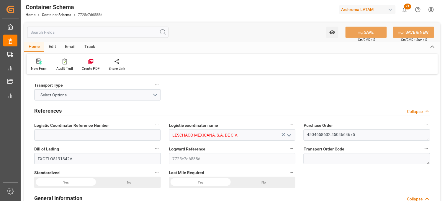
type input "Maersk"
type input "Maersk Line AS"
type input "CNTXG"
type input "MXZLO"
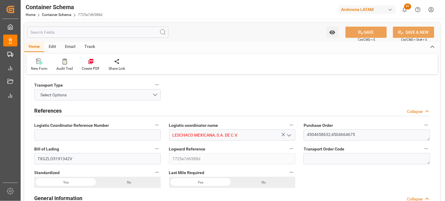
type input "MXZLO"
type input "9193276"
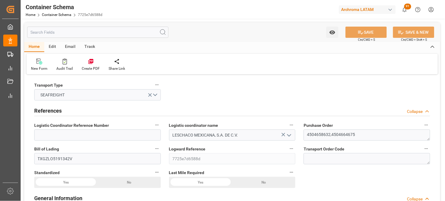
type input "[DATE] 19:00"
type input "[DATE]"
type input "[DATE] 19:30"
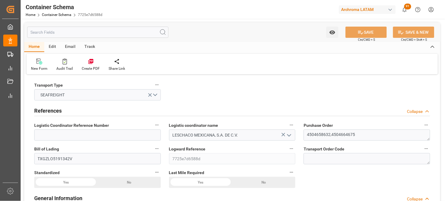
type input "[DATE] 19:30"
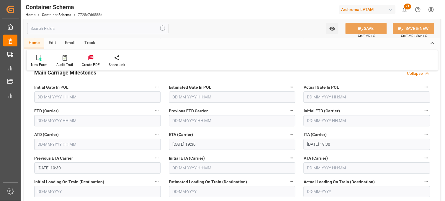
scroll to position [754, 0]
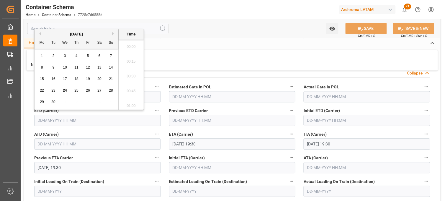
click at [54, 121] on input "text" at bounding box center [97, 120] width 127 height 11
click at [101, 90] on div "27" at bounding box center [99, 90] width 7 height 7
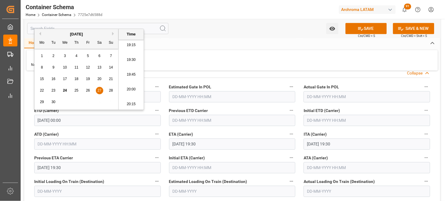
click at [129, 92] on li "20:00" at bounding box center [131, 89] width 25 height 15
type input "[DATE] 20:00"
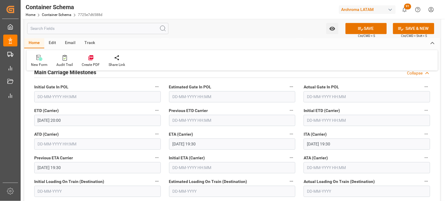
click at [358, 30] on icon at bounding box center [361, 29] width 6 height 6
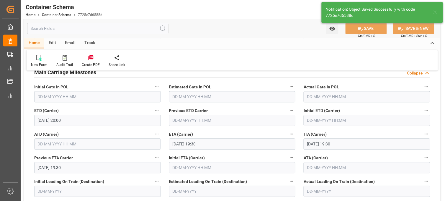
type input "[DATE] 00:00"
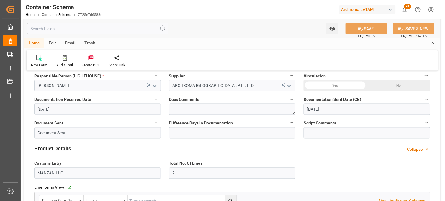
scroll to position [164, 0]
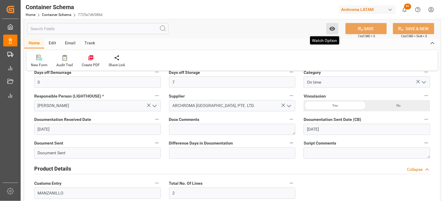
click at [330, 32] on button "Watch Option" at bounding box center [332, 28] width 12 height 11
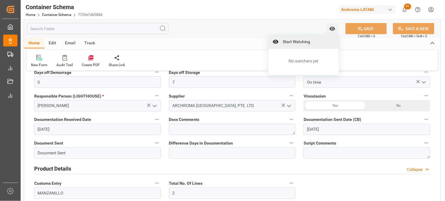
click at [300, 40] on span "Start Watching" at bounding box center [308, 42] width 54 height 6
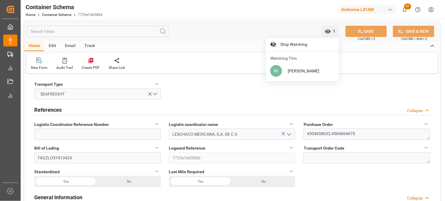
scroll to position [0, 0]
